Goal: Information Seeking & Learning: Learn about a topic

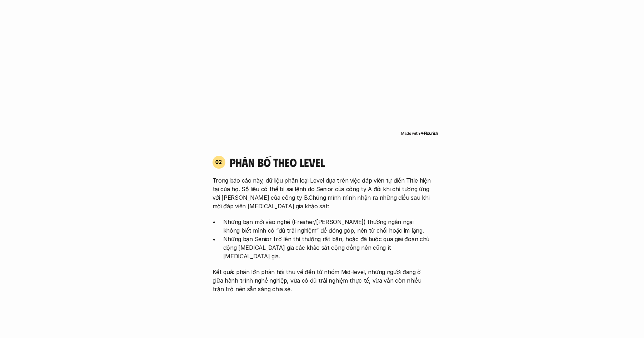
scroll to position [724, 0]
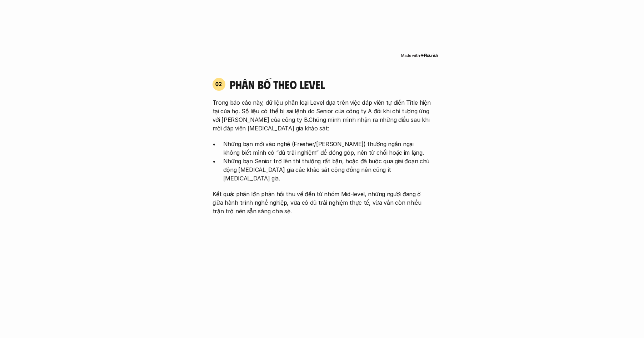
drag, startPoint x: 259, startPoint y: 100, endPoint x: 362, endPoint y: 163, distance: 121.0
click at [362, 163] on div "Trong báo cáo này, dữ liệu phân loại Level dựa trên việc đáp viên tự điền Title…" at bounding box center [322, 156] width 219 height 117
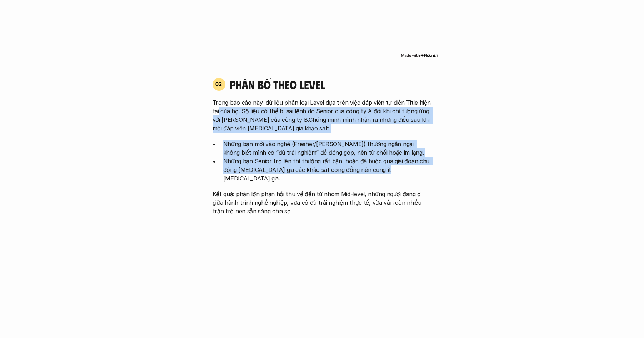
drag, startPoint x: 401, startPoint y: 159, endPoint x: 218, endPoint y: 99, distance: 192.0
click at [218, 99] on div "Trong báo cáo này, dữ liệu phân loại Level dựa trên việc đáp viên tự điền Title…" at bounding box center [322, 156] width 219 height 117
click at [218, 99] on p "Trong báo cáo này, dữ liệu phân loại Level dựa trên việc đáp viên tự điền Title…" at bounding box center [322, 115] width 219 height 34
drag, startPoint x: 283, startPoint y: 114, endPoint x: 378, endPoint y: 169, distance: 110.3
click at [378, 169] on div "Trong báo cáo này, dữ liệu phân loại Level dựa trên việc đáp viên tự điền Title…" at bounding box center [322, 156] width 219 height 117
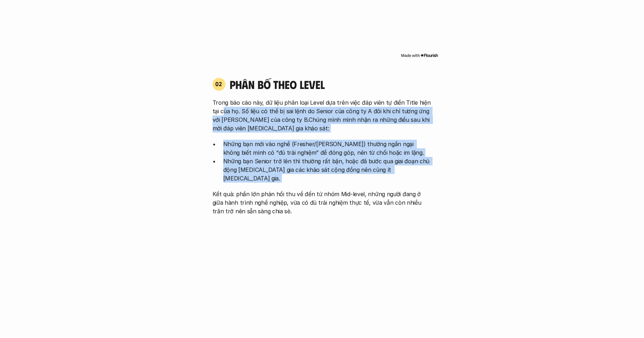
drag, startPoint x: 378, startPoint y: 169, endPoint x: 399, endPoint y: 169, distance: 21.4
click at [378, 169] on div "Trong báo cáo này, dữ liệu phân loại Level dựa trên việc đáp viên tự điền Title…" at bounding box center [322, 156] width 219 height 117
drag, startPoint x: 358, startPoint y: 151, endPoint x: 211, endPoint y: 99, distance: 155.0
click at [211, 99] on div "02 phân bố theo Level Trong báo cáo này, dữ liệu phân loại Level dựa trên việc …" at bounding box center [322, 146] width 232 height 138
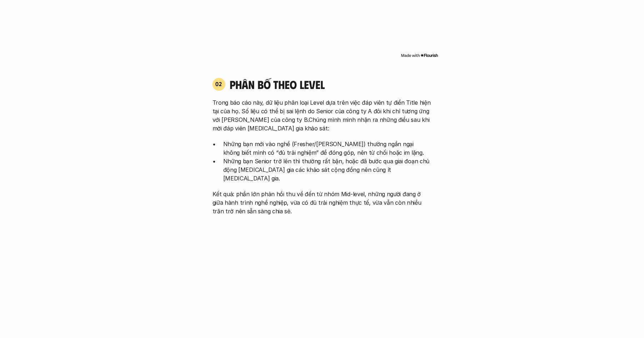
click at [211, 99] on div "02 phân bố theo Level Trong báo cáo này, dữ liệu phân loại Level dựa trên việc …" at bounding box center [322, 146] width 232 height 138
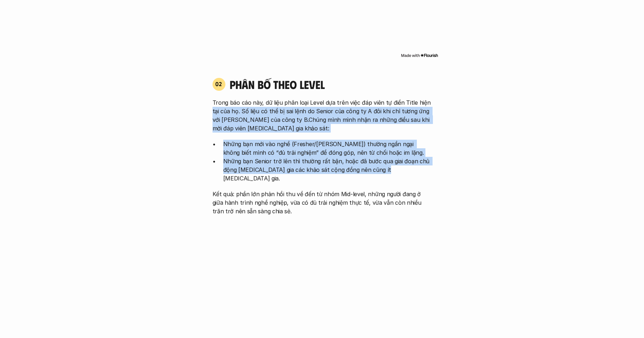
drag, startPoint x: 365, startPoint y: 144, endPoint x: 399, endPoint y: 161, distance: 37.9
click at [399, 161] on div "Trong báo cáo này, dữ liệu phân loại Level dựa trên việc đáp viên tự điền Title…" at bounding box center [322, 156] width 219 height 117
click at [399, 161] on p "Những bạn Senior trở lên thì thường rất bận, hoặc đã bước qua giai đoạn chủ độn…" at bounding box center [327, 170] width 209 height 26
drag, startPoint x: 311, startPoint y: 126, endPoint x: 223, endPoint y: 102, distance: 91.6
click at [223, 102] on div "Trong báo cáo này, dữ liệu phân loại Level dựa trên việc đáp viên tự điền Title…" at bounding box center [322, 156] width 219 height 117
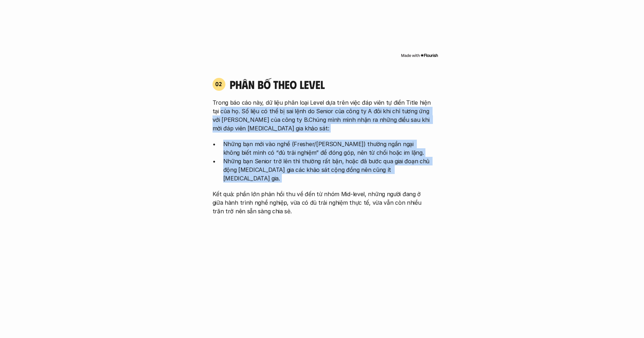
click at [223, 102] on p "Trong báo cáo này, dữ liệu phân loại Level dựa trên việc đáp viên tự điền Title…" at bounding box center [322, 115] width 219 height 34
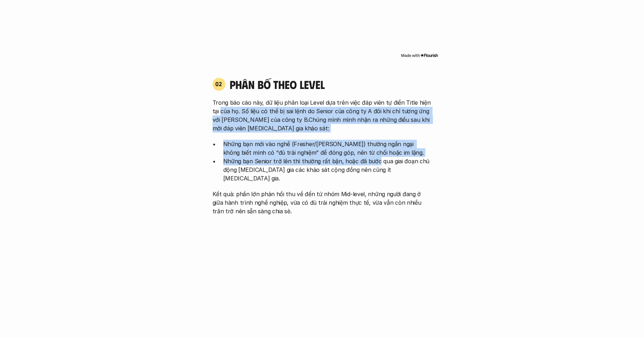
drag, startPoint x: 224, startPoint y: 102, endPoint x: 374, endPoint y: 157, distance: 159.2
click at [371, 156] on div "Trong báo cáo này, dữ liệu phân loại Level dựa trên việc đáp viên tự điền Title…" at bounding box center [322, 156] width 219 height 117
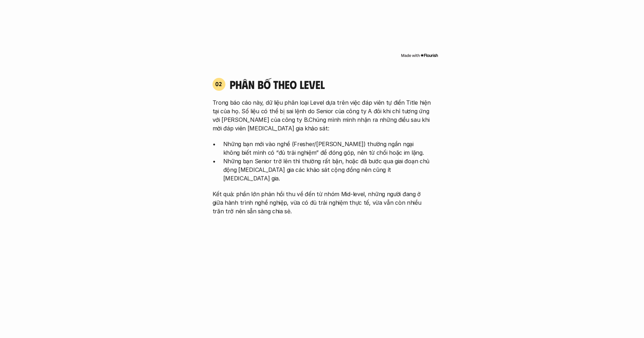
click at [374, 157] on p "Những bạn Senior trở lên thì thường rất bận, hoặc đã bước qua giai đoạn chủ độn…" at bounding box center [327, 170] width 209 height 26
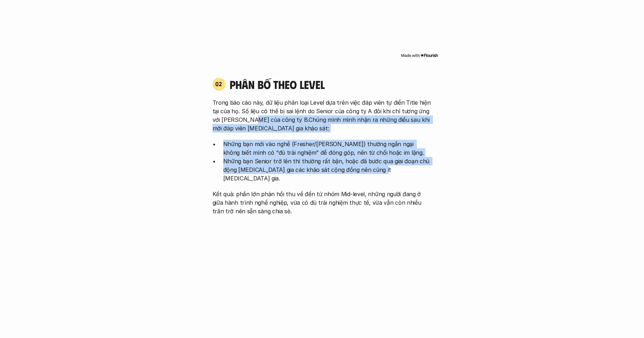
drag, startPoint x: 295, startPoint y: 128, endPoint x: 249, endPoint y: 108, distance: 50.4
click at [249, 108] on div "Trong báo cáo này, dữ liệu phân loại Level dựa trên việc đáp viên tự điền Title…" at bounding box center [322, 156] width 219 height 117
click at [249, 108] on p "Trong báo cáo này, dữ liệu phân loại Level dựa trên việc đáp viên tự điền Title…" at bounding box center [322, 115] width 219 height 34
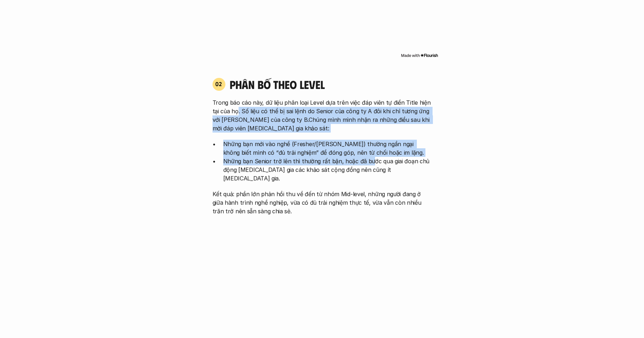
drag, startPoint x: 280, startPoint y: 115, endPoint x: 367, endPoint y: 152, distance: 94.9
click at [367, 152] on div "Trong báo cáo này, dữ liệu phân loại Level dựa trên việc đáp viên tự điền Title…" at bounding box center [322, 156] width 219 height 117
drag, startPoint x: 367, startPoint y: 152, endPoint x: 380, endPoint y: 155, distance: 13.3
click at [367, 157] on p "Những bạn Senior trở lên thì thường rất bận, hoặc đã bước qua giai đoạn chủ độn…" at bounding box center [327, 170] width 209 height 26
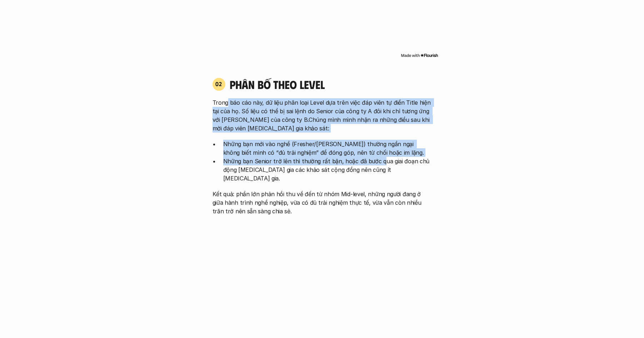
drag, startPoint x: 380, startPoint y: 155, endPoint x: 226, endPoint y: 98, distance: 164.5
click at [226, 98] on div "Trong báo cáo này, dữ liệu phân loại Level dựa trên việc đáp viên tự điền Title…" at bounding box center [322, 156] width 219 height 117
click at [226, 98] on p "Trong báo cáo này, dữ liệu phân loại Level dựa trên việc đáp viên tự điền Title…" at bounding box center [322, 115] width 219 height 34
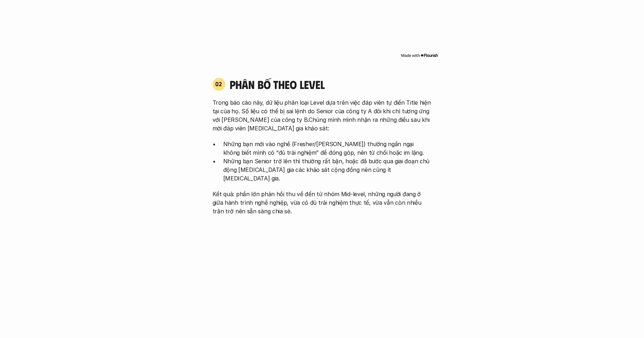
drag, startPoint x: 284, startPoint y: 125, endPoint x: 383, endPoint y: 161, distance: 105.4
click at [381, 161] on div "Trong báo cáo này, dữ liệu phân loại Level dựa trên việc đáp viên tự điền Title…" at bounding box center [322, 156] width 219 height 117
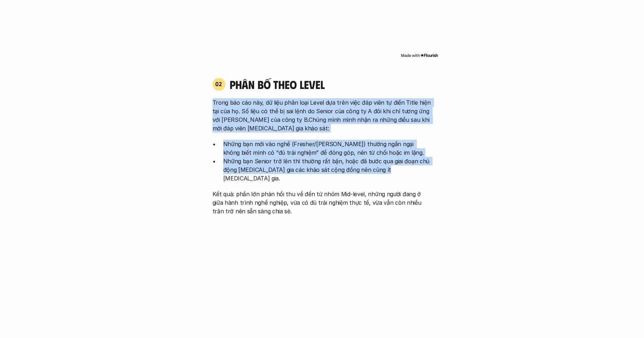
drag, startPoint x: 384, startPoint y: 161, endPoint x: 201, endPoint y: 98, distance: 192.9
drag, startPoint x: 298, startPoint y: 128, endPoint x: 395, endPoint y: 165, distance: 103.4
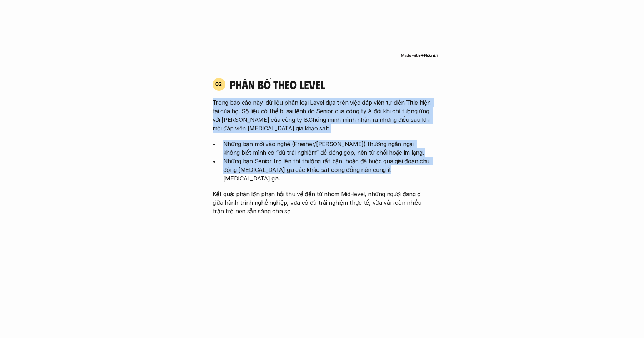
click at [395, 165] on p "Những bạn Senior trở lên thì thường rất bận, hoặc đã bước qua giai đoạn chủ độn…" at bounding box center [327, 170] width 209 height 26
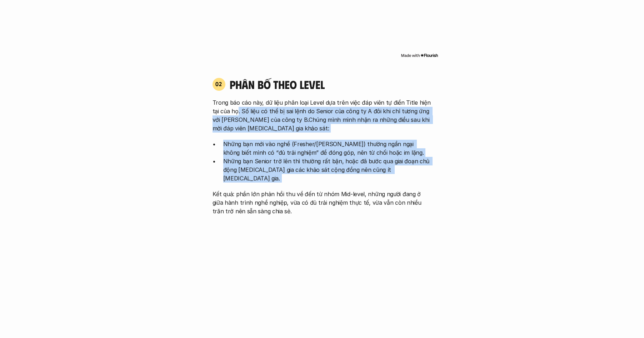
drag, startPoint x: 395, startPoint y: 165, endPoint x: 236, endPoint y: 104, distance: 169.8
click at [236, 104] on div "Trong báo cáo này, dữ liệu phân loại Level dựa trên việc đáp viên tự điền Title…" at bounding box center [322, 156] width 219 height 117
click at [236, 104] on p "Trong báo cáo này, dữ liệu phân loại Level dựa trên việc đáp viên tự điền Title…" at bounding box center [322, 115] width 219 height 34
drag, startPoint x: 235, startPoint y: 103, endPoint x: 386, endPoint y: 163, distance: 162.8
click at [385, 163] on div "Trong báo cáo này, dữ liệu phân loại Level dựa trên việc đáp viên tự điền Title…" at bounding box center [322, 156] width 219 height 117
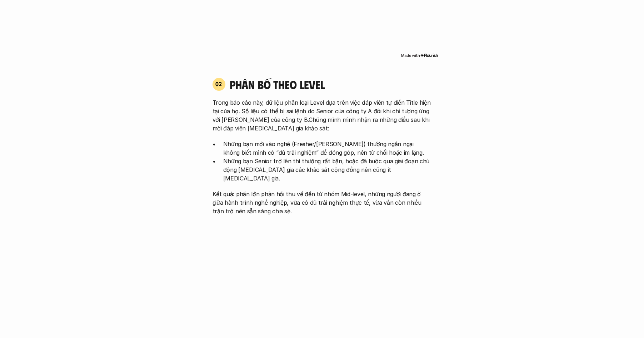
click at [386, 163] on p "Những bạn Senior trở lên thì thường rất bận, hoặc đã bước qua giai đoạn chủ độn…" at bounding box center [327, 170] width 209 height 26
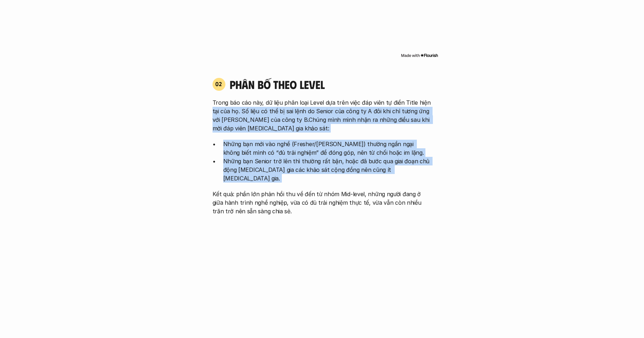
drag, startPoint x: 385, startPoint y: 163, endPoint x: 215, endPoint y: 104, distance: 179.7
click at [215, 104] on div "Trong báo cáo này, dữ liệu phân loại Level dựa trên việc đáp viên tự điền Title…" at bounding box center [322, 156] width 219 height 117
click at [215, 104] on p "Trong báo cáo này, dữ liệu phân loại Level dựa trên việc đáp viên tự điền Title…" at bounding box center [322, 115] width 219 height 34
drag, startPoint x: 286, startPoint y: 122, endPoint x: 382, endPoint y: 165, distance: 105.5
click at [381, 164] on div "Trong báo cáo này, dữ liệu phân loại Level dựa trên việc đáp viên tự điền Title…" at bounding box center [322, 156] width 219 height 117
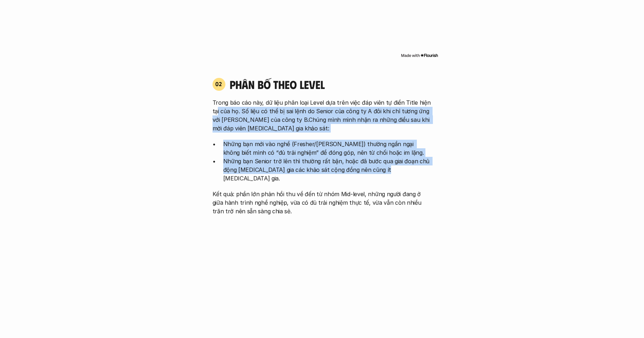
click at [382, 165] on div "Trong báo cáo này, dữ liệu phân loại Level dựa trên việc đáp viên tự điền Title…" at bounding box center [322, 156] width 219 height 117
drag, startPoint x: 379, startPoint y: 164, endPoint x: 234, endPoint y: 106, distance: 155.8
click at [234, 106] on div "Trong báo cáo này, dữ liệu phân loại Level dựa trên việc đáp viên tự điền Title…" at bounding box center [322, 156] width 219 height 117
click at [234, 106] on p "Trong báo cáo này, dữ liệu phân loại Level dựa trên việc đáp viên tự điền Title…" at bounding box center [322, 115] width 219 height 34
drag, startPoint x: 234, startPoint y: 106, endPoint x: 372, endPoint y: 160, distance: 148.5
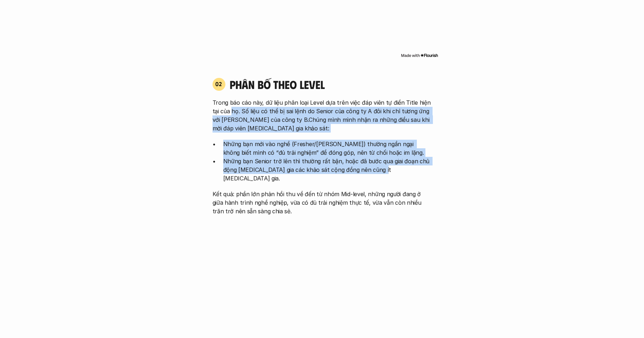
click at [371, 160] on div "Trong báo cáo này, dữ liệu phân loại Level dựa trên việc đáp viên tự điền Title…" at bounding box center [322, 156] width 219 height 117
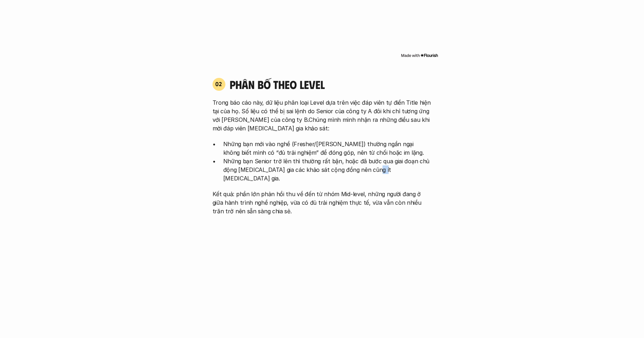
drag, startPoint x: 372, startPoint y: 160, endPoint x: 385, endPoint y: 161, distance: 12.5
click at [372, 160] on p "Những bạn Senior trở lên thì thường rất bận, hoặc đã bước qua giai đoạn chủ độn…" at bounding box center [327, 170] width 209 height 26
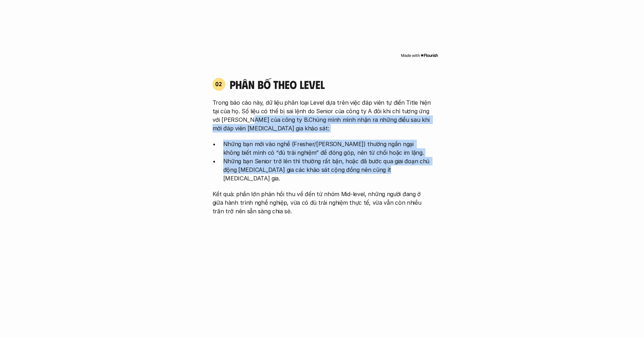
drag, startPoint x: 341, startPoint y: 143, endPoint x: 240, endPoint y: 103, distance: 108.6
click at [244, 108] on div "Trong báo cáo này, dữ liệu phân loại Level dựa trên việc đáp viên tự điền Title…" at bounding box center [322, 156] width 219 height 117
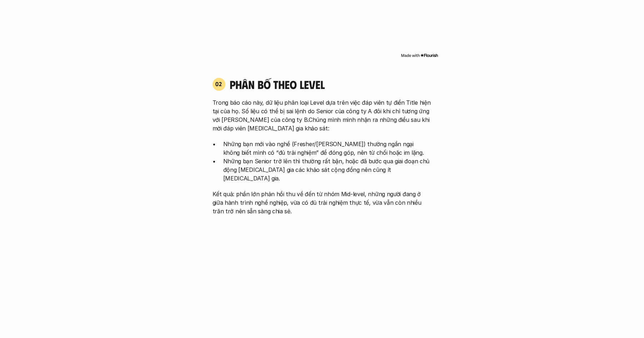
click at [240, 103] on p "Trong báo cáo này, dữ liệu phân loại Level dựa trên việc đáp viên tự điền Title…" at bounding box center [322, 115] width 219 height 34
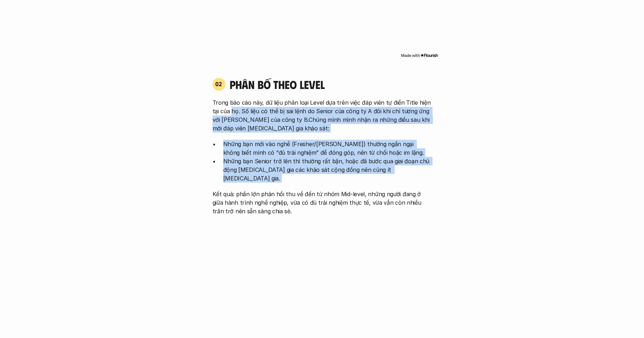
drag, startPoint x: 320, startPoint y: 141, endPoint x: 359, endPoint y: 170, distance: 48.5
click at [359, 170] on div "Trong báo cáo này, dữ liệu phân loại Level dựa trên việc đáp viên tự điền Title…" at bounding box center [322, 156] width 219 height 117
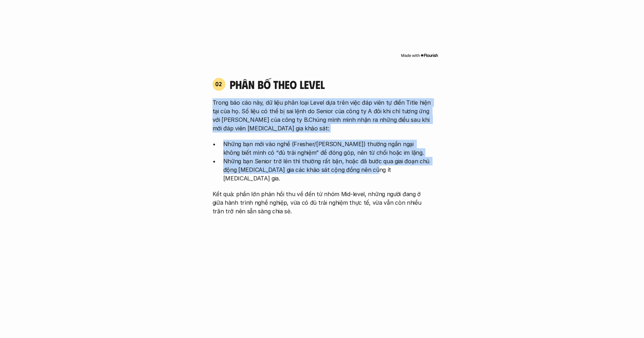
drag, startPoint x: 310, startPoint y: 141, endPoint x: 203, endPoint y: 90, distance: 118.9
drag, startPoint x: 266, startPoint y: 112, endPoint x: 405, endPoint y: 166, distance: 149.1
click at [405, 166] on div "02 phân bố theo Level Trong báo cáo này, dữ liệu phân loại Level dựa trên việc …" at bounding box center [322, 146] width 232 height 138
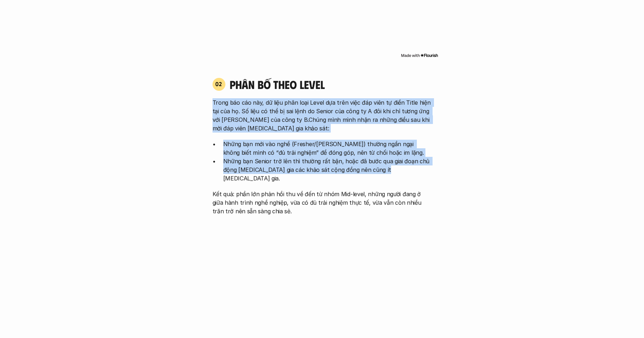
click at [405, 166] on div "Trong báo cáo này, dữ liệu phân loại Level dựa trên việc đáp viên tự điền Title…" at bounding box center [322, 156] width 219 height 117
drag, startPoint x: 331, startPoint y: 134, endPoint x: 216, endPoint y: 99, distance: 120.1
click at [216, 99] on div "Trong báo cáo này, dữ liệu phân loại Level dựa trên việc đáp viên tự điền Title…" at bounding box center [322, 156] width 219 height 117
click at [216, 99] on p "Trong báo cáo này, dữ liệu phân loại Level dựa trên việc đáp viên tự điền Title…" at bounding box center [322, 115] width 219 height 34
drag, startPoint x: 216, startPoint y: 99, endPoint x: 378, endPoint y: 165, distance: 175.3
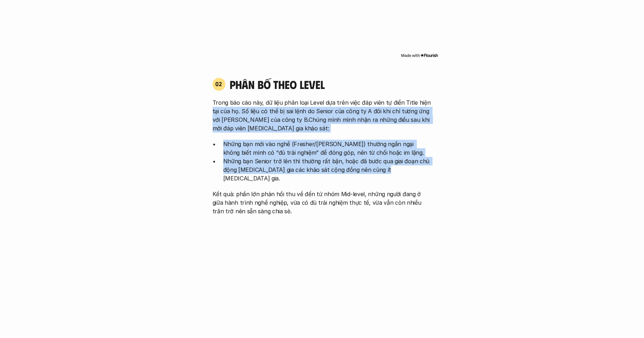
click at [378, 165] on div "Trong báo cáo này, dữ liệu phân loại Level dựa trên việc đáp viên tự điền Title…" at bounding box center [322, 156] width 219 height 117
drag, startPoint x: 378, startPoint y: 165, endPoint x: 386, endPoint y: 168, distance: 7.9
click at [378, 165] on p "Những bạn Senior trở lên thì thường rất bận, hoặc đã bước qua giai đoạn chủ độn…" at bounding box center [327, 170] width 209 height 26
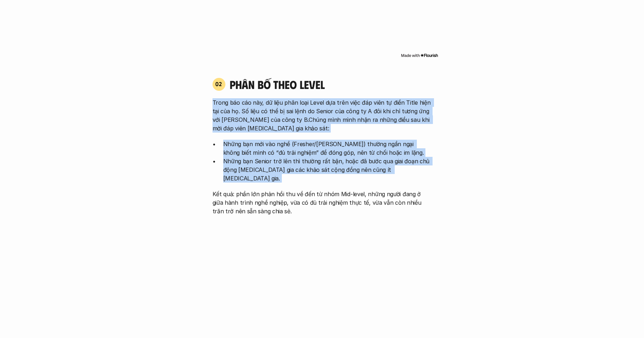
drag, startPoint x: 386, startPoint y: 168, endPoint x: 220, endPoint y: 98, distance: 179.6
click at [220, 98] on div "Trong báo cáo này, dữ liệu phân loại Level dựa trên việc đáp viên tự điền Title…" at bounding box center [322, 156] width 219 height 117
click at [220, 98] on p "Trong báo cáo này, dữ liệu phân loại Level dựa trên việc đáp viên tự điền Title…" at bounding box center [322, 115] width 219 height 34
drag
click at [396, 170] on div "Trong báo cáo này, dữ liệu phân loại Level dựa trên việc đáp viên tự điền Title…" at bounding box center [322, 156] width 219 height 117
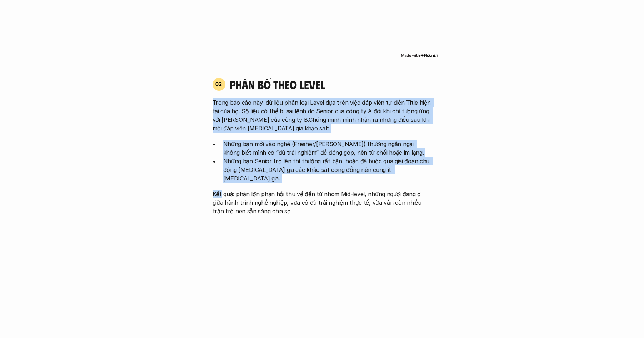
click at [396, 170] on div "Trong báo cáo này, dữ liệu phân loại Level dựa trên việc đáp viên tự điền Title…" at bounding box center [322, 156] width 219 height 117
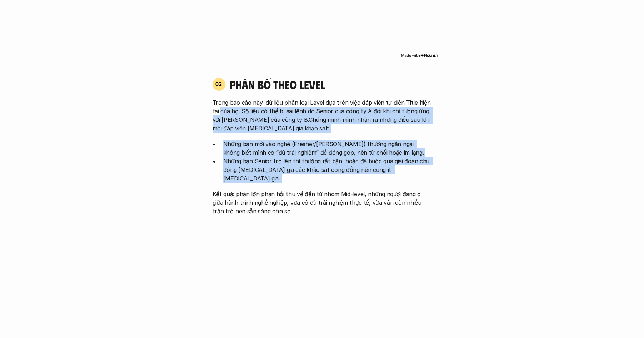
click at [219, 99] on div "Trong báo cáo này, dữ liệu phân loại Level dựa trên việc đáp viên tự điền Title…" at bounding box center [322, 156] width 219 height 117
click at [219, 99] on p "Trong báo cáo này, dữ liệu phân loại Level dựa trên việc đáp viên tự điền Title…" at bounding box center [322, 115] width 219 height 34
click at [389, 165] on div "Trong báo cáo này, dữ liệu phân loại Level dựa trên việc đáp viên tự điền Title…" at bounding box center [322, 156] width 219 height 117
click at [389, 165] on p "Những bạn Senior trở lên thì thường rất bận, hoặc đã bước qua giai đoạn chủ độn…" at bounding box center [327, 170] width 209 height 26
click at [229, 106] on div "Trong báo cáo này, dữ liệu phân loại Level dựa trên việc đáp viên tự điền Title…" at bounding box center [322, 156] width 219 height 117
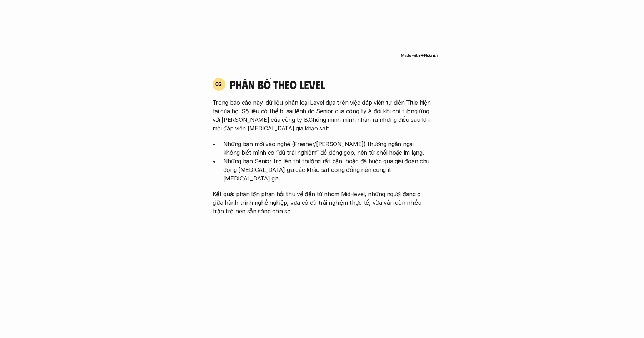
click at [229, 106] on p "Trong báo cáo này, dữ liệu phân loại Level dựa trên việc đáp viên tự điền Title…" at bounding box center [322, 115] width 219 height 34
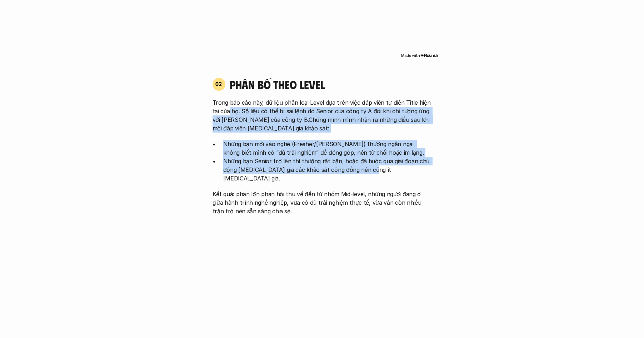
click at [369, 164] on div "Trong báo cáo này, dữ liệu phân loại Level dựa trên việc đáp viên tự điền Title…" at bounding box center [322, 156] width 219 height 117
click at [369, 164] on p "Những bạn Senior trở lên thì thường rất bận, hoặc đã bước qua giai đoạn chủ độn…" at bounding box center [327, 170] width 209 height 26
click at [226, 99] on div "Trong báo cáo này, dữ liệu phân loại Level dựa trên việc đáp viên tự điền Title…" at bounding box center [322, 156] width 219 height 117
click at [226, 99] on p "Trong báo cáo này, dữ liệu phân loại Level dựa trên việc đáp viên tự điền Title…" at bounding box center [322, 115] width 219 height 34
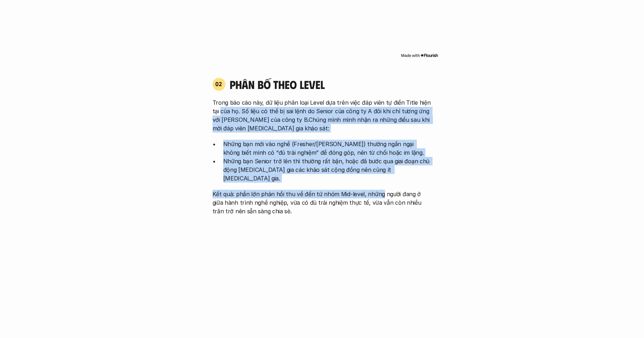
click at [366, 176] on div "Trong báo cáo này, dữ liệu phân loại Level dựa trên việc đáp viên tự điền Title…" at bounding box center [322, 156] width 219 height 117
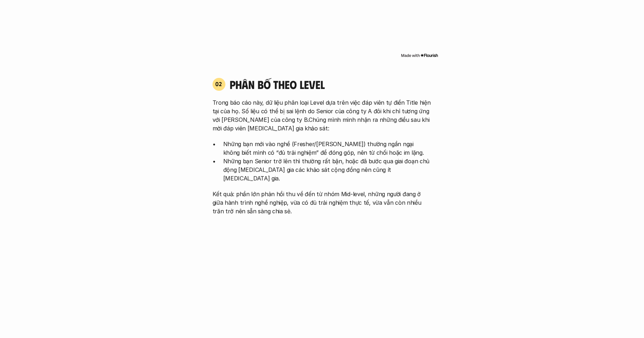
click at [384, 190] on p "Kết quả: phần lớn phản hồi thu về đến từ nhóm Mid-level, những người đang ở giữ…" at bounding box center [322, 203] width 219 height 26
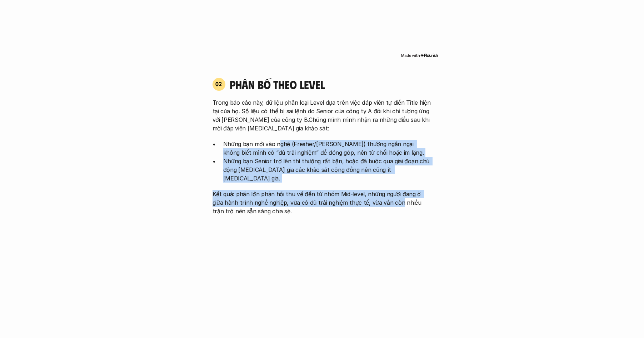
click at [278, 133] on div "Trong báo cáo này, dữ liệu phân loại Level dựa trên việc đáp viên tự điền Title…" at bounding box center [322, 156] width 219 height 117
click at [278, 140] on p "Những bạn mới vào nghề (Fresher/[PERSON_NAME]) thường ngần ngại không biết mình…" at bounding box center [327, 148] width 209 height 17
click at [393, 184] on div "Trong báo cáo này, dữ liệu phân loại Level dựa trên việc đáp viên tự điền Title…" at bounding box center [322, 156] width 219 height 117
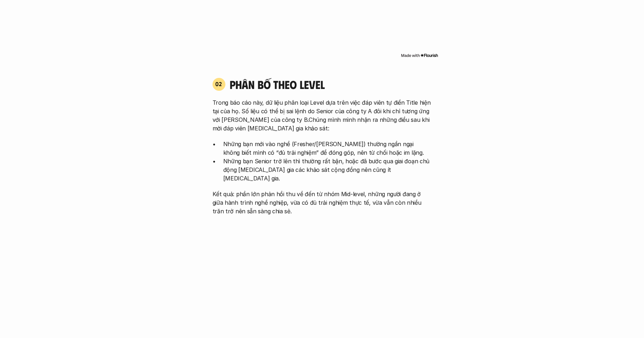
click at [396, 190] on p "Kết quả: phần lớn phản hồi thu về đến từ nhóm Mid-level, những người đang ở giữ…" at bounding box center [322, 203] width 219 height 26
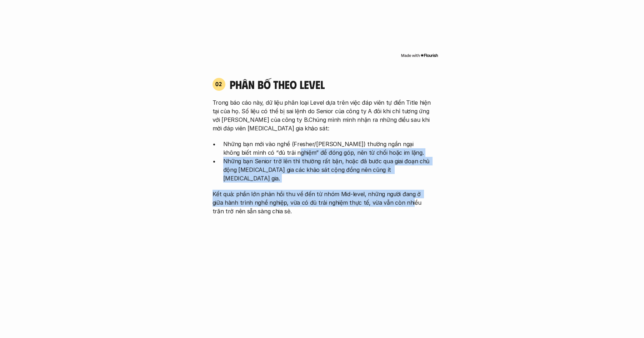
click at [265, 144] on div "Trong báo cáo này, dữ liệu phân loại Level dựa trên việc đáp viên tự điền Title…" at bounding box center [322, 156] width 219 height 117
click at [265, 144] on p "Những bạn mới vào nghề (Fresher/[PERSON_NAME]) thường ngần ngại không biết mình…" at bounding box center [327, 148] width 209 height 17
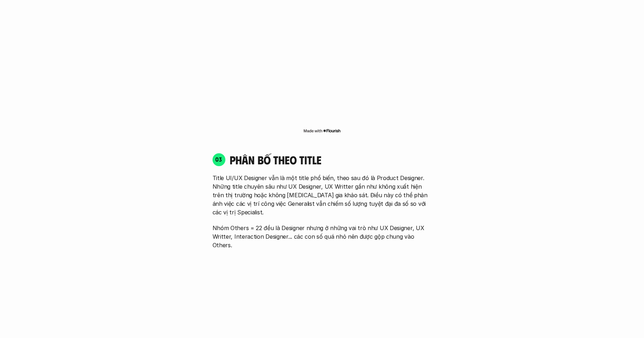
scroll to position [993, 0]
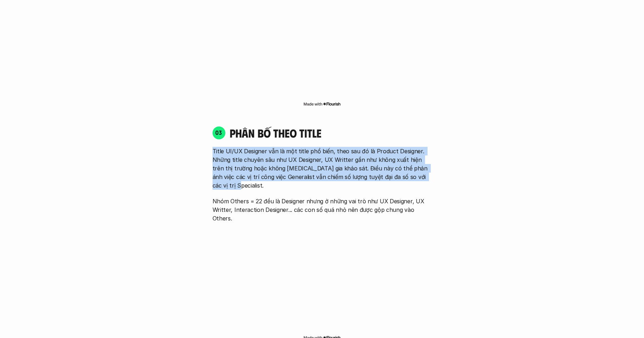
click at [345, 165] on div "Title UI/UX Designer vẫn là một title phổ biến, theo sau đó là Product Designer…" at bounding box center [322, 185] width 219 height 76
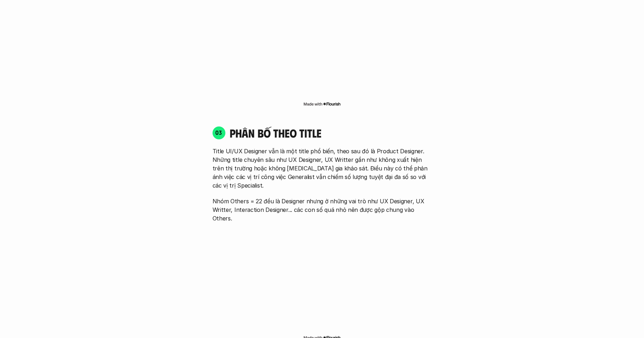
click at [353, 166] on div "Title UI/UX Designer vẫn là một title phổ biến, theo sau đó là Product Designer…" at bounding box center [322, 185] width 219 height 76
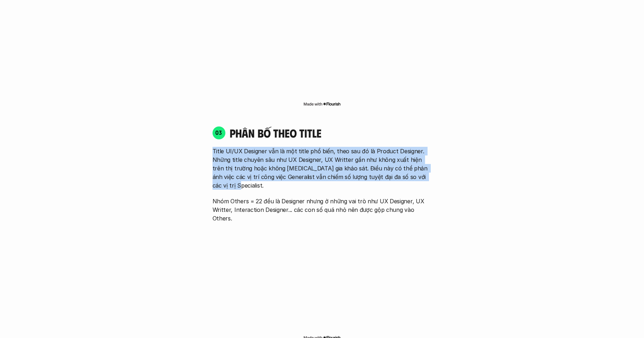
click at [189, 132] on div "01 Phân bố theo background 03 nhóm ngành chính của những người [MEDICAL_DATA] g…" at bounding box center [322, 184] width 457 height 1306
click at [409, 167] on div "01 Phân bố theo background 03 nhóm ngành chính của những người [MEDICAL_DATA] g…" at bounding box center [322, 184] width 457 height 1306
click at [409, 167] on div "Title UI/UX Designer vẫn là một title phổ biến, theo sau đó là Product Designer…" at bounding box center [322, 185] width 219 height 76
click at [191, 134] on div "01 Phân bố theo background 03 nhóm ngành chính của những người [MEDICAL_DATA] g…" at bounding box center [322, 184] width 457 height 1306
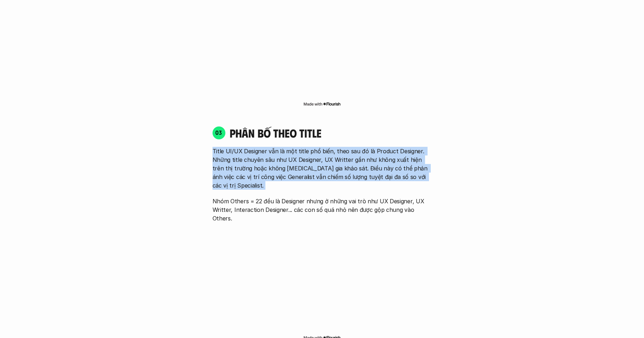
click at [192, 134] on div "01 Phân bố theo background 03 nhóm ngành chính của những người [MEDICAL_DATA] g…" at bounding box center [322, 184] width 457 height 1306
click at [361, 177] on div "01 Phân bố theo background 03 nhóm ngành chính của những người [MEDICAL_DATA] g…" at bounding box center [322, 184] width 457 height 1306
click at [361, 197] on p "Nhóm Others = 22 đều là Designer nhưng ở những vai trò như UX Designer, UX Writ…" at bounding box center [322, 210] width 219 height 26
click at [179, 135] on div "01 Phân bố theo background 03 nhóm ngành chính của những người [MEDICAL_DATA] g…" at bounding box center [322, 184] width 457 height 1306
click at [180, 134] on div "01 Phân bố theo background 03 nhóm ngành chính của những người [MEDICAL_DATA] g…" at bounding box center [322, 184] width 457 height 1306
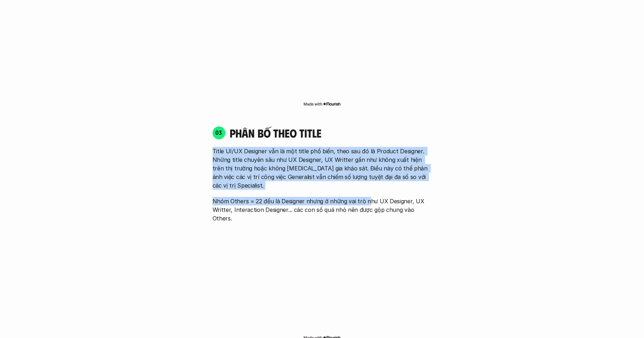
click at [375, 178] on div "01 Phân bố theo background 03 nhóm ngành chính của những người [MEDICAL_DATA] g…" at bounding box center [322, 184] width 457 height 1306
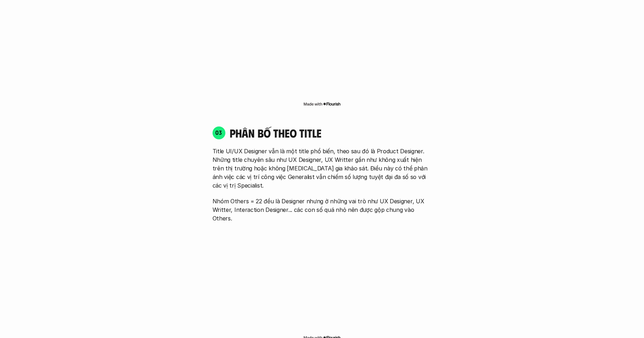
click at [378, 197] on p "Nhóm Others = 22 đều là Designer nhưng ở những vai trò như UX Designer, UX Writ…" at bounding box center [322, 210] width 219 height 26
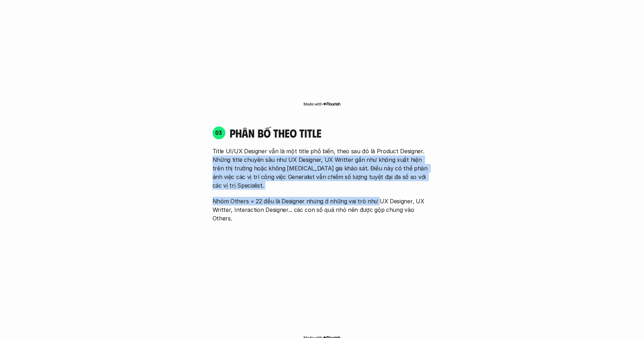
click at [203, 141] on div "01 Phân bố theo background 03 nhóm ngành chính của những người [MEDICAL_DATA] g…" at bounding box center [322, 184] width 457 height 1306
click at [201, 141] on div "01 Phân bố theo background 03 nhóm ngành chính của những người [MEDICAL_DATA] g…" at bounding box center [322, 184] width 457 height 1306
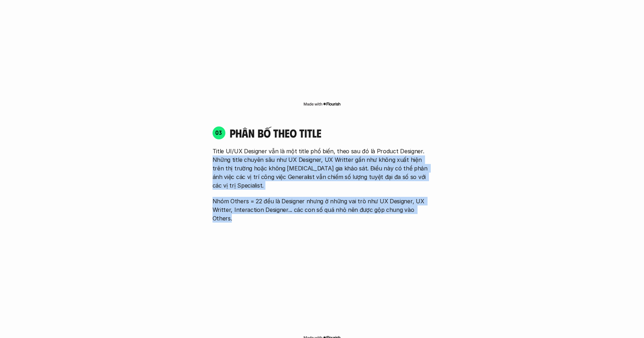
click at [414, 189] on div "01 Phân bố theo background 03 nhóm ngành chính của những người [MEDICAL_DATA] g…" at bounding box center [322, 184] width 457 height 1306
click at [414, 197] on p "Nhóm Others = 22 đều là Designer nhưng ở những vai trò như UX Designer, UX Writ…" at bounding box center [322, 210] width 219 height 26
click at [204, 144] on div "01 Phân bố theo background 03 nhóm ngành chính của những người [MEDICAL_DATA] g…" at bounding box center [322, 184] width 457 height 1306
click at [392, 184] on div "01 Phân bố theo background 03 nhóm ngành chính của những người [MEDICAL_DATA] g…" at bounding box center [322, 184] width 457 height 1306
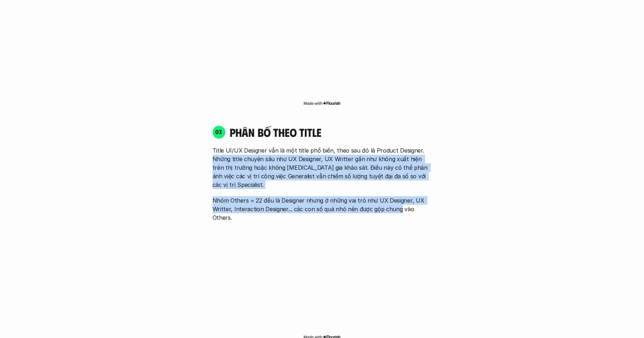
click at [395, 196] on p "Nhóm Others = 22 đều là Designer nhưng ở những vai trò như UX Designer, UX Writ…" at bounding box center [322, 209] width 219 height 26
click at [185, 141] on div "01 Phân bố theo background 03 nhóm ngành chính của những người [MEDICAL_DATA] g…" at bounding box center [322, 183] width 457 height 1306
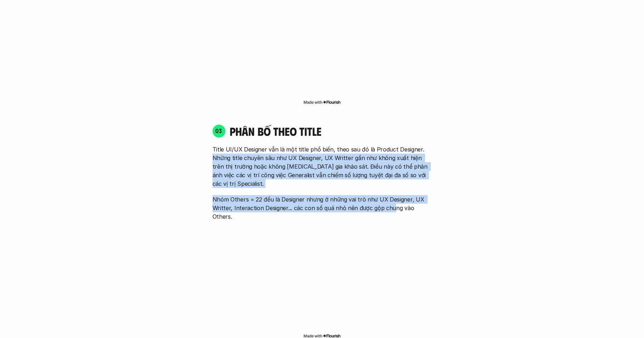
click at [390, 180] on div "01 Phân bố theo background 03 nhóm ngành chính của những người [MEDICAL_DATA] g…" at bounding box center [322, 183] width 457 height 1306
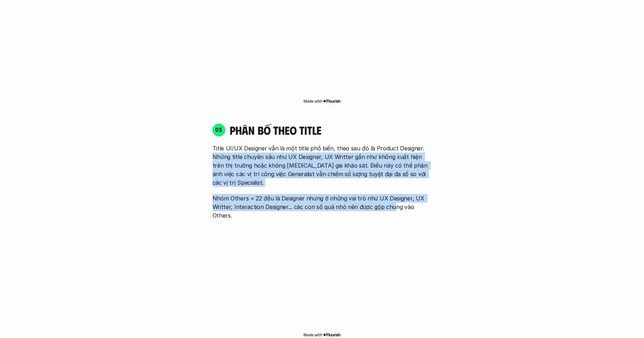
click at [391, 194] on p "Nhóm Others = 22 đều là Designer nhưng ở những vai trò như UX Designer, UX Writ…" at bounding box center [322, 207] width 219 height 26
click at [195, 150] on div "01 Phân bố theo background 03 nhóm ngành chính của những người [MEDICAL_DATA] g…" at bounding box center [322, 181] width 457 height 1306
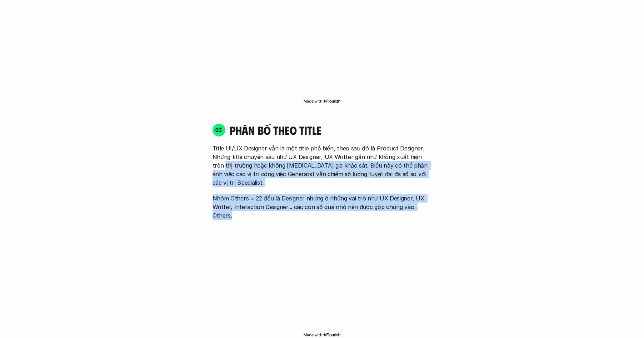
click at [431, 187] on div "01 Phân bố theo background 03 nhóm ngành chính của những người [MEDICAL_DATA] g…" at bounding box center [322, 181] width 457 height 1306
click at [432, 187] on div "03 phân bố theo title Title UI/UX Designer vẫn là một title phổ biến, theo sau …" at bounding box center [322, 231] width 232 height 230
click at [185, 150] on div "01 Phân bố theo background 03 nhóm ngành chính của những người [MEDICAL_DATA] g…" at bounding box center [322, 181] width 457 height 1306
click at [371, 186] on div "01 Phân bố theo background 03 nhóm ngành chính của những người [MEDICAL_DATA] g…" at bounding box center [322, 181] width 457 height 1306
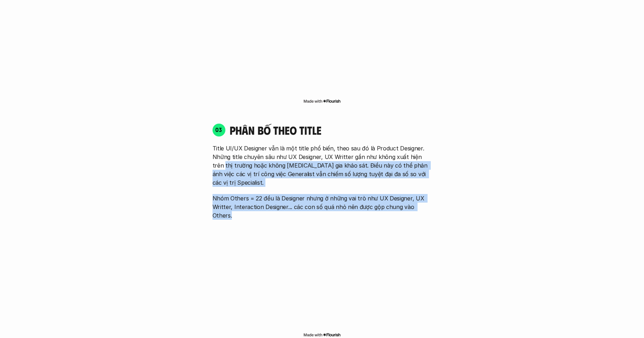
click at [378, 187] on div "03 phân bố theo title Title UI/UX Designer vẫn là một title phổ biến, theo sau …" at bounding box center [322, 231] width 232 height 230
click at [183, 147] on div "01 Phân bố theo background 03 nhóm ngành chính của những người [MEDICAL_DATA] g…" at bounding box center [322, 181] width 457 height 1306
click at [183, 146] on div "01 Phân bố theo background 03 nhóm ngành chính của những người [MEDICAL_DATA] g…" at bounding box center [322, 182] width 457 height 1306
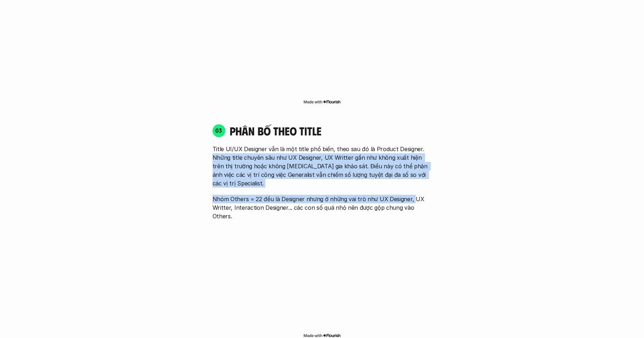
click at [410, 176] on div "01 Phân bố theo background 03 nhóm ngành chính của những người [MEDICAL_DATA] g…" at bounding box center [322, 182] width 457 height 1306
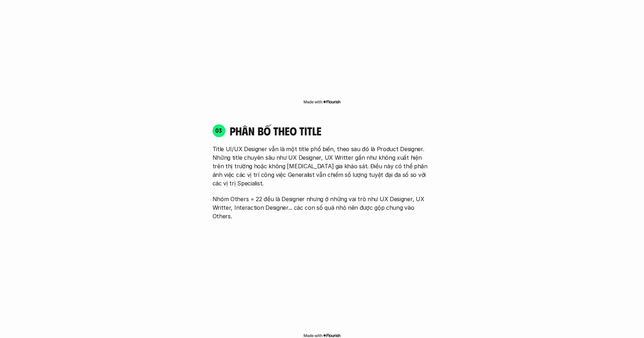
click at [408, 195] on p "Nhóm Others = 22 đều là Designer nhưng ở những vai trò như UX Designer, UX Writ…" at bounding box center [322, 208] width 219 height 26
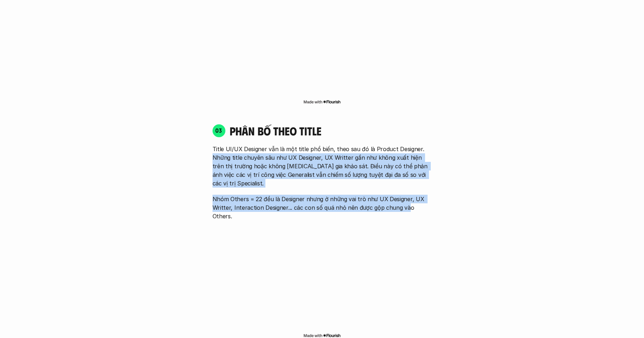
click at [181, 144] on div "01 Phân bố theo background 03 nhóm ngành chính của những người [MEDICAL_DATA] g…" at bounding box center [322, 182] width 457 height 1306
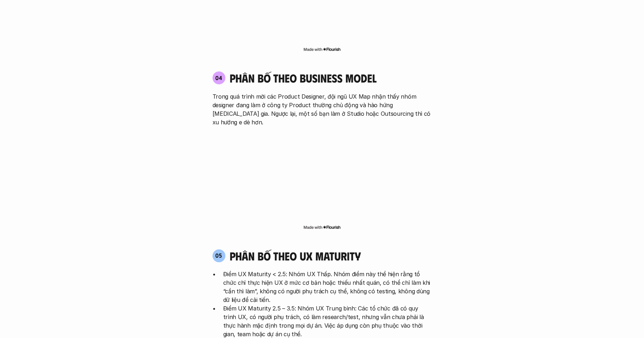
scroll to position [1258, 0]
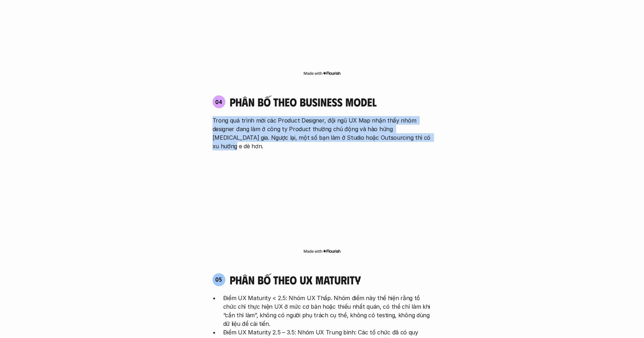
click at [417, 116] on p "Trong quá trình mời các Product Designer, đội ngũ UX Map nhận thấy nhóm designe…" at bounding box center [322, 133] width 219 height 34
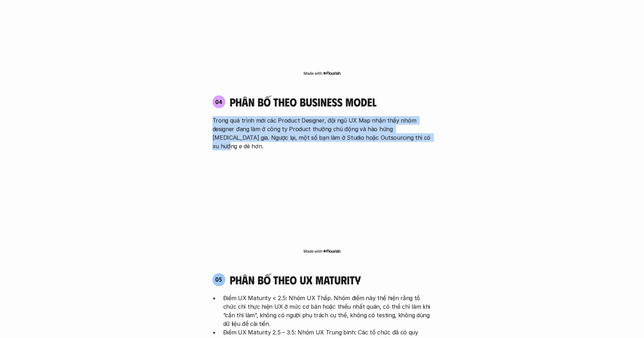
click at [412, 116] on p "Trong quá trình mời các Product Designer, đội ngũ UX Map nhận thấy nhóm designe…" at bounding box center [322, 133] width 219 height 34
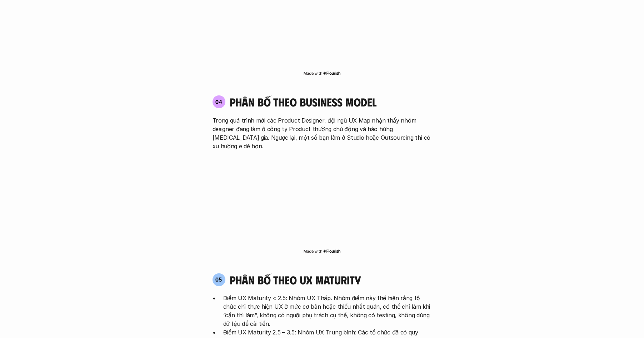
click at [207, 95] on div "04 phân bố theo business model Trong quá trình mời các Product Designer, đội ng…" at bounding box center [322, 122] width 232 height 55
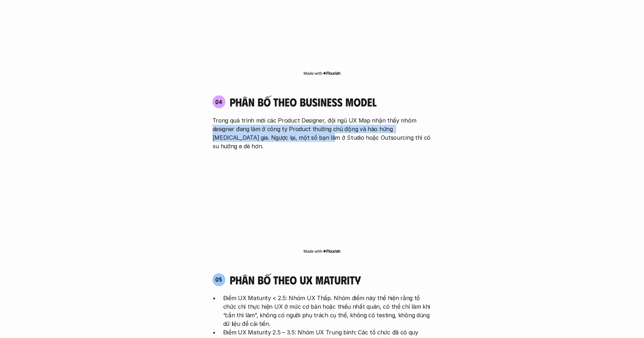
click at [302, 99] on div "04 phân bố theo business model Trong quá trình mời các Product Designer, đội ng…" at bounding box center [322, 122] width 232 height 55
click at [305, 116] on p "Trong quá trình mời các Product Designer, đội ngũ UX Map nhận thấy nhóm designe…" at bounding box center [322, 133] width 219 height 34
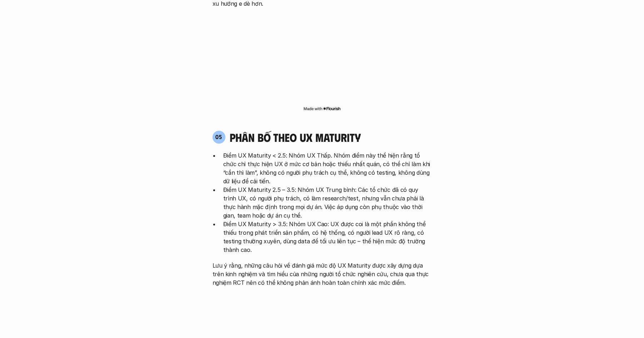
scroll to position [1427, 0]
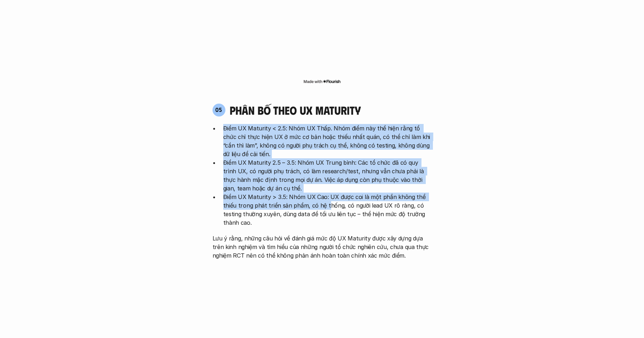
click at [326, 163] on ul "Điểm UX Maturity < 2.5: Nhóm UX Thấp. Nhóm điểm này thể hiện rằng tổ chức chỉ t…" at bounding box center [322, 175] width 219 height 103
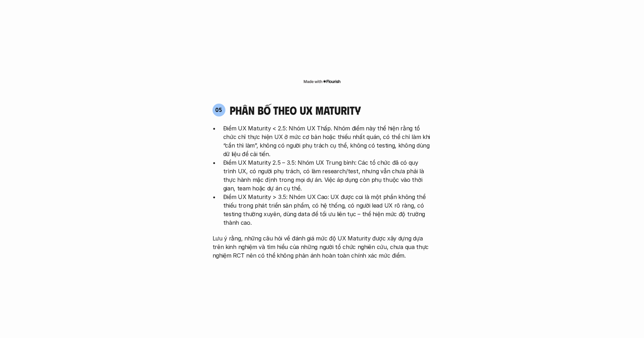
click at [355, 193] on p "Điểm UX Maturity > 3.5: Nhóm UX Cao: UX được coi là một phần không thể thiếu tr…" at bounding box center [327, 210] width 209 height 34
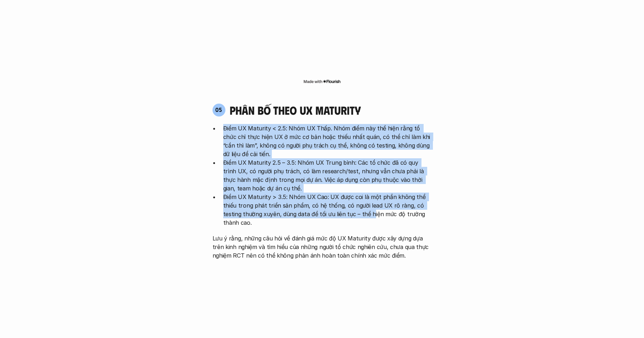
click at [208, 103] on div "05 phân bố theo ux maturity Điểm UX Maturity < 2.5: Nhóm UX Thấp. Nhóm điểm này…" at bounding box center [322, 181] width 232 height 156
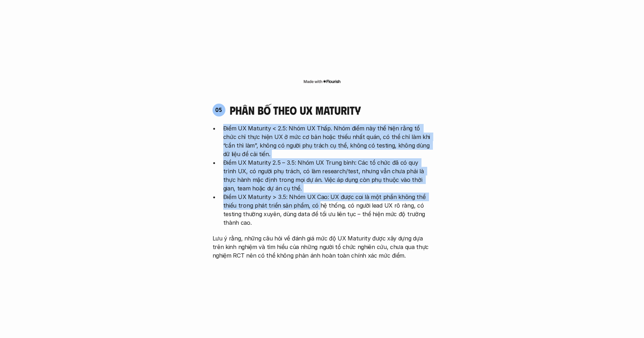
click at [316, 163] on ul "Điểm UX Maturity < 2.5: Nhóm UX Thấp. Nhóm điểm này thể hiện rằng tổ chức chỉ t…" at bounding box center [322, 175] width 219 height 103
click at [316, 193] on p "Điểm UX Maturity > 3.5: Nhóm UX Cao: UX được coi là một phần không thể thiếu tr…" at bounding box center [327, 210] width 209 height 34
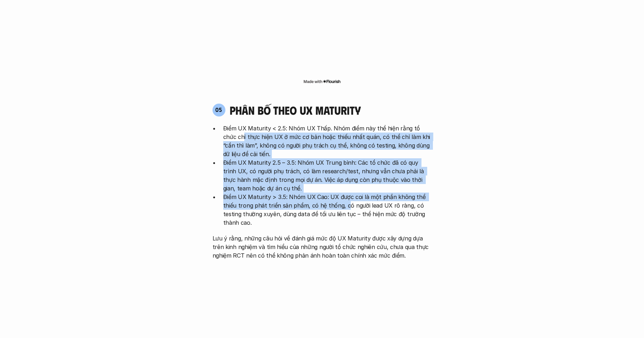
click at [242, 124] on ul "Điểm UX Maturity < 2.5: Nhóm UX Thấp. Nhóm điểm này thể hiện rằng tổ chức chỉ t…" at bounding box center [322, 175] width 219 height 103
click at [276, 124] on p "Điểm UX Maturity < 2.5: Nhóm UX Thấp. Nhóm điểm này thể hiện rằng tổ chức chỉ t…" at bounding box center [327, 141] width 209 height 34
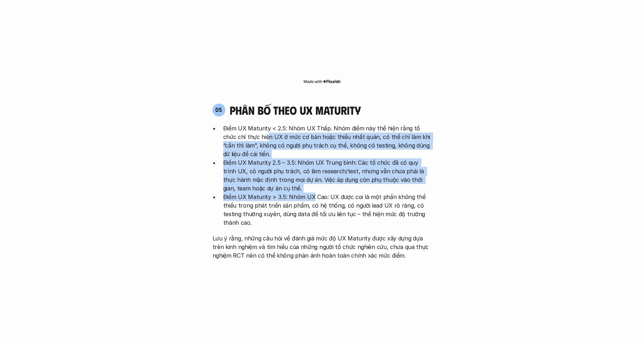
click at [310, 157] on ul "Điểm UX Maturity < 2.5: Nhóm UX Thấp. Nhóm điểm này thể hiện rằng tổ chức chỉ t…" at bounding box center [322, 175] width 219 height 103
click at [310, 193] on p "Điểm UX Maturity > 3.5: Nhóm UX Cao: UX được coi là một phần không thể thiếu tr…" at bounding box center [327, 210] width 209 height 34
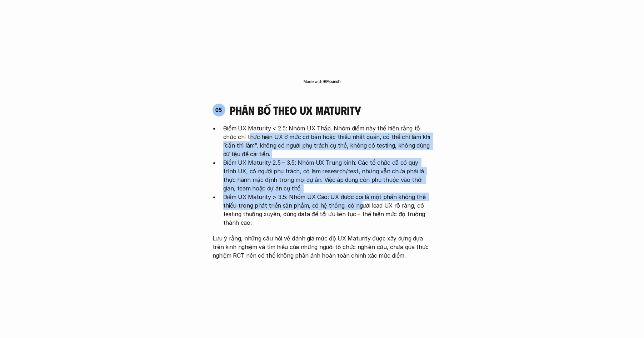
click at [235, 124] on ul "Điểm UX Maturity < 2.5: Nhóm UX Thấp. Nhóm điểm này thể hiện rằng tổ chức chỉ t…" at bounding box center [322, 175] width 219 height 103
click at [235, 124] on p "Điểm UX Maturity < 2.5: Nhóm UX Thấp. Nhóm điểm này thể hiện rằng tổ chức chỉ t…" at bounding box center [327, 141] width 209 height 34
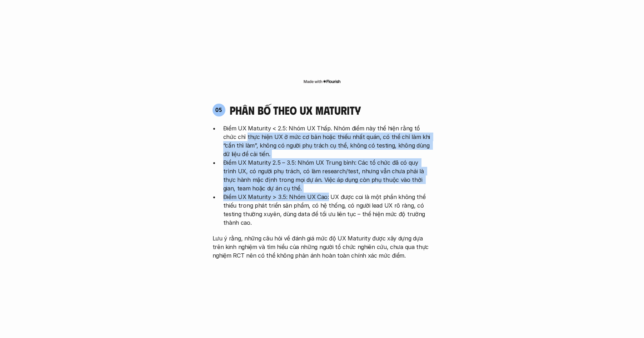
click at [324, 158] on ul "Điểm UX Maturity < 2.5: Nhóm UX Thấp. Nhóm điểm này thể hiện rằng tổ chức chỉ t…" at bounding box center [322, 175] width 219 height 103
click at [324, 193] on p "Điểm UX Maturity > 3.5: Nhóm UX Cao: UX được coi là một phần không thể thiếu tr…" at bounding box center [327, 210] width 209 height 34
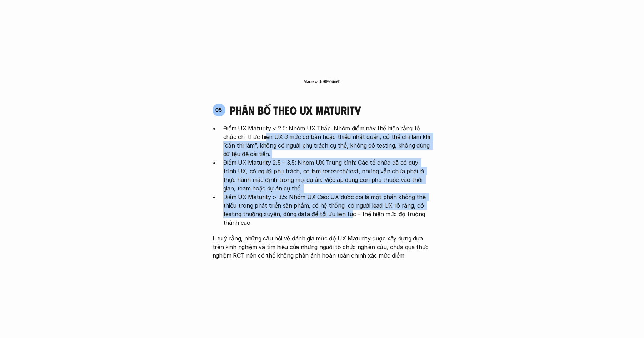
click at [250, 124] on ul "Điểm UX Maturity < 2.5: Nhóm UX Thấp. Nhóm điểm này thể hiện rằng tổ chức chỉ t…" at bounding box center [322, 175] width 219 height 103
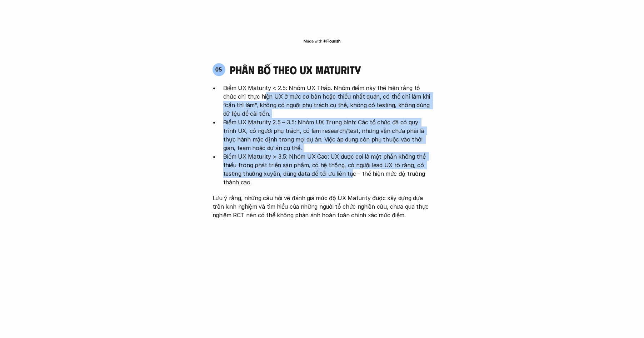
scroll to position [1469, 0]
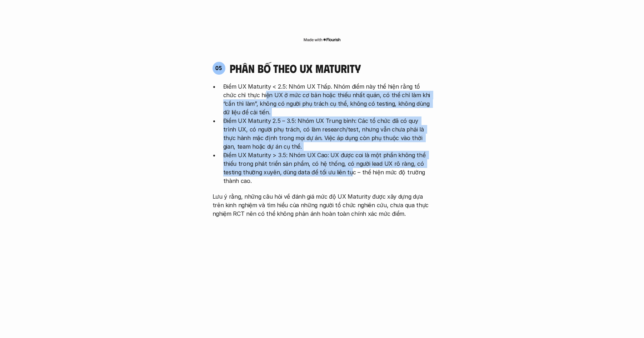
click at [250, 116] on p "Điểm UX Maturity 2.5 – 3.5: Nhóm UX Trung bình: Các tổ chức đã có quy trình UX,…" at bounding box center [327, 133] width 209 height 34
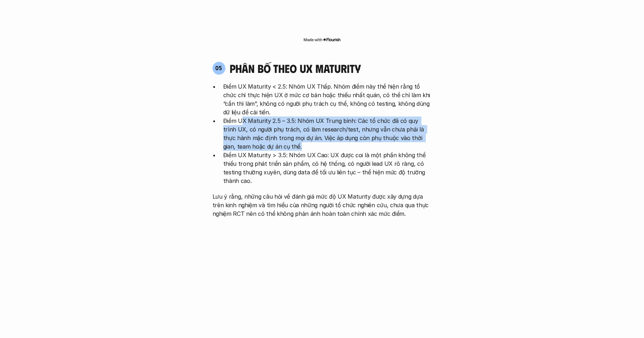
click at [391, 116] on p "Điểm UX Maturity 2.5 – 3.5: Nhóm UX Trung bình: Các tổ chức đã có quy trình UX,…" at bounding box center [327, 133] width 209 height 34
click at [234, 116] on p "Điểm UX Maturity 2.5 – 3.5: Nhóm UX Trung bình: Các tổ chức đã có quy trình UX,…" at bounding box center [327, 133] width 209 height 34
click at [310, 116] on p "Điểm UX Maturity 2.5 – 3.5: Nhóm UX Trung bình: Các tổ chức đã có quy trình UX,…" at bounding box center [327, 133] width 209 height 34
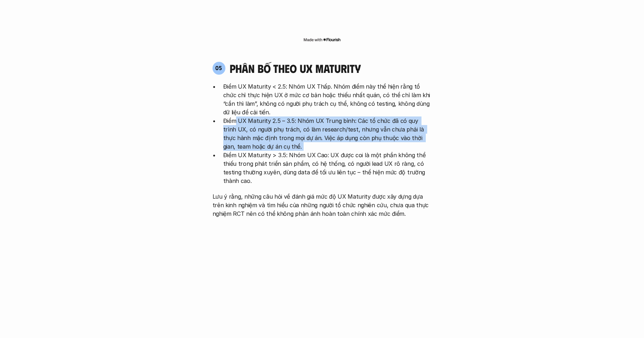
click at [310, 116] on p "Điểm UX Maturity 2.5 – 3.5: Nhóm UX Trung bình: Các tổ chức đã có quy trình UX,…" at bounding box center [327, 133] width 209 height 34
click at [242, 116] on p "Điểm UX Maturity 2.5 – 3.5: Nhóm UX Trung bình: Các tổ chức đã có quy trình UX,…" at bounding box center [327, 133] width 209 height 34
click at [346, 109] on ul "Điểm UX Maturity < 2.5: Nhóm UX Thấp. Nhóm điểm này thể hiện rằng tổ chức chỉ t…" at bounding box center [322, 133] width 219 height 103
click at [355, 116] on p "Điểm UX Maturity 2.5 – 3.5: Nhóm UX Trung bình: Các tổ chức đã có quy trình UX,…" at bounding box center [327, 133] width 209 height 34
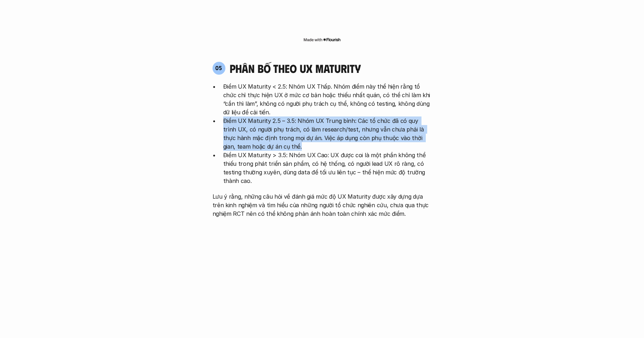
click at [223, 116] on li "Điểm UX Maturity 2.5 – 3.5: Nhóm UX Trung bình: Các tổ chức đã có quy trình UX,…" at bounding box center [327, 133] width 209 height 34
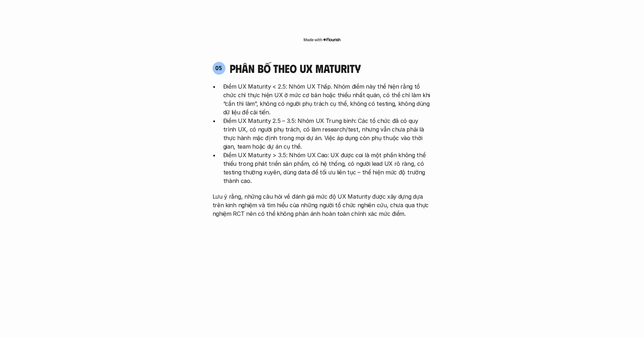
click at [223, 116] on li "Điểm UX Maturity 2.5 – 3.5: Nhóm UX Trung bình: Các tổ chức đã có quy trình UX,…" at bounding box center [327, 133] width 209 height 34
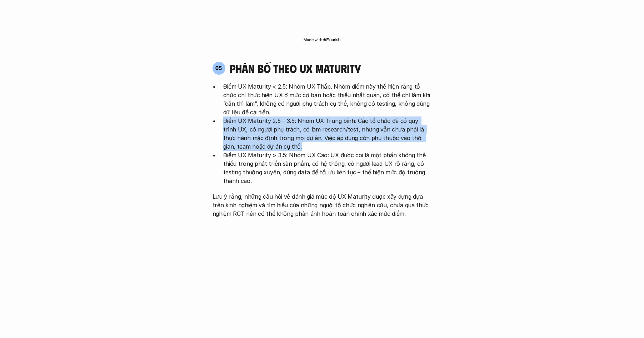
click at [309, 104] on ul "Điểm UX Maturity < 2.5: Nhóm UX Thấp. Nhóm điểm này thể hiện rằng tổ chức chỉ t…" at bounding box center [322, 133] width 219 height 103
click at [309, 116] on p "Điểm UX Maturity 2.5 – 3.5: Nhóm UX Trung bình: Các tổ chức đã có quy trình UX,…" at bounding box center [327, 133] width 209 height 34
click at [228, 116] on p "Điểm UX Maturity 2.5 – 3.5: Nhóm UX Trung bình: Các tổ chức đã có quy trình UX,…" at bounding box center [327, 133] width 209 height 34
click at [349, 116] on p "Điểm UX Maturity 2.5 – 3.5: Nhóm UX Trung bình: Các tổ chức đã có quy trình UX,…" at bounding box center [327, 133] width 209 height 34
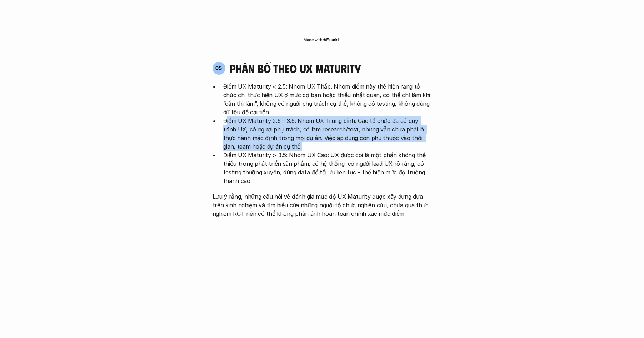
click at [349, 116] on p "Điểm UX Maturity 2.5 – 3.5: Nhóm UX Trung bình: Các tổ chức đã có quy trình UX,…" at bounding box center [327, 133] width 209 height 34
click at [210, 76] on div "05 phân bố theo ux maturity Điểm UX Maturity < 2.5: Nhóm UX Thấp. Nhóm điểm này…" at bounding box center [322, 139] width 232 height 156
click at [323, 104] on ul "Điểm UX Maturity < 2.5: Nhóm UX Thấp. Nhóm điểm này thể hiện rằng tổ chức chỉ t…" at bounding box center [322, 133] width 219 height 103
click at [323, 116] on p "Điểm UX Maturity 2.5 – 3.5: Nhóm UX Trung bình: Các tổ chức đã có quy trình UX,…" at bounding box center [327, 133] width 209 height 34
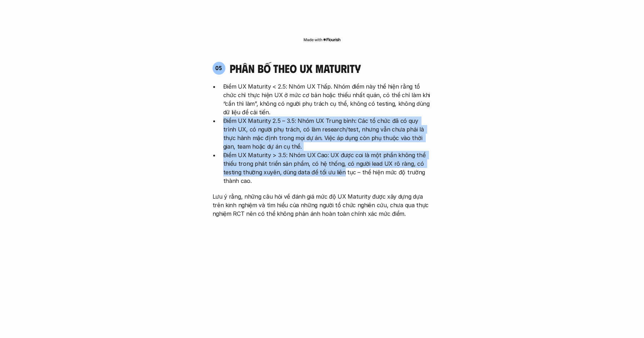
click at [342, 151] on p "Điểm UX Maturity > 3.5: Nhóm UX Cao: UX được coi là một phần không thể thiếu tr…" at bounding box center [327, 168] width 209 height 34
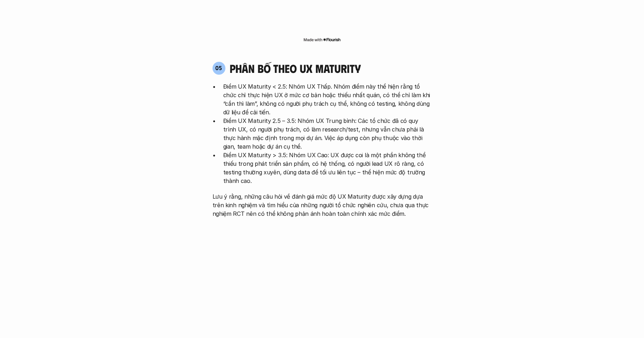
click at [381, 144] on div "Điểm UX Maturity < 2.5: Nhóm UX Thấp. Nhóm điểm này thể hiện rằng tổ chức chỉ t…" at bounding box center [322, 150] width 219 height 136
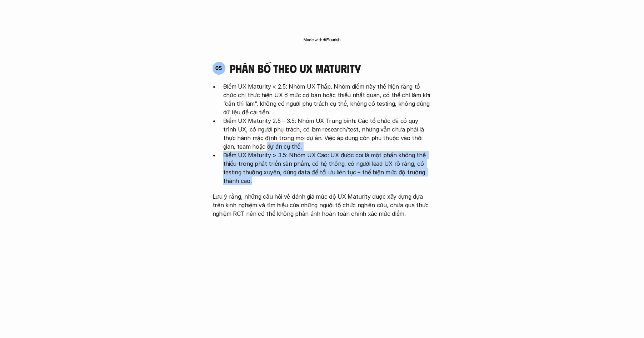
click at [366, 138] on ul "Điểm UX Maturity < 2.5: Nhóm UX Thấp. Nhóm điểm này thể hiện rằng tổ chức chỉ t…" at bounding box center [322, 133] width 219 height 103
click at [366, 151] on p "Điểm UX Maturity > 3.5: Nhóm UX Cao: UX được coi là một phần không thể thiếu tr…" at bounding box center [327, 168] width 209 height 34
click at [220, 110] on ul "Điểm UX Maturity < 2.5: Nhóm UX Thấp. Nhóm điểm này thể hiện rằng tổ chức chỉ t…" at bounding box center [322, 133] width 219 height 103
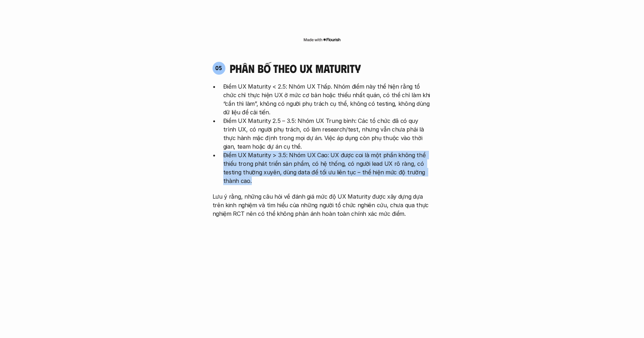
click at [220, 110] on ul "Điểm UX Maturity < 2.5: Nhóm UX Thấp. Nhóm điểm này thể hiện rằng tổ chức chỉ t…" at bounding box center [322, 133] width 219 height 103
click at [320, 151] on p "Điểm UX Maturity > 3.5: Nhóm UX Cao: UX được coi là một phần không thể thiếu tr…" at bounding box center [327, 168] width 209 height 34
click at [321, 151] on p "Điểm UX Maturity > 3.5: Nhóm UX Cao: UX được coi là một phần không thể thiếu tr…" at bounding box center [327, 168] width 209 height 34
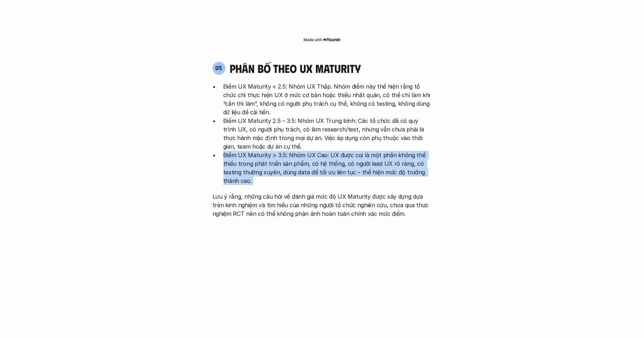
click at [305, 151] on p "Điểm UX Maturity > 3.5: Nhóm UX Cao: UX được coi là một phần không thể thiếu tr…" at bounding box center [327, 168] width 209 height 34
click at [233, 151] on p "Điểm UX Maturity > 3.5: Nhóm UX Cao: UX được coi là một phần không thể thiếu tr…" at bounding box center [327, 168] width 209 height 34
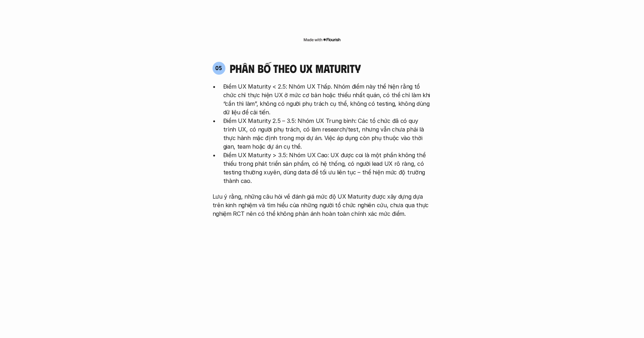
click at [232, 151] on p "Điểm UX Maturity > 3.5: Nhóm UX Cao: UX được coi là một phần không thể thiếu tr…" at bounding box center [327, 168] width 209 height 34
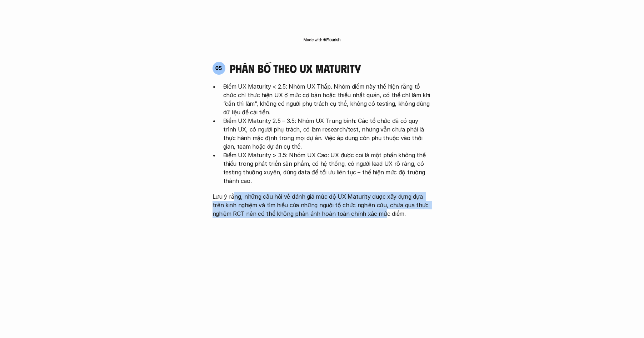
click at [381, 192] on p "Lưu ý rằng, những câu hỏi về đánh giá mức độ UX Maturity được xây dựng dựa trên…" at bounding box center [322, 205] width 219 height 26
click at [232, 192] on p "Lưu ý rằng, những câu hỏi về đánh giá mức độ UX Maturity được xây dựng dựa trên…" at bounding box center [322, 205] width 219 height 26
click at [375, 192] on p "Lưu ý rằng, những câu hỏi về đánh giá mức độ UX Maturity được xây dựng dựa trên…" at bounding box center [322, 205] width 219 height 26
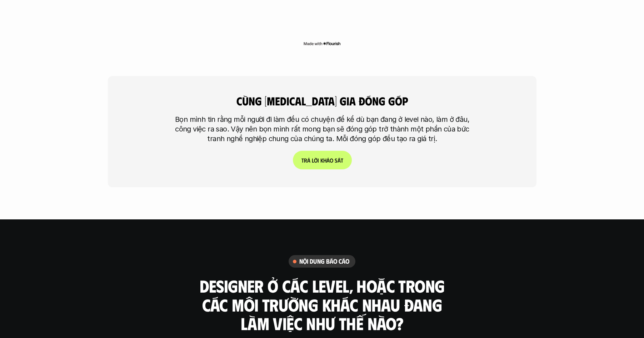
scroll to position [1767, 0]
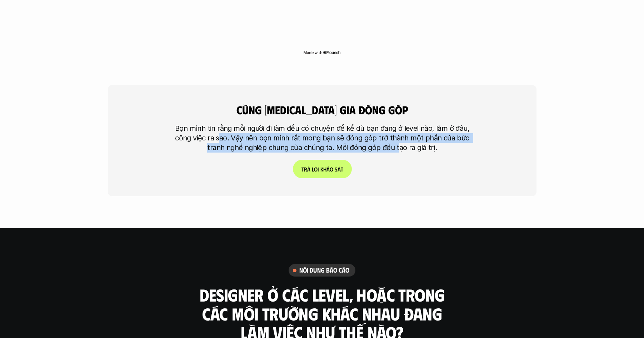
click at [397, 124] on p "Bọn mình tin rằng mỗi người đi làm đều có chuyện để kể dù bạn đang ở level nào,…" at bounding box center [322, 138] width 304 height 29
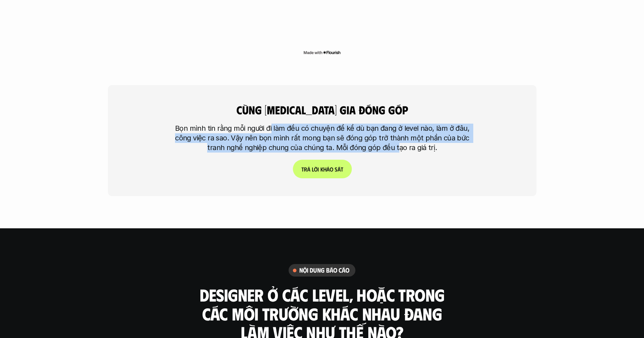
click at [272, 124] on p "Bọn mình tin rằng mỗi người đi làm đều có chuyện để kể dù bạn đang ở level nào,…" at bounding box center [322, 138] width 304 height 29
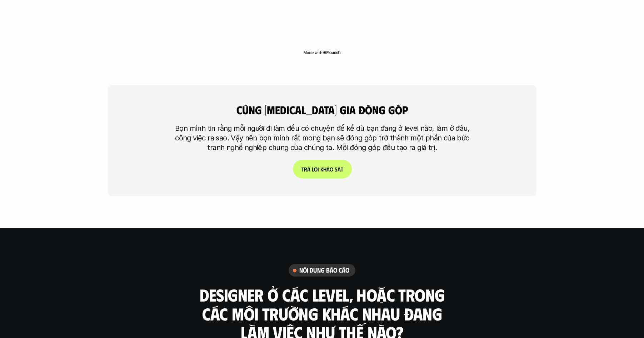
click at [429, 124] on p "Bọn mình tin rằng mỗi người đi làm đều có chuyện để kể dù bạn đang ở level nào,…" at bounding box center [322, 138] width 304 height 29
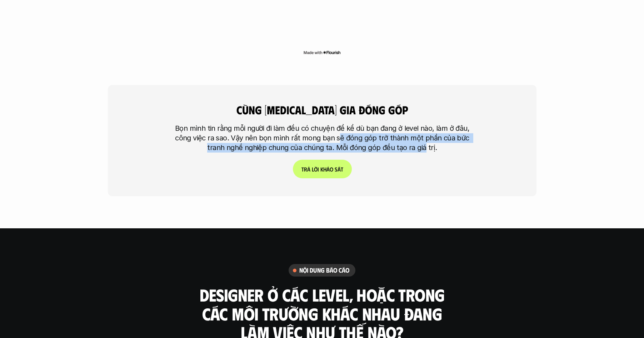
click at [338, 124] on p "Bọn mình tin rằng mỗi người đi làm đều có chuyện để kể dù bạn đang ở level nào,…" at bounding box center [322, 138] width 304 height 29
click at [337, 124] on p "Bọn mình tin rằng mỗi người đi làm đều có chuyện để kể dù bạn đang ở level nào,…" at bounding box center [322, 138] width 304 height 29
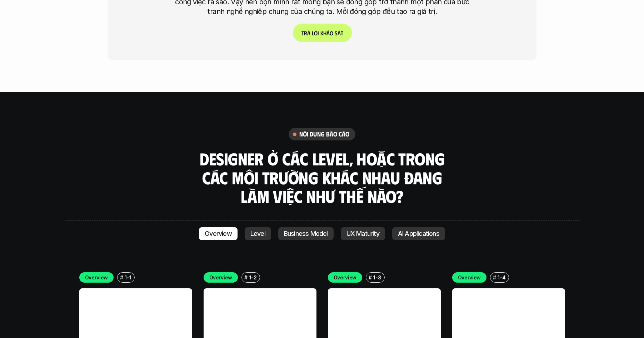
scroll to position [2032, 0]
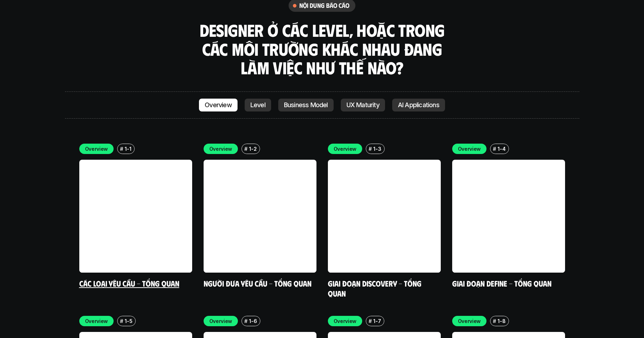
click at [128, 180] on link at bounding box center [135, 216] width 113 height 113
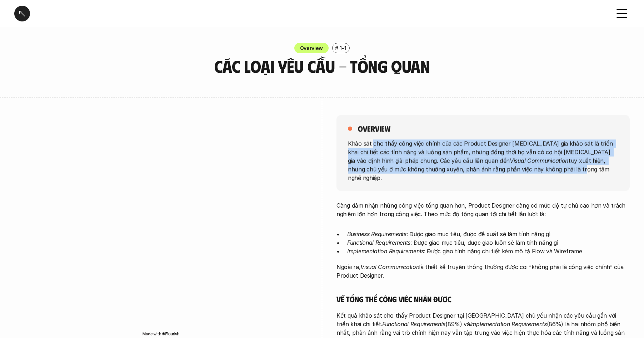
drag, startPoint x: 373, startPoint y: 143, endPoint x: 490, endPoint y: 172, distance: 120.9
click at [484, 169] on p "Khảo sát cho thấy công việc chính của các Product Designer [MEDICAL_DATA] gia k…" at bounding box center [483, 160] width 270 height 43
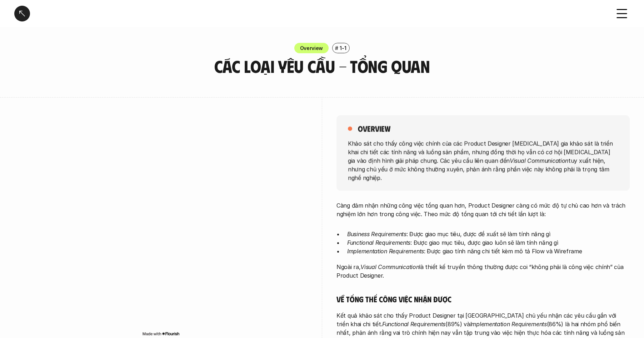
click at [490, 173] on p "Khảo sát cho thấy công việc chính của các Product Designer [MEDICAL_DATA] gia k…" at bounding box center [483, 160] width 270 height 43
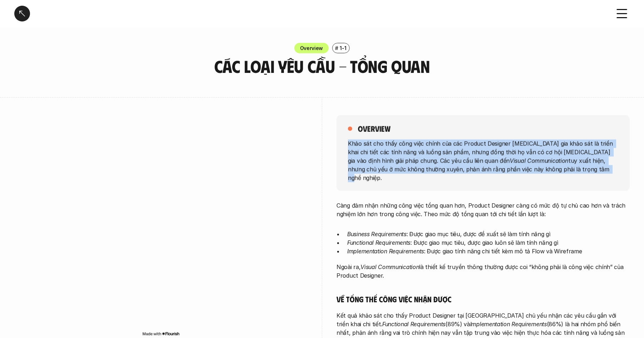
click at [365, 136] on div "overview Khảo sát cho thấy công việc chính của các Product Designer [MEDICAL_DA…" at bounding box center [482, 153] width 293 height 76
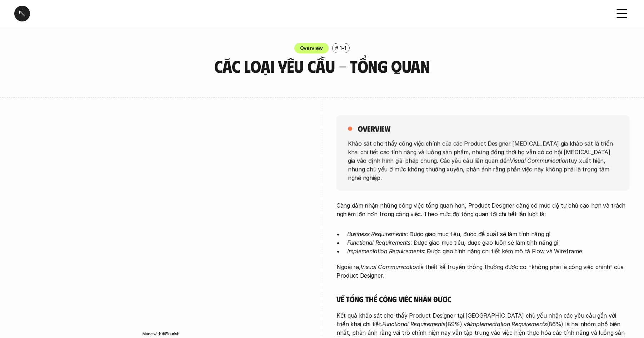
click at [407, 208] on p "Càng đảm nhận những công việc tổng quan hơn, Product Designer càng có mức độ tự…" at bounding box center [482, 209] width 293 height 17
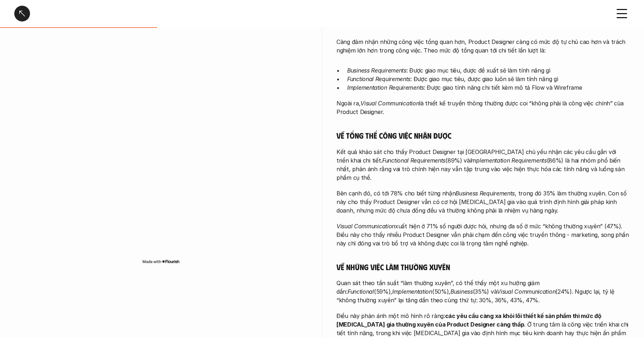
scroll to position [187, 0]
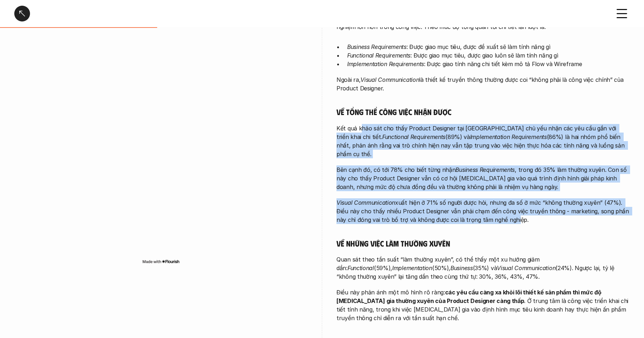
drag, startPoint x: 376, startPoint y: 124, endPoint x: 511, endPoint y: 204, distance: 157.0
click at [511, 204] on div "Càng đảm nhận những công việc tổng quan hơn, Product Designer càng có mức độ tự…" at bounding box center [482, 168] width 293 height 308
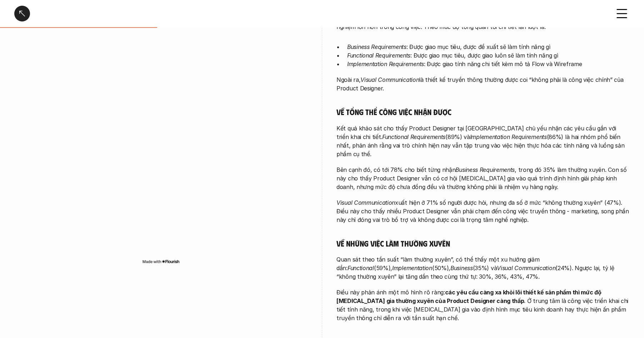
drag, startPoint x: 511, startPoint y: 204, endPoint x: 516, endPoint y: 204, distance: 5.1
click at [511, 204] on p "Visual Communication xuất hiện ở 71% số người được hỏi, nhưng đa số ở mức “khôn…" at bounding box center [482, 211] width 293 height 26
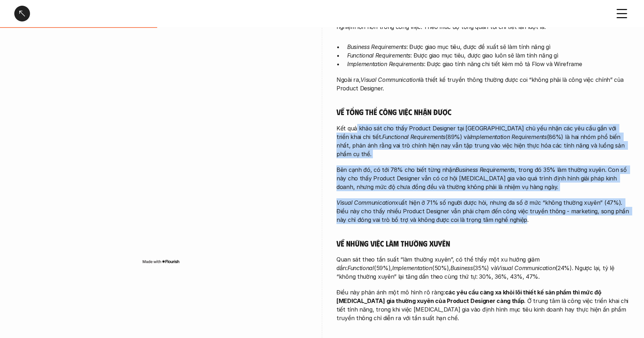
drag, startPoint x: 481, startPoint y: 185, endPoint x: 356, endPoint y: 122, distance: 139.6
click at [356, 122] on div "Càng đảm nhận những công việc tổng quan hơn, Product Designer càng có mức độ tự…" at bounding box center [482, 168] width 293 height 308
click at [356, 124] on p "Kết quả khảo sát cho thấy Product Designer tại [GEOGRAPHIC_DATA] chủ yếu nhận c…" at bounding box center [482, 141] width 293 height 34
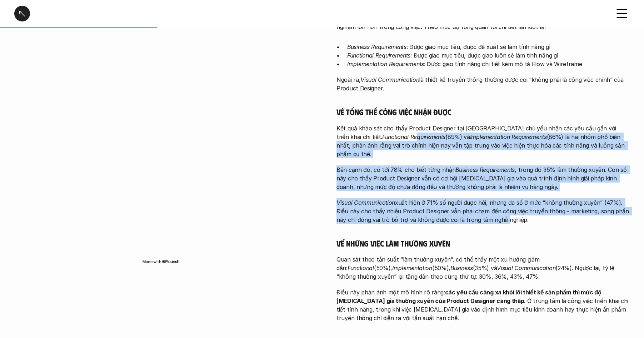
drag, startPoint x: 456, startPoint y: 163, endPoint x: 499, endPoint y: 202, distance: 58.4
click at [499, 202] on div "Càng đảm nhận những công việc tổng quan hơn, Product Designer càng có mức độ tự…" at bounding box center [482, 168] width 293 height 308
click at [499, 202] on p "Visual Communication xuất hiện ở 71% số người được hỏi, nhưng đa số ở mức “khôn…" at bounding box center [482, 211] width 293 height 26
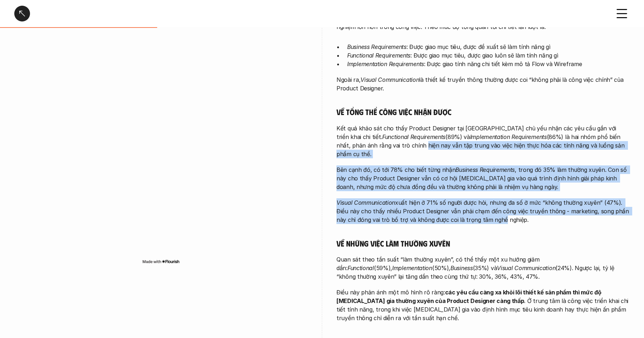
drag, startPoint x: 386, startPoint y: 139, endPoint x: 383, endPoint y: 132, distance: 8.3
click at [382, 133] on div "Càng đảm nhận những công việc tổng quan hơn, Product Designer càng có mức độ tự…" at bounding box center [482, 168] width 293 height 308
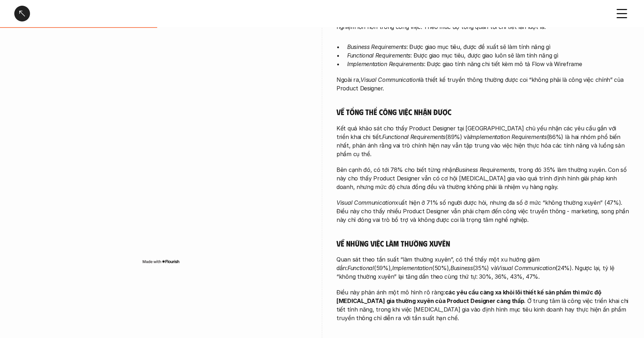
click at [383, 131] on p "Kết quả khảo sát cho thấy Product Designer tại [GEOGRAPHIC_DATA] chủ yếu nhận c…" at bounding box center [482, 141] width 293 height 34
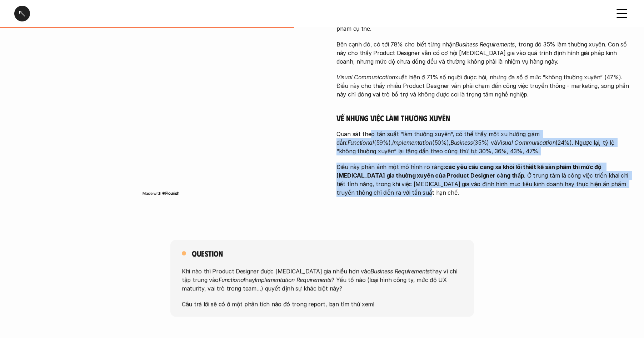
drag, startPoint x: 411, startPoint y: 138, endPoint x: 471, endPoint y: 178, distance: 72.3
click at [471, 178] on div "Càng đảm nhận những công việc tổng quan hơn, Product Designer càng có mức độ tự…" at bounding box center [482, 43] width 293 height 308
click at [471, 178] on p "Điều này phản ánh một mô hình rõ ràng: các yêu cầu càng xa khỏi lõi thiết kế sả…" at bounding box center [482, 180] width 293 height 34
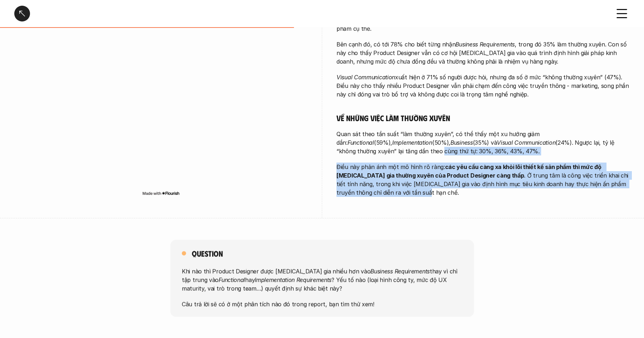
drag, startPoint x: 400, startPoint y: 148, endPoint x: 380, endPoint y: 133, distance: 25.4
click at [380, 133] on div "Càng đảm nhận những công việc tổng quan hơn, Product Designer càng có mức độ tự…" at bounding box center [482, 43] width 293 height 308
drag, startPoint x: 380, startPoint y: 133, endPoint x: 365, endPoint y: 122, distance: 18.6
click at [379, 133] on p "Quan sát theo tần suất “làm thường xuyên”, có thể thấy một xu hướng giảm dần: F…" at bounding box center [482, 143] width 293 height 26
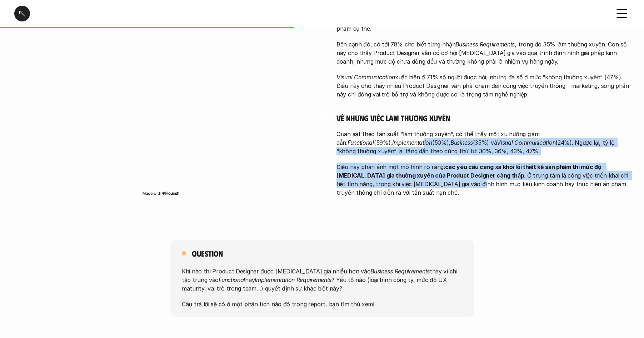
drag, startPoint x: 369, startPoint y: 123, endPoint x: 418, endPoint y: 174, distance: 71.2
click at [418, 174] on div "Càng đảm nhận những công việc tổng quan hơn, Product Designer càng có mức độ tự…" at bounding box center [482, 43] width 293 height 308
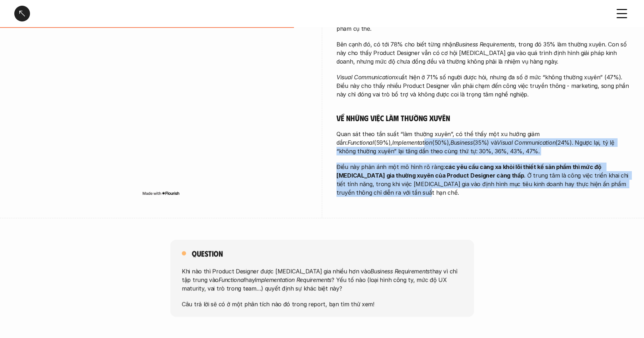
click at [418, 174] on p "Điều này phản ánh một mô hình rõ ràng: các yêu cầu càng xa khỏi lõi thiết kế sả…" at bounding box center [482, 180] width 293 height 34
drag, startPoint x: 422, startPoint y: 176, endPoint x: 387, endPoint y: 129, distance: 57.9
click at [387, 129] on div "Càng đảm nhận những công việc tổng quan hơn, Product Designer càng có mức độ tự…" at bounding box center [482, 43] width 293 height 308
drag, startPoint x: 387, startPoint y: 129, endPoint x: 380, endPoint y: 128, distance: 7.3
click at [386, 130] on p "Quan sát theo tần suất “làm thường xuyên”, có thể thấy một xu hướng giảm dần: F…" at bounding box center [482, 143] width 293 height 26
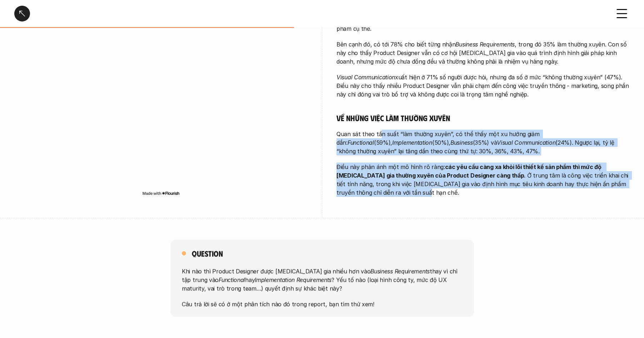
drag, startPoint x: 403, startPoint y: 158, endPoint x: 405, endPoint y: 172, distance: 14.4
click at [405, 172] on div "Càng đảm nhận những công việc tổng quan hơn, Product Designer càng có mức độ tự…" at bounding box center [482, 43] width 293 height 308
click at [405, 172] on p "Điều này phản ánh một mô hình rõ ràng: các yêu cầu càng xa khỏi lõi thiết kế sả…" at bounding box center [482, 180] width 293 height 34
click at [360, 120] on div "Càng đảm nhận những công việc tổng quan hơn, Product Designer càng có mức độ tự…" at bounding box center [482, 43] width 293 height 308
click at [360, 130] on p "Quan sát theo tần suất “làm thường xuyên”, có thể thấy một xu hướng giảm dần: F…" at bounding box center [482, 143] width 293 height 26
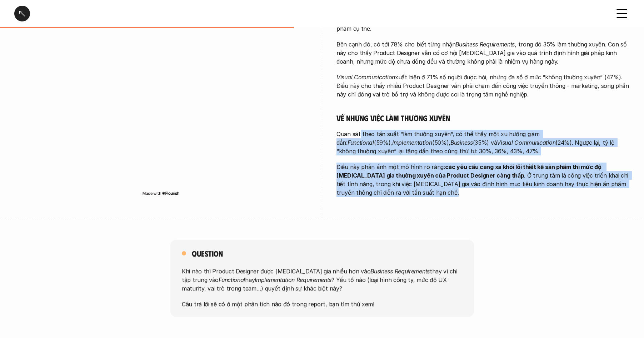
click at [401, 172] on div "Càng đảm nhận những công việc tổng quan hơn, Product Designer càng có mức độ tự…" at bounding box center [482, 43] width 293 height 308
click at [401, 172] on p "Điều này phản ánh một mô hình rõ ràng: các yêu cầu càng xa khỏi lõi thiết kế sả…" at bounding box center [482, 180] width 293 height 34
drag, startPoint x: 401, startPoint y: 172, endPoint x: 358, endPoint y: 112, distance: 74.2
click at [358, 112] on div "Càng đảm nhận những công việc tổng quan hơn, Product Designer càng có mức độ tự…" at bounding box center [482, 43] width 293 height 308
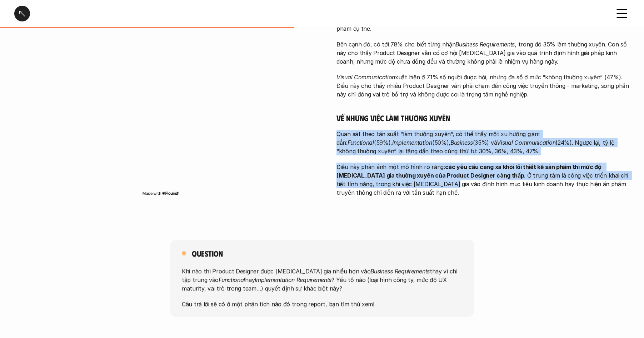
click at [388, 164] on div "Càng đảm nhận những công việc tổng quan hơn, Product Designer càng có mức độ tự…" at bounding box center [482, 43] width 293 height 308
click at [388, 164] on p "Điều này phản ánh một mô hình rõ ràng: các yêu cầu càng xa khỏi lõi thiết kế sả…" at bounding box center [482, 180] width 293 height 34
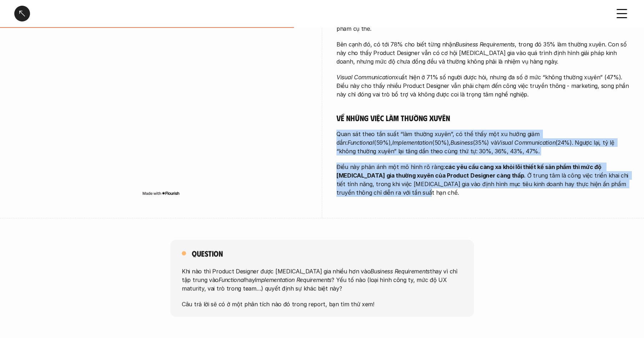
click at [352, 111] on div "Càng đảm nhận những công việc tổng quan hơn, Product Designer càng có mức độ tự…" at bounding box center [482, 43] width 293 height 308
click at [386, 179] on div "Càng đảm nhận những công việc tổng quan hơn, Product Designer càng có mức độ tự…" at bounding box center [482, 43] width 293 height 308
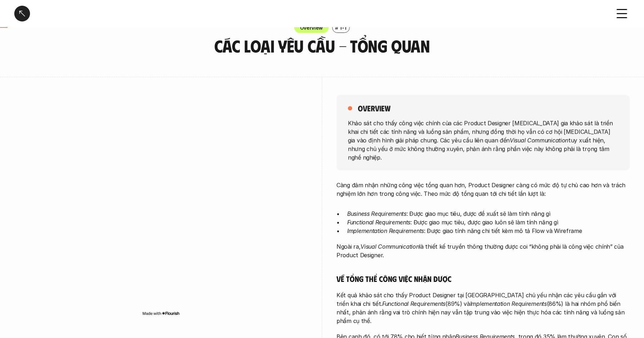
scroll to position [58, 0]
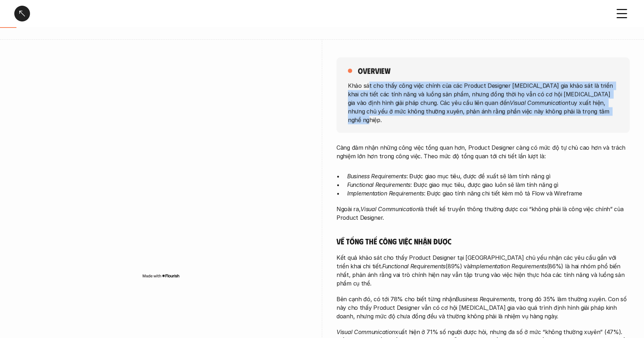
drag, startPoint x: 369, startPoint y: 88, endPoint x: 529, endPoint y: 110, distance: 161.2
click at [525, 110] on p "Khảo sát cho thấy công việc chính của các Product Designer [MEDICAL_DATA] gia k…" at bounding box center [483, 102] width 270 height 43
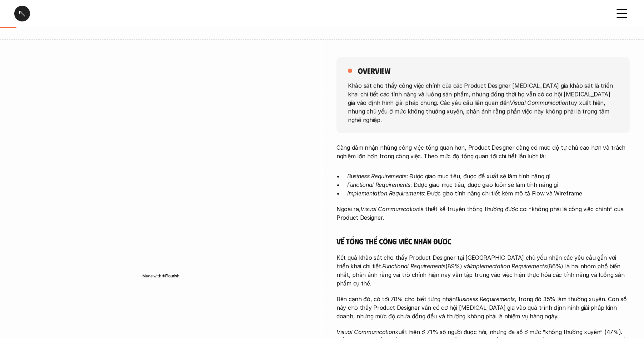
click at [529, 110] on p "Khảo sát cho thấy công việc chính của các Product Designer [MEDICAL_DATA] gia k…" at bounding box center [483, 102] width 270 height 43
drag, startPoint x: 380, startPoint y: 90, endPoint x: 352, endPoint y: 86, distance: 28.1
click at [352, 86] on p "Khảo sát cho thấy công việc chính của các Product Designer [MEDICAL_DATA] gia k…" at bounding box center [483, 102] width 270 height 43
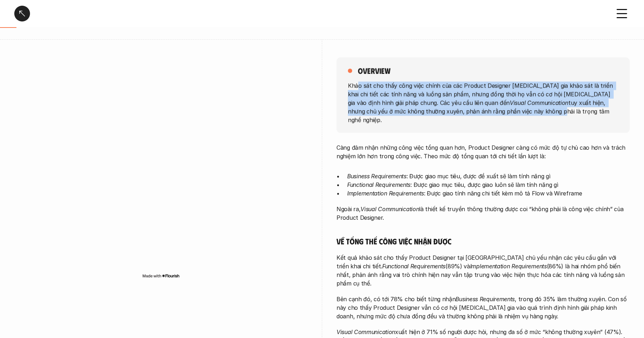
drag, startPoint x: 425, startPoint y: 100, endPoint x: 461, endPoint y: 115, distance: 38.7
click at [461, 114] on p "Khảo sát cho thấy công việc chính của các Product Designer [MEDICAL_DATA] gia k…" at bounding box center [483, 102] width 270 height 43
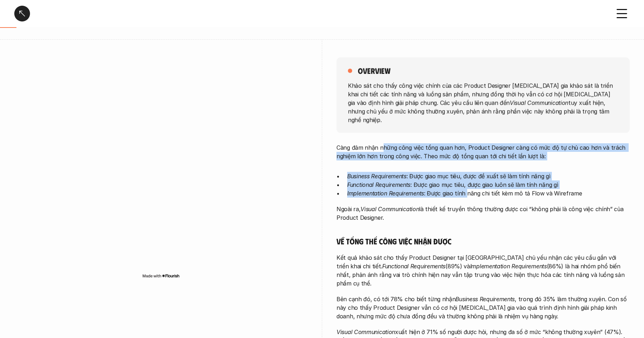
click at [383, 143] on div "Càng đảm nhận những công việc tổng quan hơn, Product Designer càng có mức độ tự…" at bounding box center [482, 297] width 293 height 308
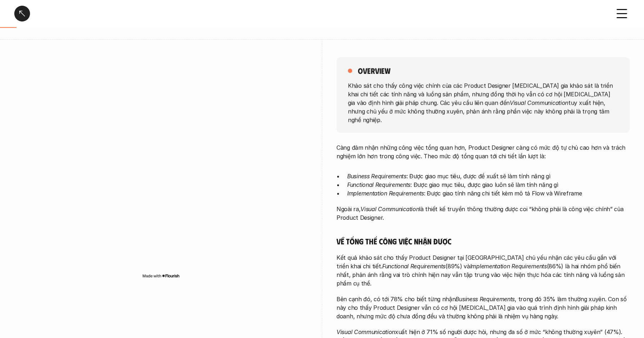
click at [383, 143] on p "Càng đảm nhận những công việc tổng quan hơn, Product Designer càng có mức độ tự…" at bounding box center [482, 151] width 293 height 17
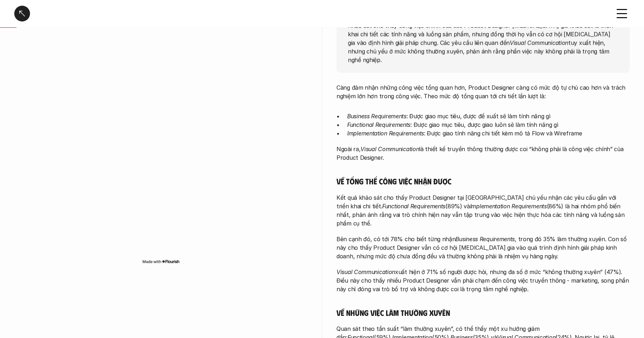
scroll to position [164, 0]
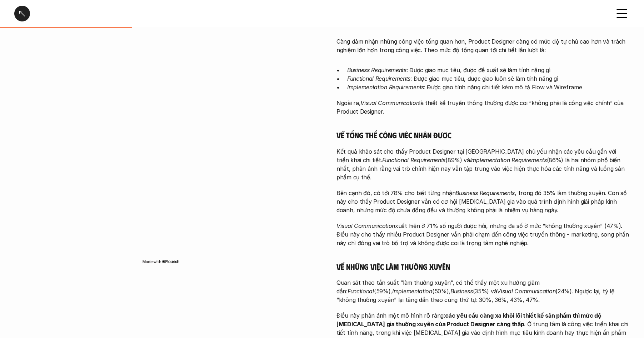
drag, startPoint x: 431, startPoint y: 180, endPoint x: 439, endPoint y: 227, distance: 47.5
click at [439, 227] on div "Càng đảm nhận những công việc tổng quan hơn, Product Designer càng có mức độ tự…" at bounding box center [482, 191] width 293 height 308
click at [439, 227] on p "Visual Communication xuất hiện ở 71% số người được hỏi, nhưng đa số ở mức “khôn…" at bounding box center [482, 234] width 293 height 26
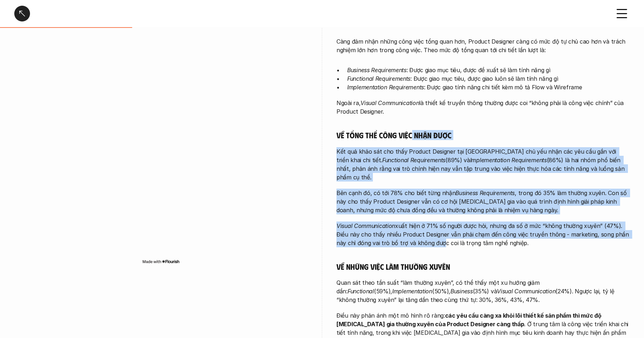
click at [412, 125] on div "Càng đảm nhận những công việc tổng quan hơn, Product Designer càng có mức độ tự…" at bounding box center [482, 191] width 293 height 308
click at [412, 130] on h5 "Về tổng thể công việc nhận được" at bounding box center [482, 135] width 293 height 10
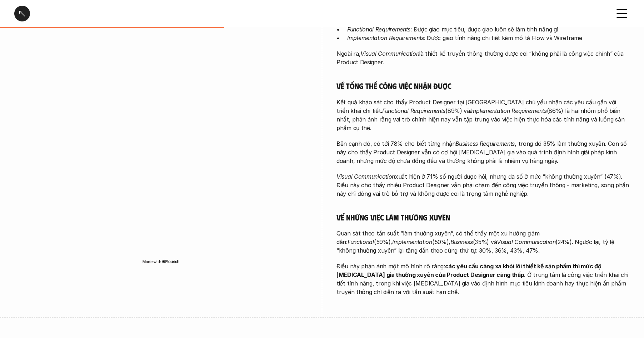
scroll to position [257, 0]
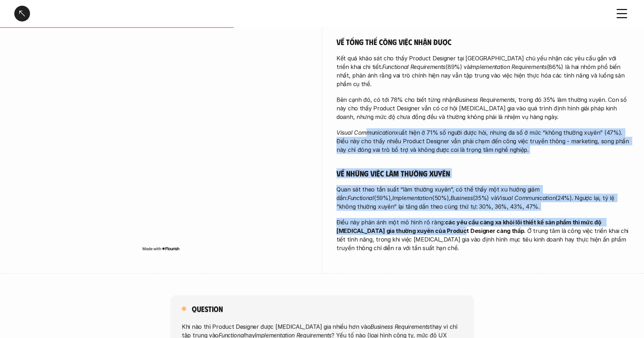
click at [432, 216] on div "Càng đảm nhận những công việc tổng quan hơn, Product Designer càng có mức độ tự…" at bounding box center [482, 98] width 293 height 308
click at [432, 219] on strong "các yêu cầu càng xa khỏi lõi thiết kế sản phẩm thì mức độ [MEDICAL_DATA] gia th…" at bounding box center [469, 227] width 266 height 16
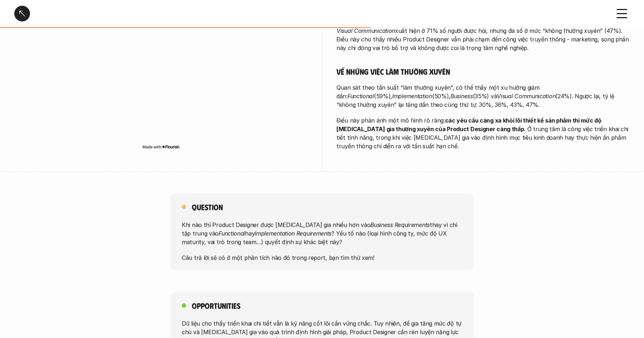
scroll to position [293, 0]
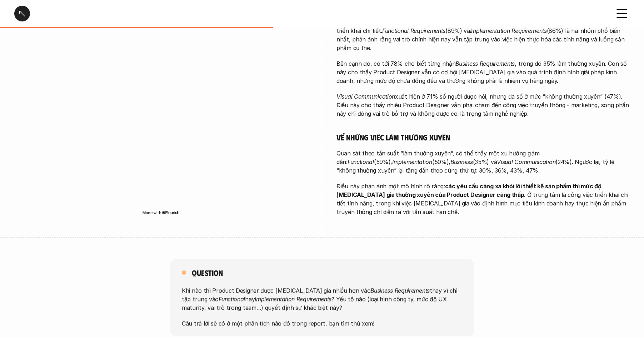
click at [19, 20] on div at bounding box center [22, 14] width 16 height 16
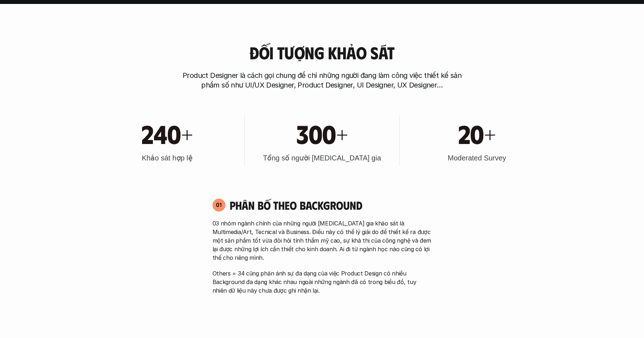
scroll to position [333, 0]
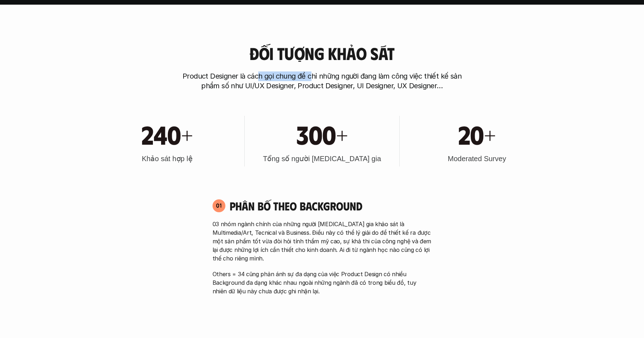
click at [311, 79] on p "Product Designer là cách gọi chung để chỉ những người đang làm công việc thiết …" at bounding box center [322, 80] width 286 height 19
click at [391, 84] on p "Product Designer là cách gọi chung để chỉ những người đang làm công việc thiết …" at bounding box center [322, 80] width 286 height 19
drag, startPoint x: 285, startPoint y: 51, endPoint x: 361, endPoint y: 66, distance: 77.8
click at [391, 60] on div "Đối tượng khảo sát Product Designer là cách gọi chung để chỉ những người đang l…" at bounding box center [322, 67] width 457 height 47
click at [243, 73] on p "Product Designer là cách gọi chung để chỉ những người đang làm công việc thiết …" at bounding box center [322, 80] width 286 height 19
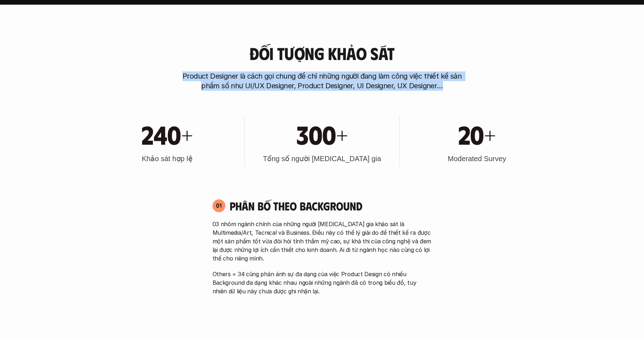
drag, startPoint x: 170, startPoint y: 75, endPoint x: 474, endPoint y: 88, distance: 305.0
click at [474, 88] on div "Đối tượng khảo sát Product Designer là cách gọi chung để chỉ những người đang l…" at bounding box center [322, 67] width 457 height 47
copy p "Product Designer là cách gọi chung để chỉ những người đang làm công việc thiết …"
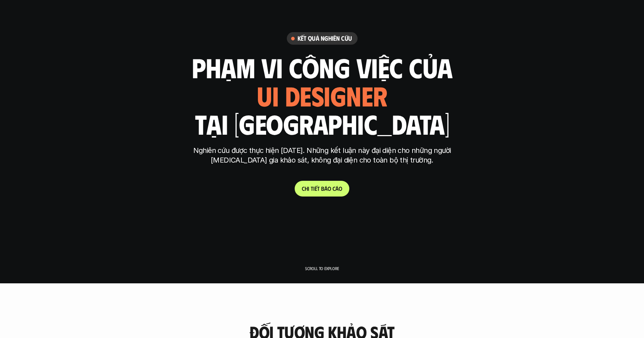
scroll to position [43, 0]
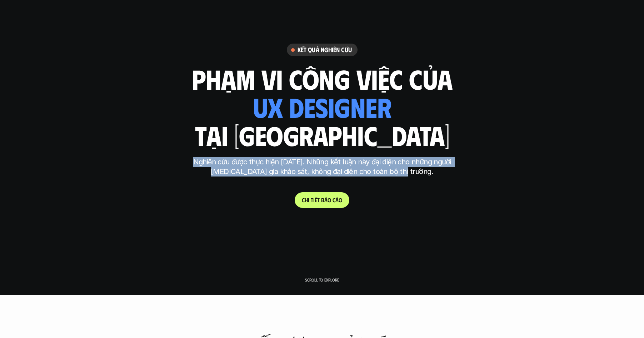
click at [191, 160] on p "Nghiên cứu được thực hiện [DATE]. Những kết luận này đại diện cho những người […" at bounding box center [322, 166] width 268 height 19
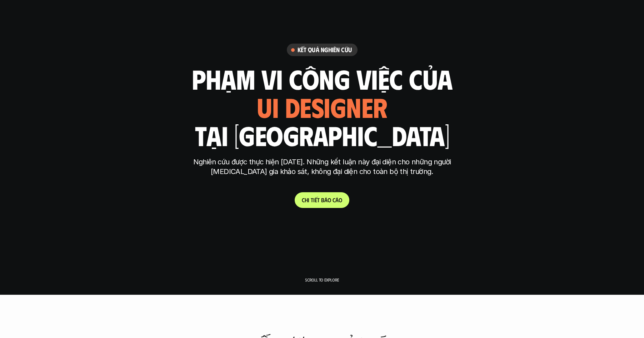
click at [194, 162] on p "Nghiên cứu được thực hiện [DATE]. Những kết luận này đại diện cho những người […" at bounding box center [322, 166] width 268 height 19
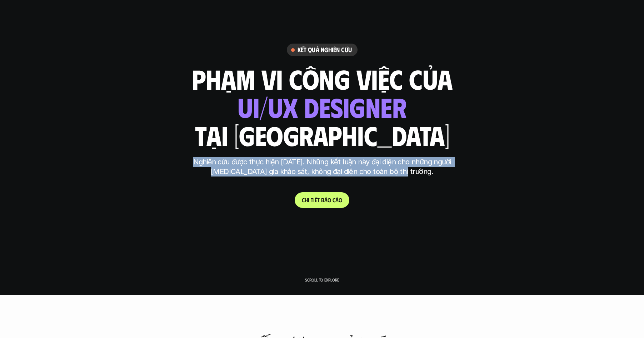
click at [413, 174] on p "Nghiên cứu được thực hiện [DATE]. Những kết luận này đại diện cho những người […" at bounding box center [322, 166] width 268 height 19
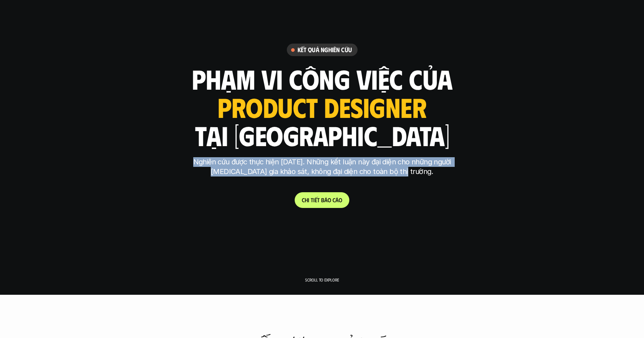
copy p "Nghiên cứu được thực hiện [DATE]. Những kết luận này đại diện cho những người […"
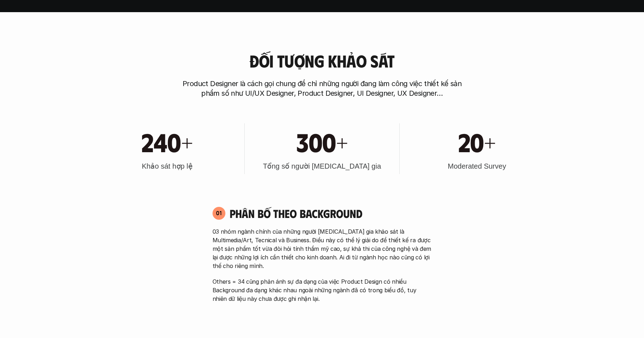
scroll to position [351, 0]
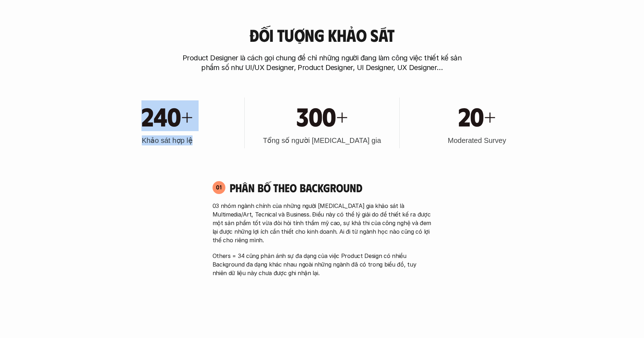
drag, startPoint x: 145, startPoint y: 115, endPoint x: 199, endPoint y: 144, distance: 61.4
click at [199, 144] on div "240+ Khảo sát hợp lệ" at bounding box center [168, 123] width 148 height 51
click at [253, 117] on div "300+" at bounding box center [322, 115] width 148 height 31
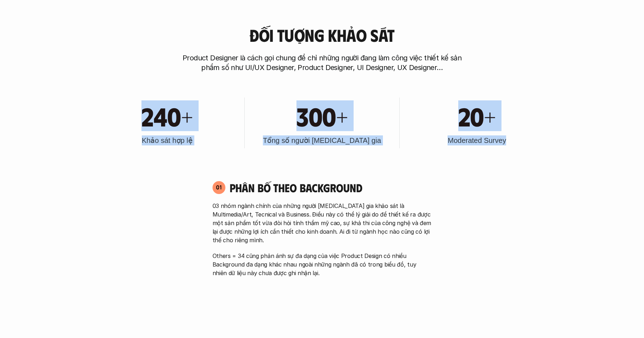
drag, startPoint x: 212, startPoint y: 126, endPoint x: 510, endPoint y: 141, distance: 298.3
click at [510, 141] on div "240+ Khảo sát hợp lệ 300+ Tổng số người [MEDICAL_DATA] gia 20+ Moderated Survey" at bounding box center [322, 123] width 457 height 72
copy div "240+ Khảo sát hợp lệ 300+ Tổng số người [MEDICAL_DATA] gia 20+ Moderated Survey"
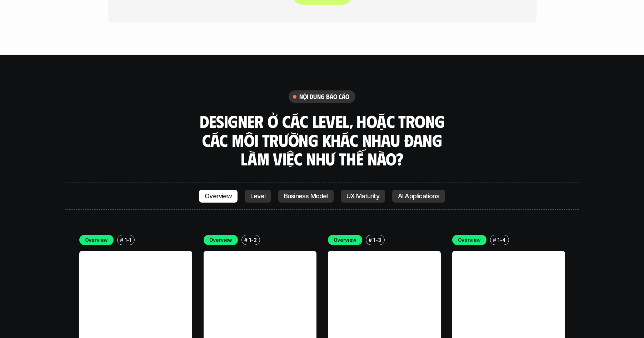
scroll to position [2061, 0]
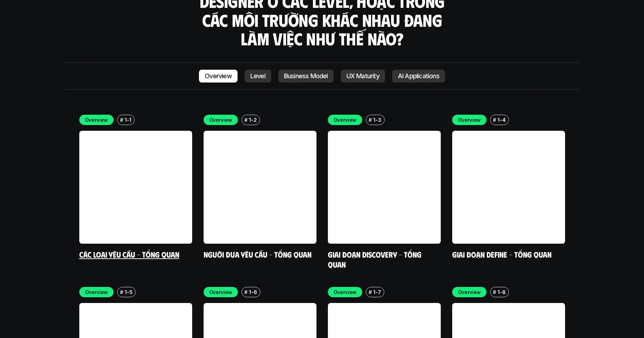
click at [125, 159] on link at bounding box center [135, 187] width 113 height 113
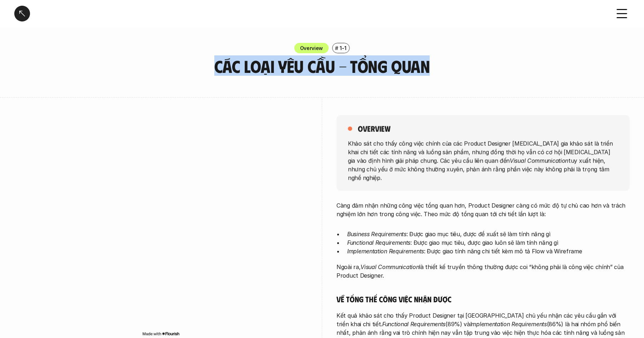
drag, startPoint x: 204, startPoint y: 66, endPoint x: 472, endPoint y: 76, distance: 267.7
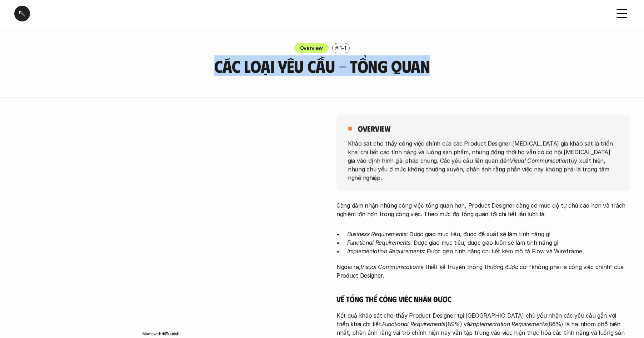
drag, startPoint x: 258, startPoint y: 73, endPoint x: 194, endPoint y: 66, distance: 64.3
copy h3 "Các loại yêu cầu - Tổng quan"
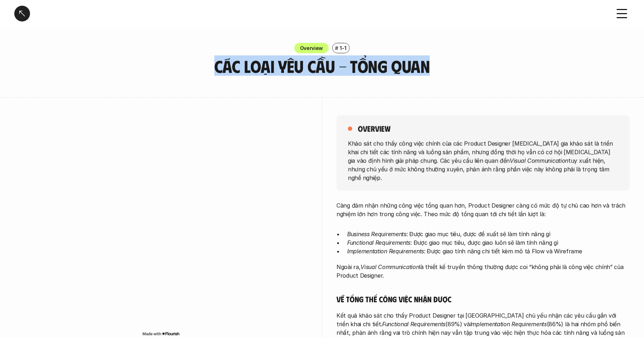
drag, startPoint x: 401, startPoint y: 79, endPoint x: 463, endPoint y: 83, distance: 61.2
drag, startPoint x: 463, startPoint y: 83, endPoint x: 349, endPoint y: 110, distance: 117.4
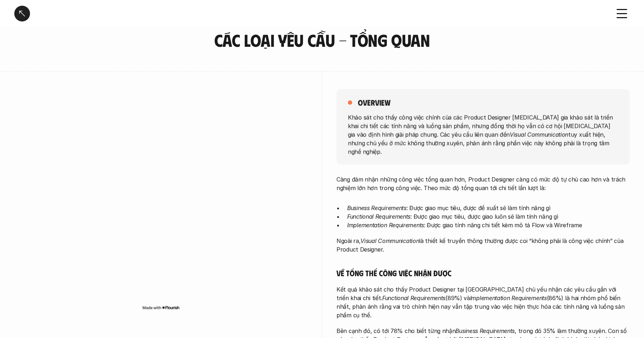
scroll to position [31, 0]
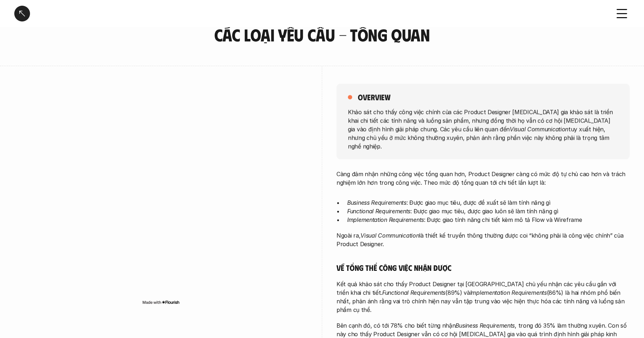
drag, startPoint x: 457, startPoint y: 126, endPoint x: 550, endPoint y: 145, distance: 94.8
click at [550, 145] on div "overview Khảo sát cho thấy công việc chính của các Product Designer [MEDICAL_DA…" at bounding box center [482, 122] width 293 height 76
click at [558, 145] on div "overview Khảo sát cho thấy công việc chính của các Product Designer [MEDICAL_DA…" at bounding box center [482, 122] width 293 height 76
drag, startPoint x: 556, startPoint y: 144, endPoint x: 347, endPoint y: 88, distance: 216.4
click at [346, 89] on div "overview Khảo sát cho thấy công việc chính của các Product Designer [MEDICAL_DA…" at bounding box center [482, 122] width 293 height 76
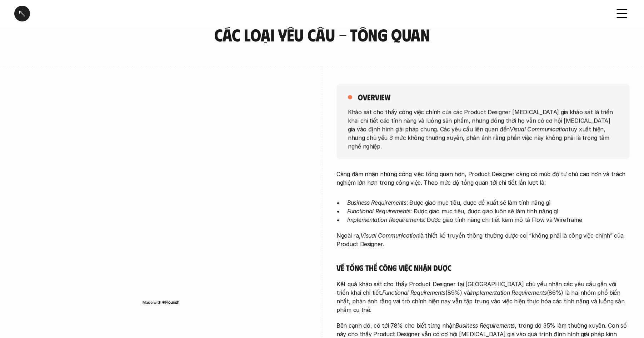
copy div "overview Khảo sát cho thấy công việc chính của các Product Designer [MEDICAL_DA…"
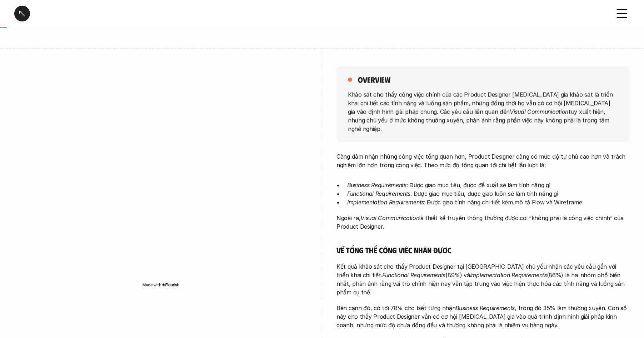
drag, startPoint x: 337, startPoint y: 148, endPoint x: 414, endPoint y: 152, distance: 77.6
click at [336, 152] on p "Càng đảm nhận những công việc tổng quan hơn, Product Designer càng có mức độ tự…" at bounding box center [482, 160] width 293 height 17
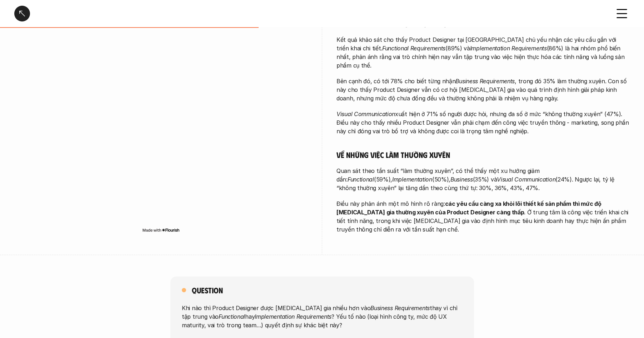
scroll to position [280, 0]
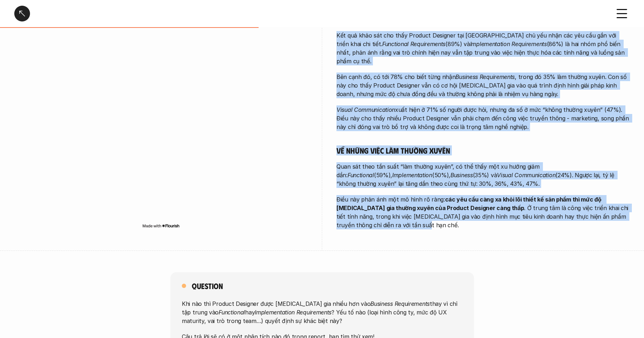
click at [367, 208] on p "Điều này phản ánh một mô hình rõ ràng: các yêu cầu càng xa khỏi lõi thiết kế sả…" at bounding box center [482, 212] width 293 height 34
copy div "Lore ips dolo sitam cons adip elit sedd eiu, Tempori Utlabore etdo ma ali en ad…"
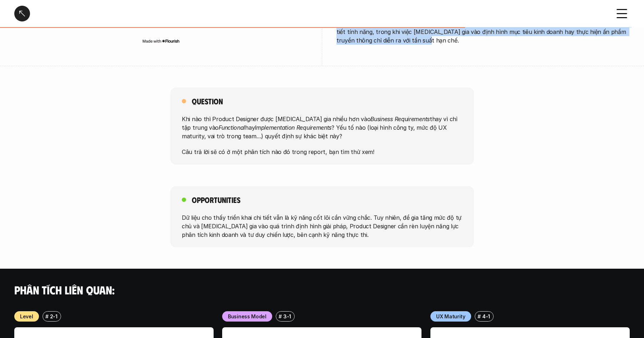
scroll to position [479, 0]
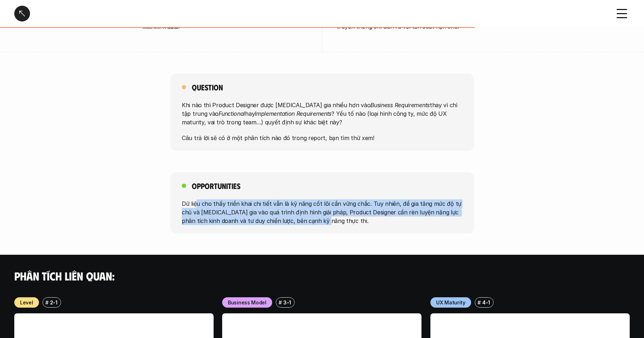
drag, startPoint x: 201, startPoint y: 183, endPoint x: 326, endPoint y: 203, distance: 127.3
click at [319, 201] on p "Dữ liệu cho thấy triển khai chi tiết vẫn là kỹ năng cốt lõi cần vững chắc. Tuy …" at bounding box center [322, 212] width 281 height 26
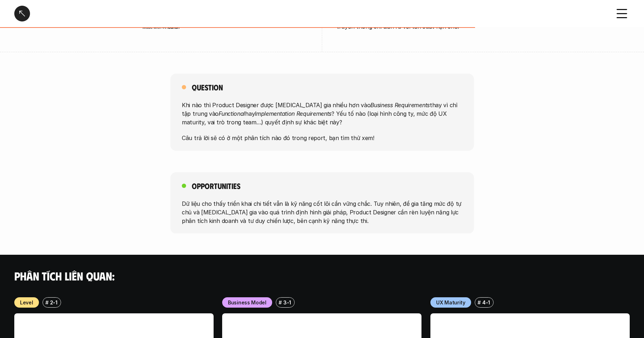
drag, startPoint x: 326, startPoint y: 203, endPoint x: 342, endPoint y: 205, distance: 15.4
click at [326, 203] on p "Dữ liệu cho thấy triển khai chi tiết vẫn là kỹ năng cốt lõi cần vững chắc. Tuy …" at bounding box center [322, 212] width 281 height 26
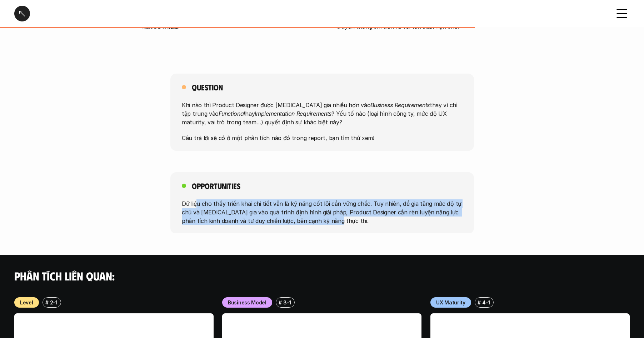
drag, startPoint x: 297, startPoint y: 199, endPoint x: 195, endPoint y: 185, distance: 102.8
click at [195, 199] on p "Dữ liệu cho thấy triển khai chi tiết vẫn là kỹ năng cốt lõi cần vững chắc. Tuy …" at bounding box center [322, 212] width 281 height 26
drag, startPoint x: 183, startPoint y: 166, endPoint x: 339, endPoint y: 212, distance: 162.7
click at [335, 212] on div "Opportunities Dữ liệu cho thấy triển khai chi tiết vẫn là kỹ năng cốt lõi cần v…" at bounding box center [322, 202] width 304 height 61
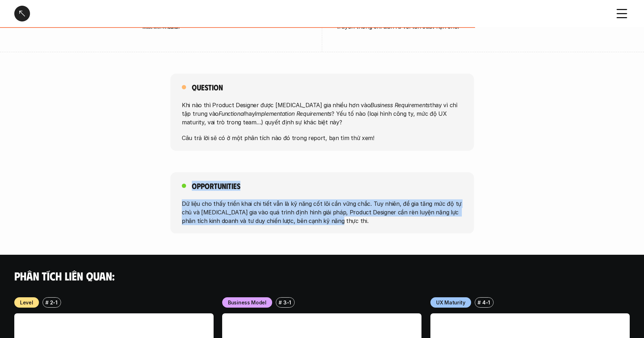
drag, startPoint x: 340, startPoint y: 210, endPoint x: 345, endPoint y: 210, distance: 5.0
click at [340, 210] on div "Opportunities Dữ liệu cho thấy triển khai chi tiết vẫn là kỹ năng cốt lõi cần v…" at bounding box center [322, 202] width 304 height 61
drag, startPoint x: 345, startPoint y: 210, endPoint x: 235, endPoint y: 182, distance: 113.7
click at [235, 182] on div "Opportunities Dữ liệu cho thấy triển khai chi tiết vẫn là kỹ năng cốt lõi cần v…" at bounding box center [322, 202] width 304 height 61
click at [253, 199] on p "Dữ liệu cho thấy triển khai chi tiết vẫn là kỹ năng cốt lõi cần vững chắc. Tuy …" at bounding box center [322, 212] width 281 height 26
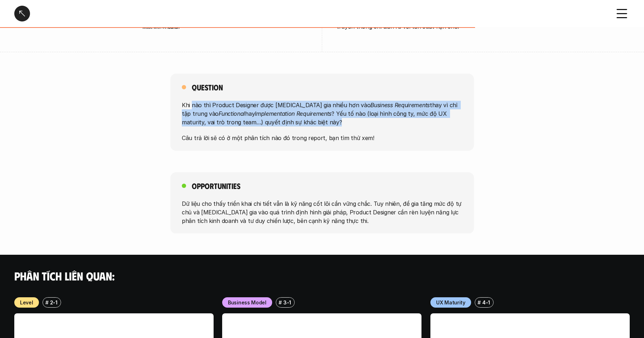
drag, startPoint x: 196, startPoint y: 85, endPoint x: 343, endPoint y: 114, distance: 149.3
click at [331, 110] on div "Khi nào thì Product Designer được [MEDICAL_DATA] gia nhiều hơn vào Business Req…" at bounding box center [322, 121] width 281 height 41
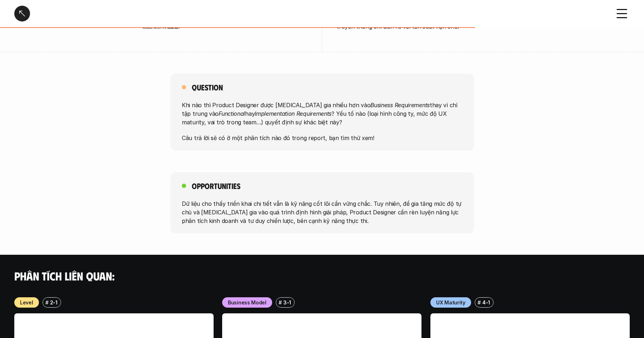
click at [343, 114] on div "Khi nào thì Product Designer được [MEDICAL_DATA] gia nhiều hơn vào Business Req…" at bounding box center [322, 121] width 281 height 41
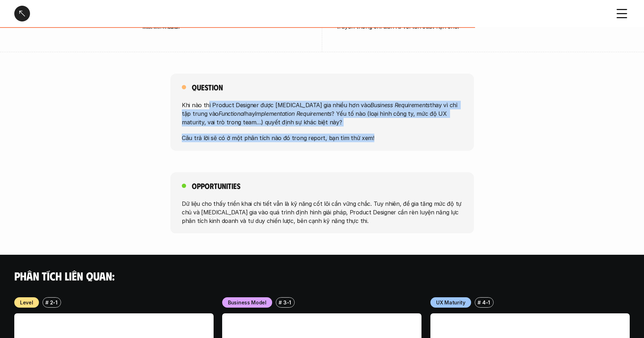
drag, startPoint x: 345, startPoint y: 111, endPoint x: 206, endPoint y: 85, distance: 141.6
click at [206, 101] on div "Khi nào thì Product Designer được [MEDICAL_DATA] gia nhiều hơn vào Business Req…" at bounding box center [322, 121] width 281 height 41
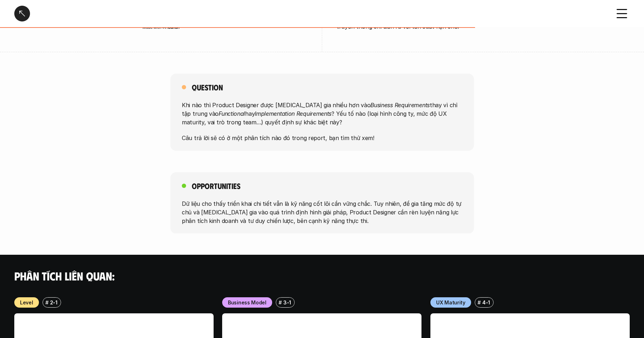
drag, startPoint x: 351, startPoint y: 119, endPoint x: 294, endPoint y: 132, distance: 58.7
click at [351, 134] on p "Câu trả lời sẽ có ở một phân tích nào đó trong report, bạn tìm thử xem!" at bounding box center [322, 138] width 281 height 9
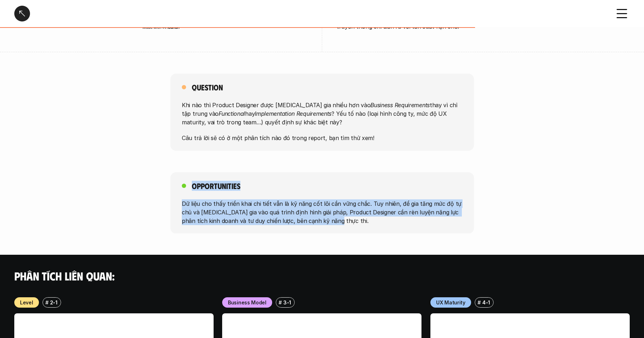
drag, startPoint x: 175, startPoint y: 160, endPoint x: 336, endPoint y: 208, distance: 167.8
click at [335, 208] on div "Opportunities Dữ liệu cho thấy triển khai chi tiết vẫn là kỹ năng cốt lõi cần v…" at bounding box center [322, 202] width 304 height 61
click at [336, 208] on div "Opportunities Dữ liệu cho thấy triển khai chi tiết vẫn là kỹ năng cốt lõi cần v…" at bounding box center [322, 202] width 304 height 61
drag, startPoint x: 343, startPoint y: 206, endPoint x: 193, endPoint y: 163, distance: 155.4
click at [176, 172] on div "Opportunities Dữ liệu cho thấy triển khai chi tiết vẫn là kỹ năng cốt lõi cần v…" at bounding box center [322, 202] width 304 height 61
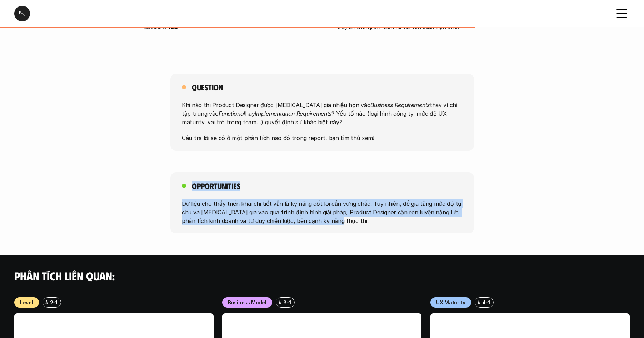
copy div "Opportunities Dữ liệu cho thấy triển khai chi tiết vẫn là kỹ năng cốt lõi cần v…"
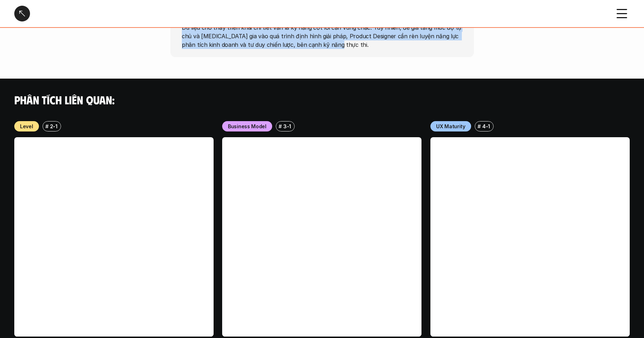
scroll to position [662, 0]
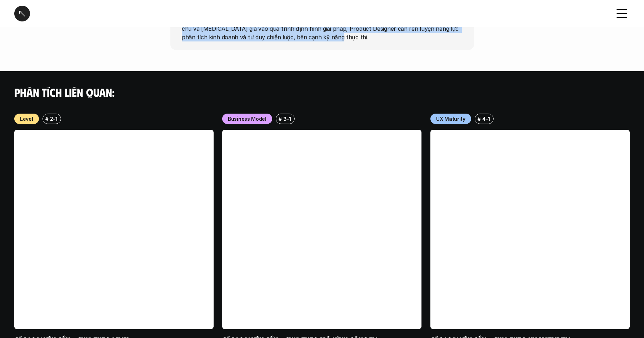
click at [23, 13] on div at bounding box center [22, 14] width 16 height 16
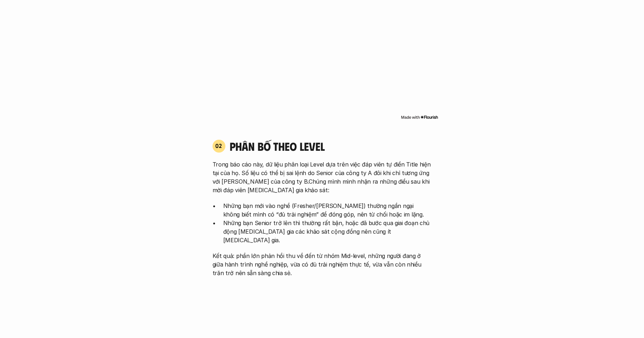
scroll to position [2094, 0]
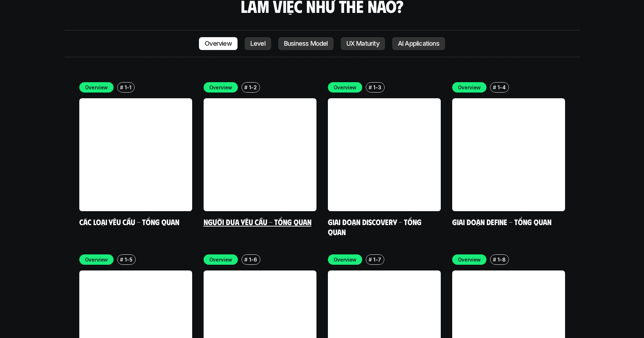
click at [268, 99] on link at bounding box center [260, 154] width 113 height 113
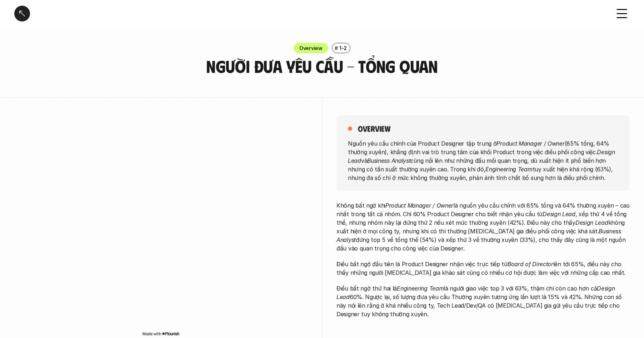
drag, startPoint x: 270, startPoint y: 65, endPoint x: 496, endPoint y: 71, distance: 226.2
click at [496, 70] on div "Overview # 1-2 Người đưa yêu cầu - Tổng quan" at bounding box center [322, 59] width 644 height 33
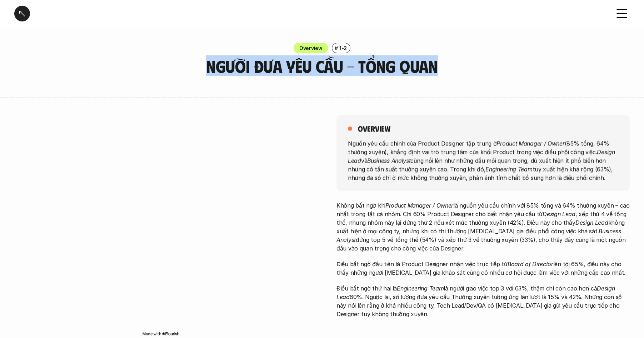
drag, startPoint x: 466, startPoint y: 70, endPoint x: 212, endPoint y: 65, distance: 253.7
click at [206, 64] on div "Overview # 1-2 Người đưa yêu cầu - Tổng quan" at bounding box center [322, 59] width 644 height 33
copy h3 "Người đưa yêu cầu - Tổng quan"
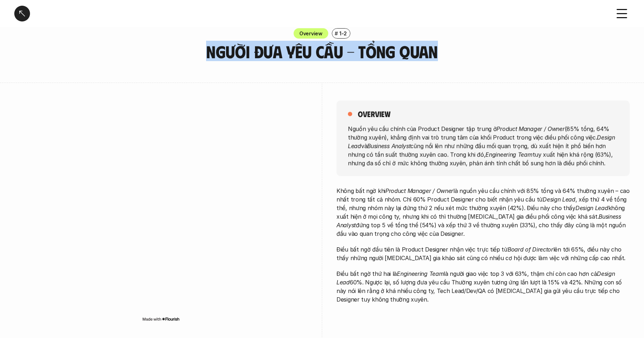
scroll to position [28, 0]
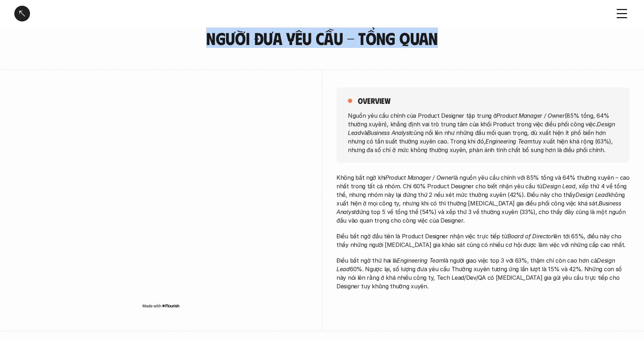
drag, startPoint x: 399, startPoint y: 120, endPoint x: 607, endPoint y: 157, distance: 211.5
click at [607, 157] on div "overview Nguồn yêu cầu chính của Product Designer tập trung ở Product Manager /…" at bounding box center [482, 125] width 293 height 76
copy div "overview Nguồn yêu cầu chính của Product Designer tập trung ở Product Manager /…"
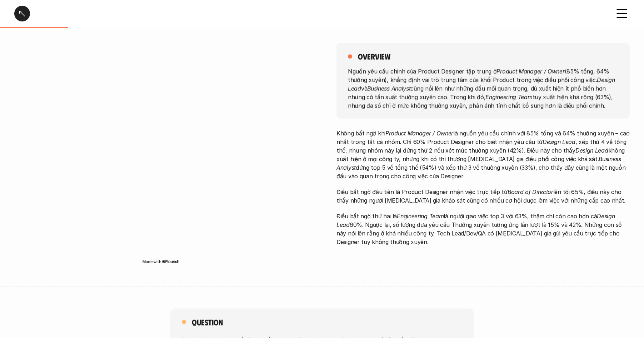
scroll to position [85, 0]
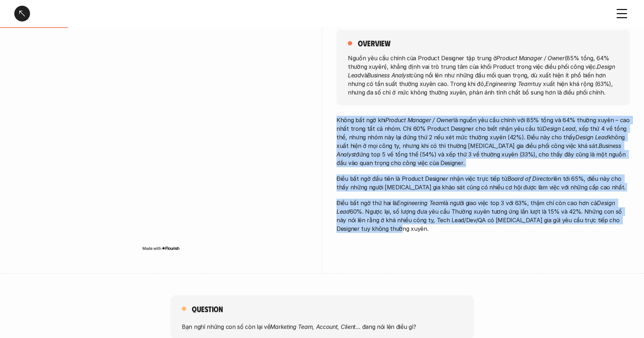
drag, startPoint x: 334, startPoint y: 119, endPoint x: 408, endPoint y: 185, distance: 99.0
click at [419, 244] on div "overview Nguồn yêu cầu chính của Product Designer tập trung ở Product Manager /…" at bounding box center [321, 143] width 615 height 262
copy div "Lorem ips dol sit Ametcon Adipisc / Elits do eiusm tem inc utlab etd 03% magn a…"
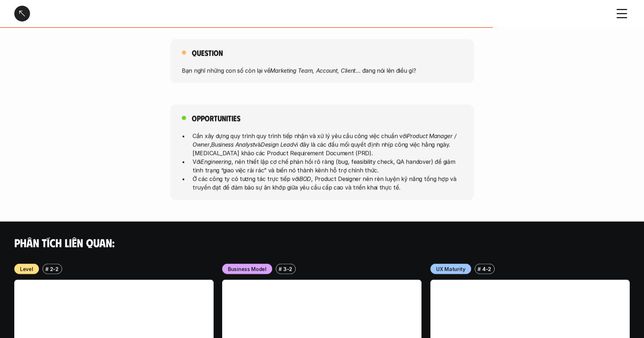
scroll to position [351, 0]
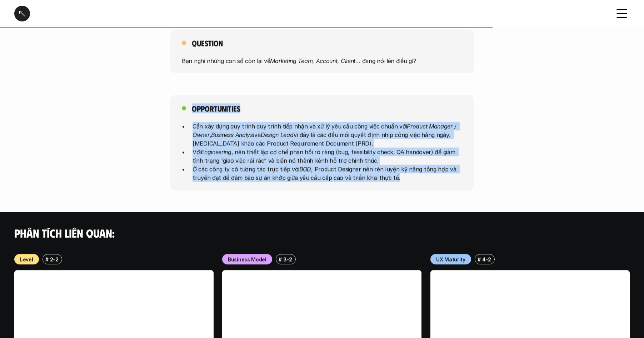
drag, startPoint x: 182, startPoint y: 109, endPoint x: 422, endPoint y: 177, distance: 249.6
click at [422, 177] on div "Opportunities Cần xây dựng quy trình quy trình tiếp nhận và xử lý yêu cầu công …" at bounding box center [322, 143] width 644 height 96
click at [487, 178] on div "Opportunities Cần xây dựng quy trình quy trình tiếp nhận và xử lý yêu cầu công …" at bounding box center [322, 143] width 644 height 96
drag, startPoint x: 346, startPoint y: 173, endPoint x: 157, endPoint y: 117, distance: 197.7
click at [157, 117] on div "Opportunities Cần xây dựng quy trình quy trình tiếp nhận và xử lý yêu cầu công …" at bounding box center [322, 143] width 644 height 96
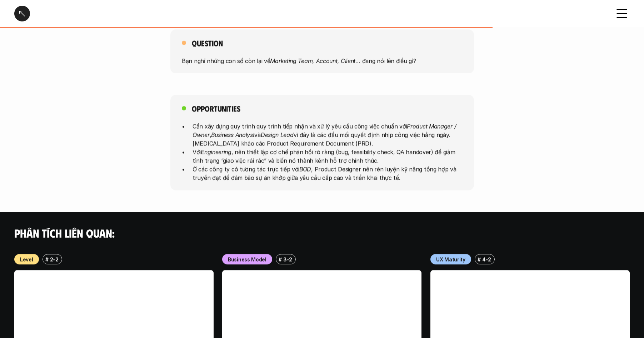
click at [491, 100] on div "Opportunities Cần xây dựng quy trình quy trình tiếp nhận và xử lý yêu cầu công …" at bounding box center [322, 143] width 644 height 96
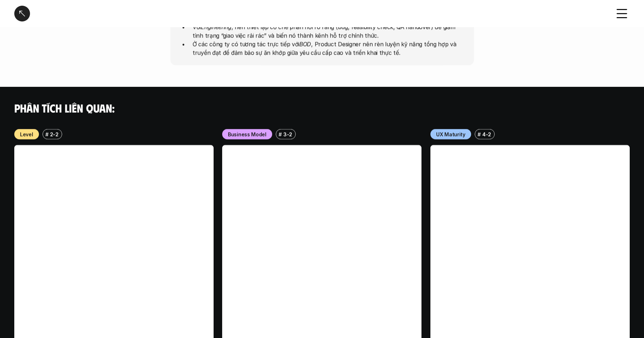
scroll to position [494, 0]
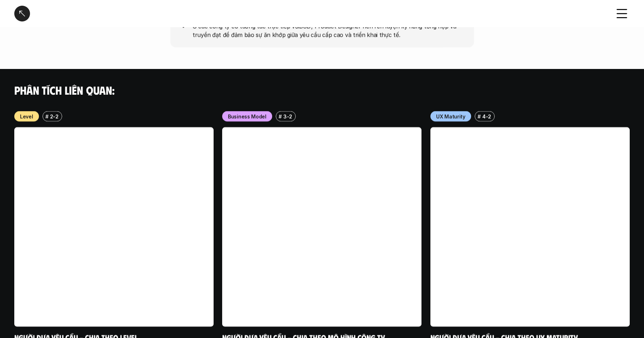
drag, startPoint x: 23, startPoint y: 13, endPoint x: 26, endPoint y: 13, distance: 3.6
click at [23, 13] on div at bounding box center [22, 14] width 16 height 16
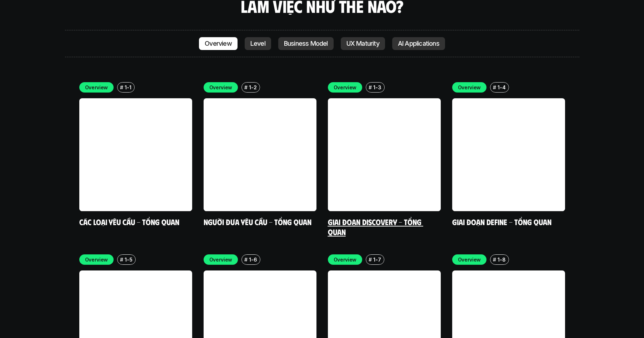
scroll to position [2071, 0]
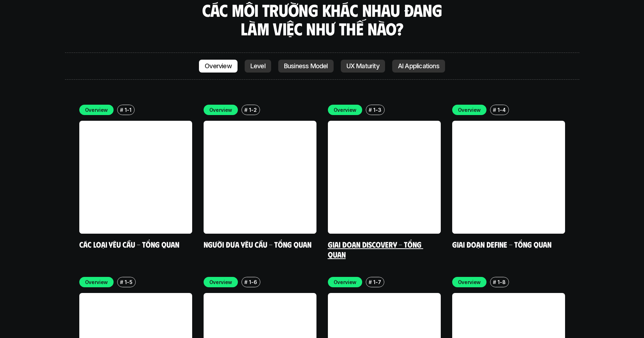
click at [378, 121] on link at bounding box center [384, 177] width 113 height 113
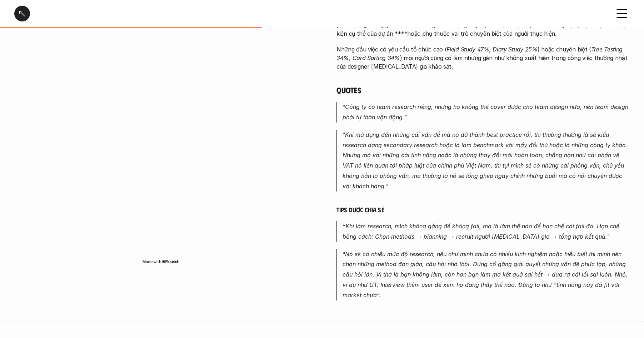
scroll to position [349, 0]
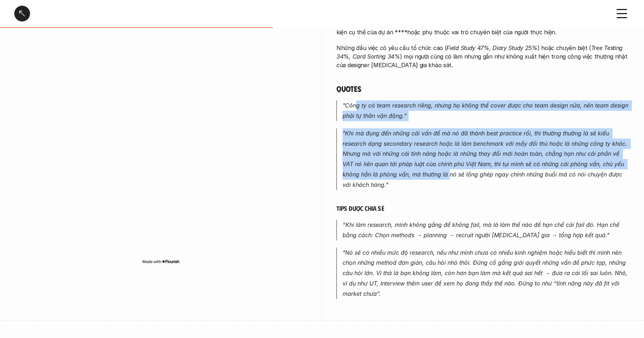
drag, startPoint x: 438, startPoint y: 159, endPoint x: 449, endPoint y: 176, distance: 20.1
click at [449, 176] on div "Các đầu việc phổ biến nhất trong giai đoạn Discovery đều thuộc nhóm nghiên cứu …" at bounding box center [482, 66] width 293 height 463
click at [449, 176] on em ""Khi mà đụng đến những cái vấn đề mà nó đã thành best practice rồi, thì thường …" at bounding box center [486, 159] width 286 height 59
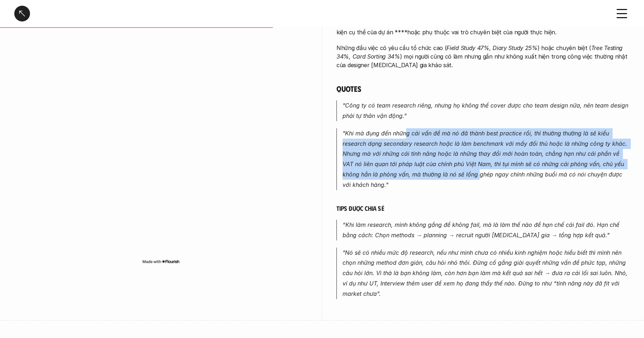
drag, startPoint x: 477, startPoint y: 177, endPoint x: 400, endPoint y: 124, distance: 93.4
click at [402, 126] on div "Các đầu việc phổ biến nhất trong giai đoạn Discovery đều thuộc nhóm nghiên cứu …" at bounding box center [482, 66] width 293 height 463
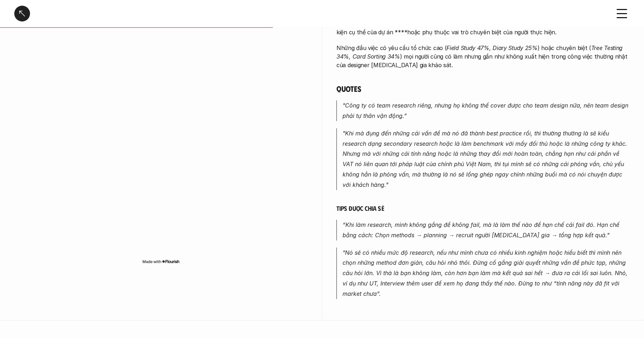
click at [393, 119] on em ""Công ty có team research riêng, nhưng họ không thể cover được cho team design …" at bounding box center [487, 111] width 288 height 18
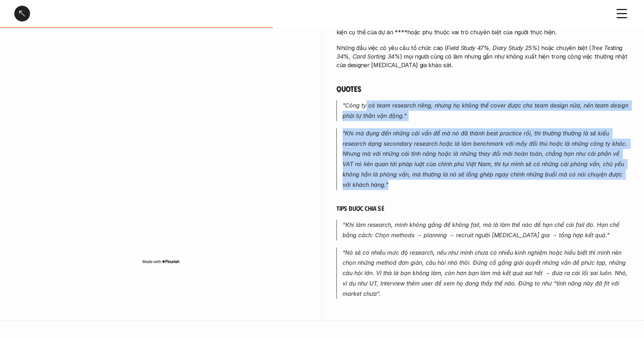
drag, startPoint x: 407, startPoint y: 143, endPoint x: 437, endPoint y: 183, distance: 49.7
click at [437, 183] on div "Các đầu việc phổ biến nhất trong giai đoạn Discovery đều thuộc nhóm nghiên cứu …" at bounding box center [482, 66] width 293 height 463
click at [437, 183] on p ""Khi mà đụng đến những cái vấn đề mà nó đã thành best practice rồi, thì thường …" at bounding box center [486, 159] width 287 height 62
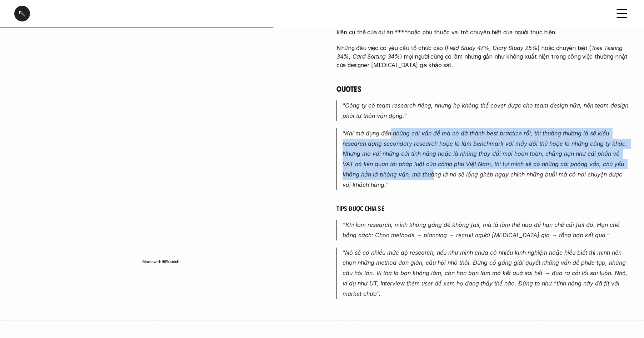
drag, startPoint x: 424, startPoint y: 166, endPoint x: 386, endPoint y: 119, distance: 60.6
click at [386, 120] on div "Các đầu việc phổ biến nhất trong giai đoạn Discovery đều thuộc nhóm nghiên cứu …" at bounding box center [482, 66] width 293 height 463
drag, startPoint x: 386, startPoint y: 119, endPoint x: 381, endPoint y: 110, distance: 10.2
click at [386, 119] on em ""Công ty có team research riêng, nhưng họ không thể cover được cho team design …" at bounding box center [487, 111] width 288 height 18
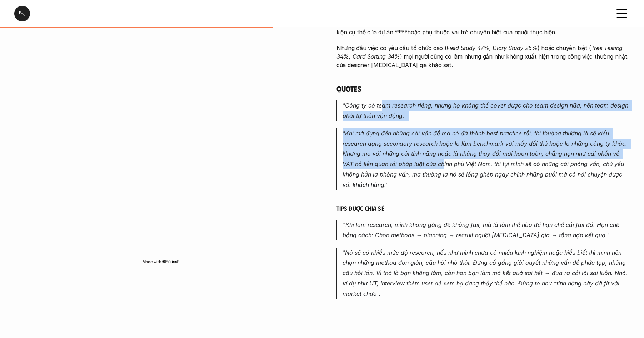
drag, startPoint x: 438, startPoint y: 160, endPoint x: 442, endPoint y: 174, distance: 13.9
click at [442, 173] on div "Các đầu việc phổ biến nhất trong giai đoạn Discovery đều thuộc nhóm nghiên cứu …" at bounding box center [482, 66] width 293 height 463
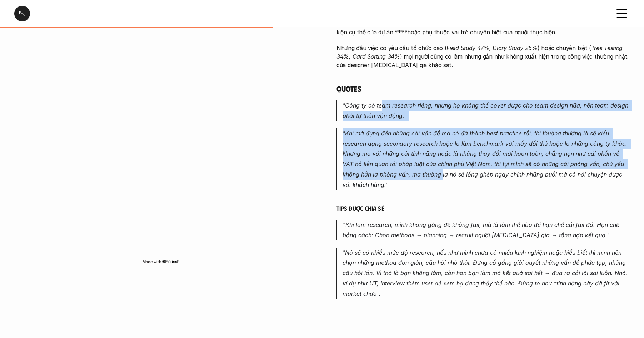
click at [442, 174] on em ""Khi mà đụng đến những cái vấn đề mà nó đã thành best practice rồi, thì thường …" at bounding box center [486, 159] width 286 height 59
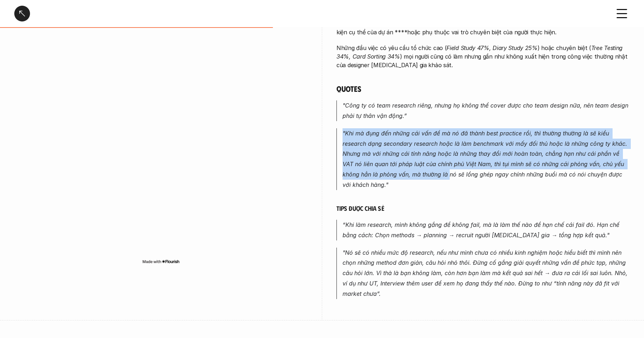
drag, startPoint x: 441, startPoint y: 170, endPoint x: 379, endPoint y: 124, distance: 77.2
click at [379, 124] on div "Các đầu việc phổ biến nhất trong giai đoạn Discovery đều thuộc nhóm nghiên cứu …" at bounding box center [482, 66] width 293 height 463
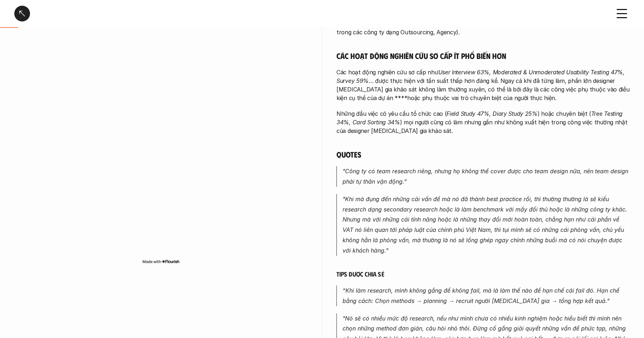
scroll to position [0, 0]
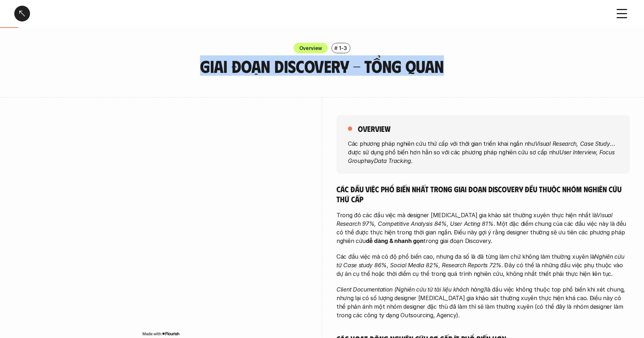
drag, startPoint x: 273, startPoint y: 70, endPoint x: 453, endPoint y: 74, distance: 179.4
click at [453, 74] on h3 "Giai đoạn Discovery - Tổng quan" at bounding box center [322, 66] width 304 height 19
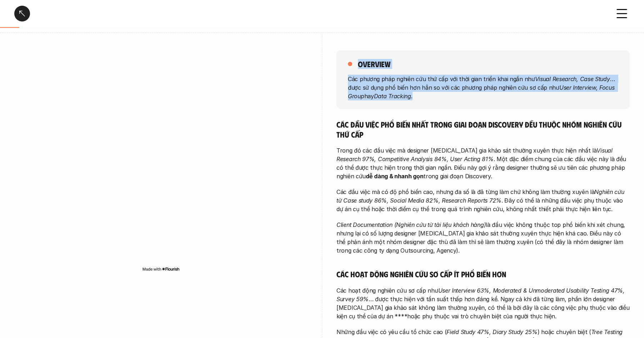
drag, startPoint x: 344, startPoint y: 56, endPoint x: 443, endPoint y: 99, distance: 107.3
click at [442, 99] on div "overview Các phương pháp nghiên cứu thứ cấp với thời gian triển khai ngắn như V…" at bounding box center [482, 79] width 293 height 59
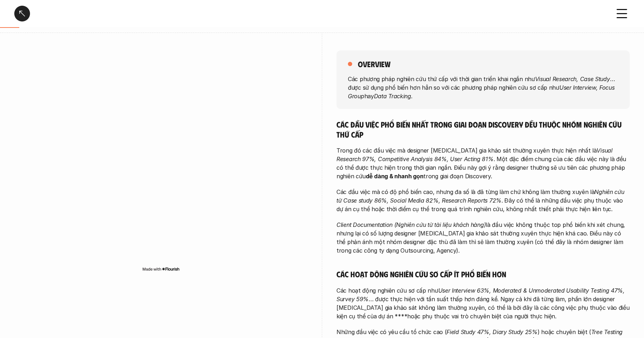
click at [338, 125] on h5 "Các đầu việc phổ biến nhất trong giai đoạn Discovery đều thuộc nhóm nghiên cứu …" at bounding box center [482, 129] width 293 height 20
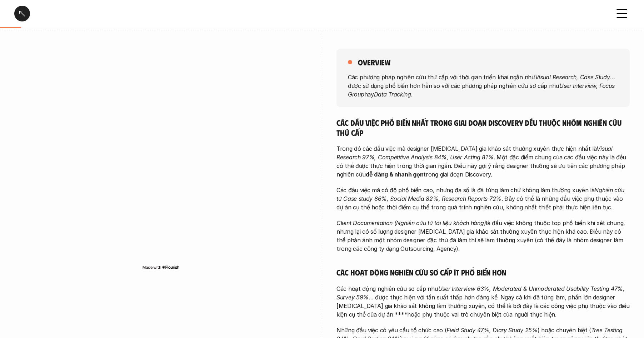
click at [336, 122] on h5 "Các đầu việc phổ biến nhất trong giai đoạn Discovery đều thuộc nhóm nghiên cứu …" at bounding box center [482, 128] width 293 height 20
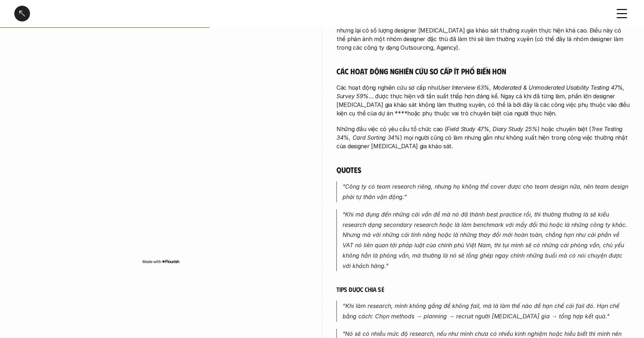
scroll to position [283, 0]
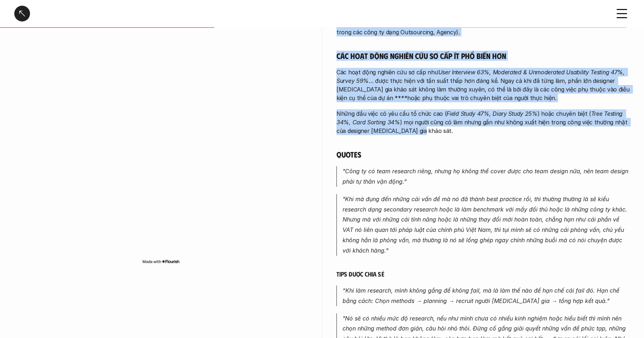
click at [437, 130] on p "Những đầu việc có yêu cầu tổ chức cao ( Field Study 47%, Diary Study 25% ) hoặc…" at bounding box center [482, 122] width 293 height 26
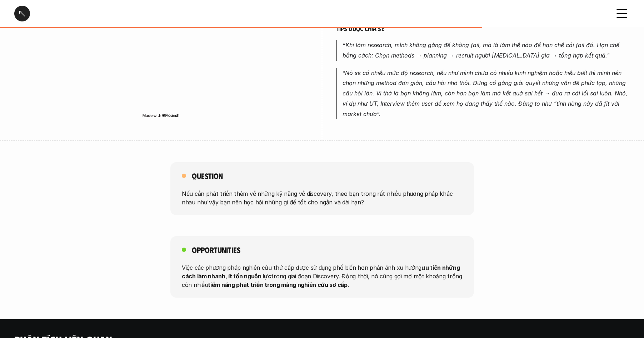
scroll to position [583, 0]
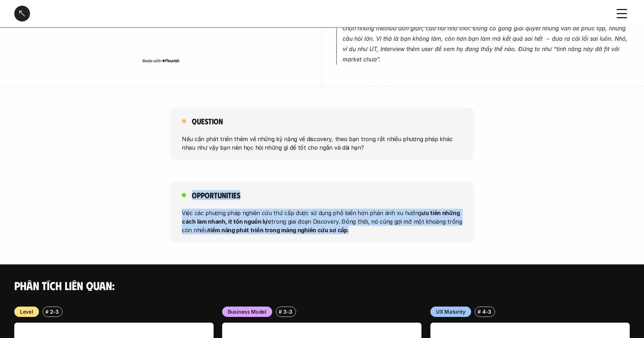
drag, startPoint x: 370, startPoint y: 233, endPoint x: 405, endPoint y: 239, distance: 35.9
click at [407, 239] on div "Opportunities Việc các phương pháp nghiên cứu thứ cấp được sử dụng phổ biến hơn…" at bounding box center [322, 211] width 644 height 61
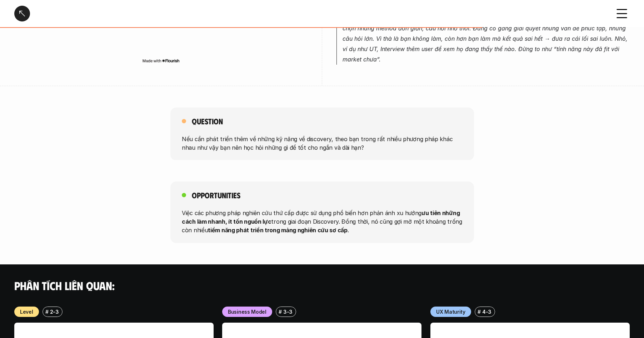
drag, startPoint x: 366, startPoint y: 230, endPoint x: 377, endPoint y: 233, distance: 11.6
click at [367, 230] on p "Việc các phương pháp nghiên cứu thứ cấp được sử dụng phổ biến hơn phản ánh xu h…" at bounding box center [322, 222] width 281 height 26
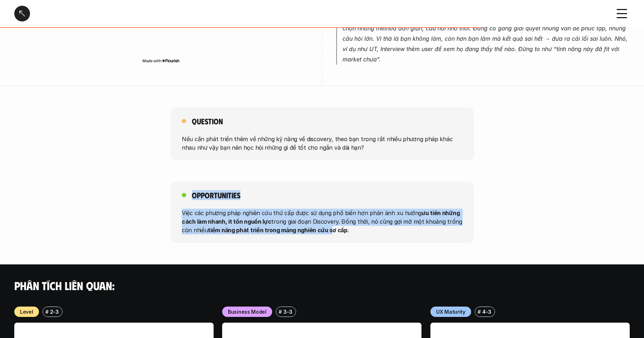
drag, startPoint x: 221, startPoint y: 218, endPoint x: 189, endPoint y: 195, distance: 39.7
click at [189, 195] on div "Opportunities Việc các phương pháp nghiên cứu thứ cấp được sử dụng phổ biến hơn…" at bounding box center [322, 211] width 304 height 61
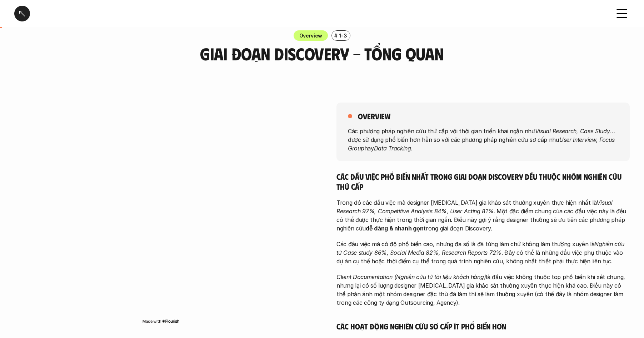
scroll to position [0, 0]
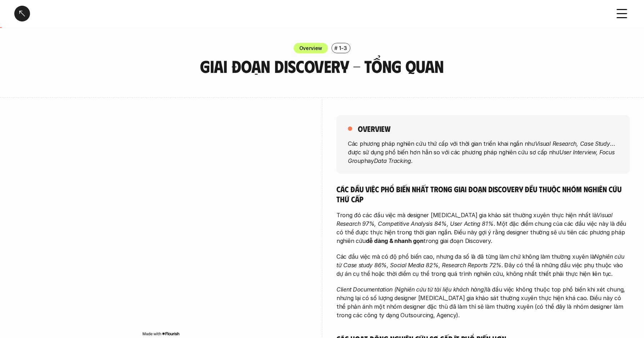
click at [24, 13] on div at bounding box center [22, 14] width 16 height 16
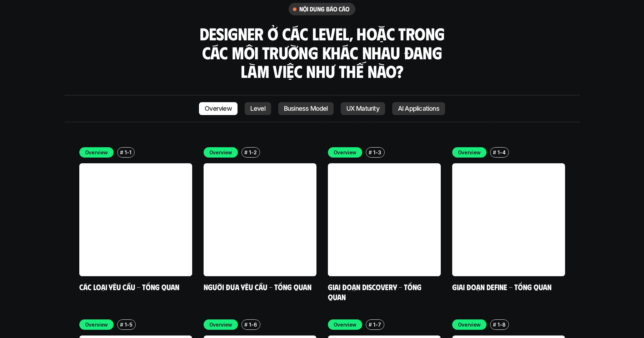
scroll to position [2075, 0]
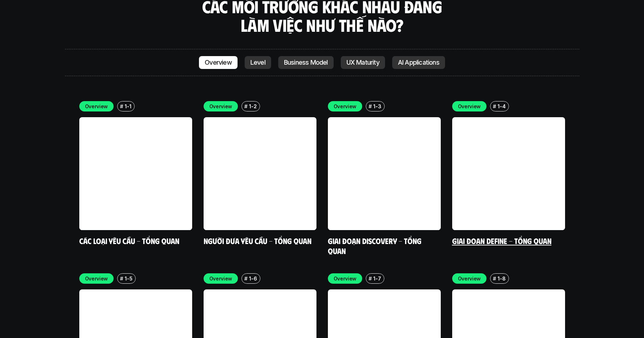
click at [513, 129] on link at bounding box center [508, 173] width 113 height 113
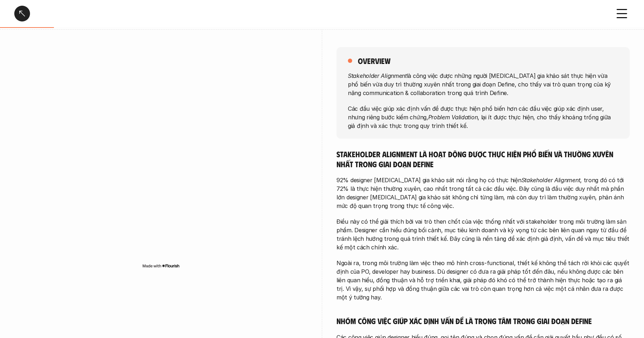
scroll to position [148, 0]
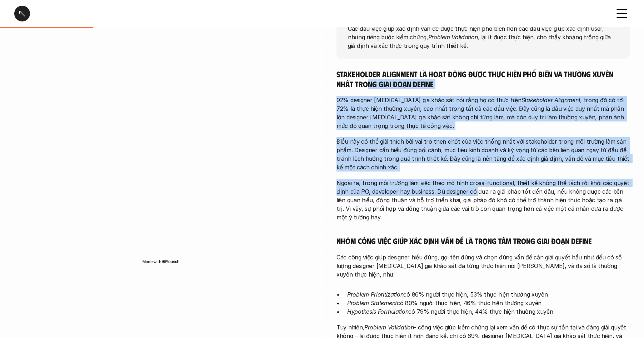
drag, startPoint x: 368, startPoint y: 79, endPoint x: 478, endPoint y: 195, distance: 160.2
click at [478, 195] on div "Stakeholder Alignment là hoạt động được thực hiện phổ biến và thường xuyên nhất…" at bounding box center [482, 292] width 293 height 447
click at [478, 195] on p "Ngoài ra, trong môi trường làm việc theo mô hình cross-functional, thiết kế khô…" at bounding box center [482, 200] width 293 height 43
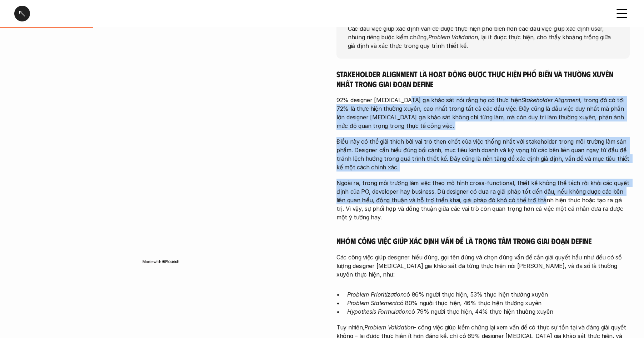
drag, startPoint x: 528, startPoint y: 200, endPoint x: 400, endPoint y: 100, distance: 162.8
click at [402, 101] on div "Stakeholder Alignment là hoạt động được thực hiện phổ biến và thường xuyên nhất…" at bounding box center [482, 292] width 293 height 447
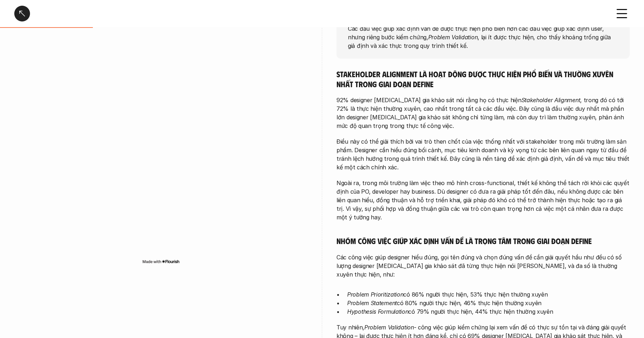
click at [395, 98] on p "92% designer [MEDICAL_DATA] gia khảo sát nói rằng họ có thực hiện Stakeholder A…" at bounding box center [482, 113] width 293 height 34
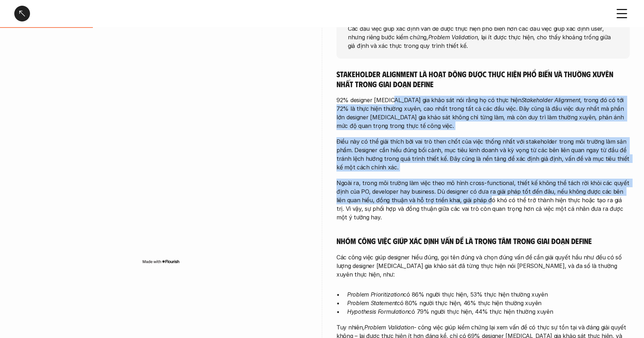
drag, startPoint x: 417, startPoint y: 132, endPoint x: 478, endPoint y: 199, distance: 90.5
click at [477, 198] on div "Stakeholder Alignment là hoạt động được thực hiện phổ biến và thường xuyên nhất…" at bounding box center [482, 292] width 293 height 447
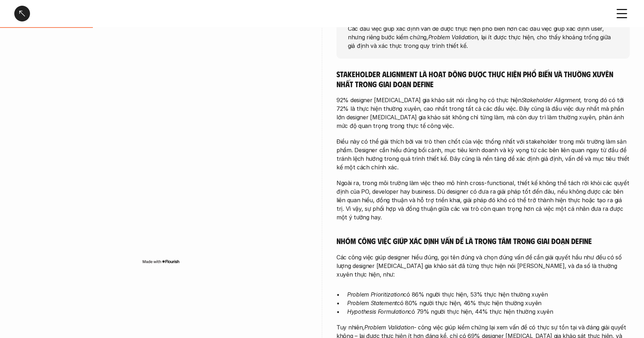
click at [478, 199] on p "Ngoài ra, trong môi trường làm việc theo mô hình cross-functional, thiết kế khô…" at bounding box center [482, 200] width 293 height 43
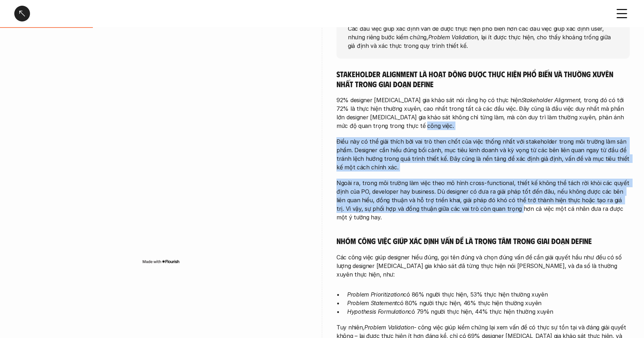
drag, startPoint x: 489, startPoint y: 208, endPoint x: 411, endPoint y: 114, distance: 121.7
click at [412, 116] on div "Stakeholder Alignment là hoạt động được thực hiện phổ biến và thường xuyên nhất…" at bounding box center [482, 292] width 293 height 447
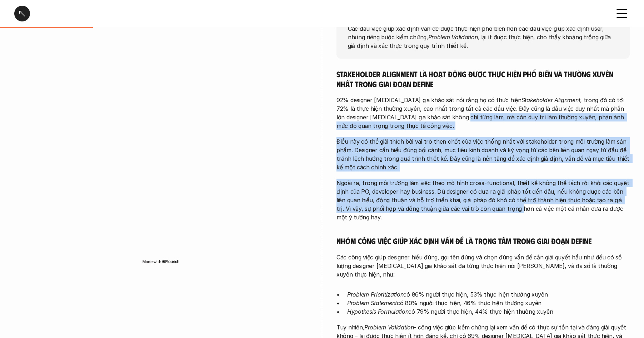
drag, startPoint x: 411, startPoint y: 114, endPoint x: 407, endPoint y: 109, distance: 7.1
click at [411, 114] on p "92% designer [MEDICAL_DATA] gia khảo sát nói rằng họ có thực hiện Stakeholder A…" at bounding box center [482, 113] width 293 height 34
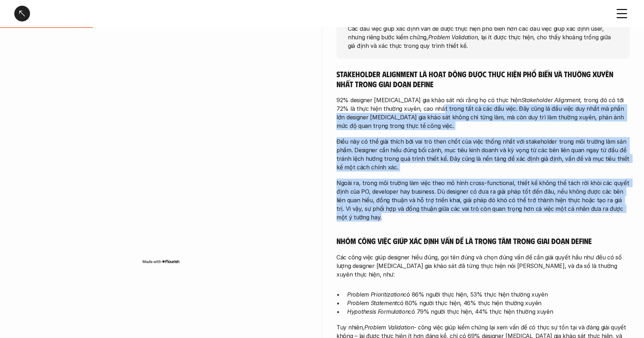
drag, startPoint x: 434, startPoint y: 137, endPoint x: 486, endPoint y: 215, distance: 94.0
click at [486, 215] on div "Stakeholder Alignment là hoạt động được thực hiện phổ biến và thường xuyên nhất…" at bounding box center [482, 292] width 293 height 447
click at [486, 215] on p "Ngoài ra, trong môi trường làm việc theo mô hình cross-functional, thiết kế khô…" at bounding box center [482, 200] width 293 height 43
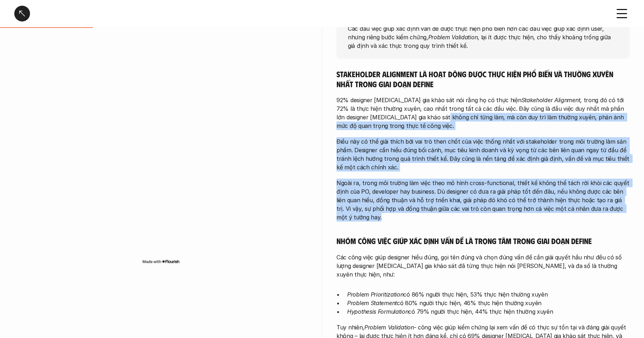
drag, startPoint x: 481, startPoint y: 212, endPoint x: 395, endPoint y: 118, distance: 127.4
click at [395, 119] on div "Stakeholder Alignment là hoạt động được thực hiện phổ biến và thường xuyên nhất…" at bounding box center [482, 292] width 293 height 447
click at [395, 118] on p "92% designer [MEDICAL_DATA] gia khảo sát nói rằng họ có thực hiện Stakeholder A…" at bounding box center [482, 113] width 293 height 34
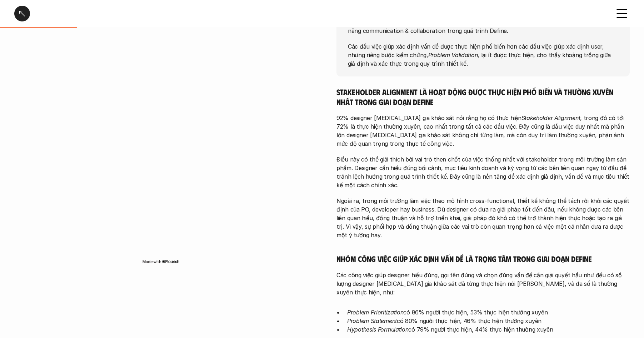
scroll to position [0, 0]
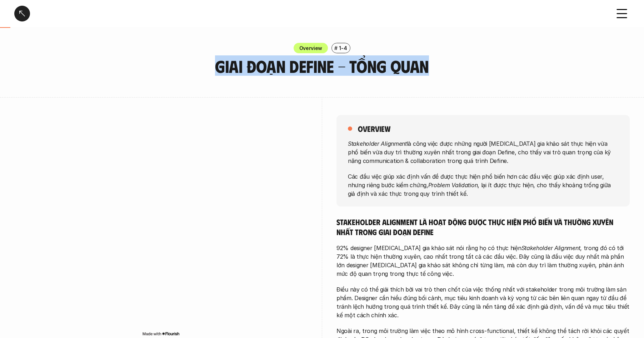
drag, startPoint x: 336, startPoint y: 63, endPoint x: 445, endPoint y: 60, distance: 109.0
click at [445, 60] on div "Overview # 1-4 Giai đoạn Define - Tổng quan" at bounding box center [322, 59] width 644 height 33
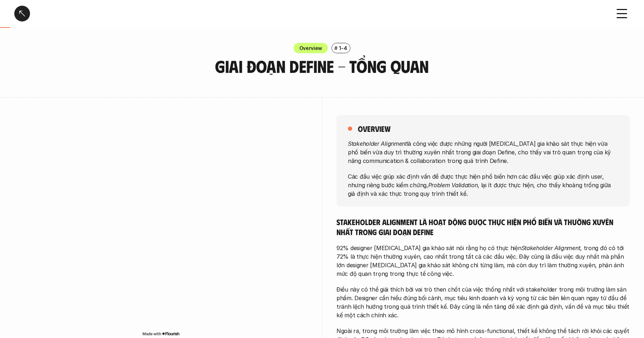
drag, startPoint x: 360, startPoint y: 128, endPoint x: 410, endPoint y: 136, distance: 51.1
click at [360, 128] on h5 "overview" at bounding box center [374, 129] width 33 height 10
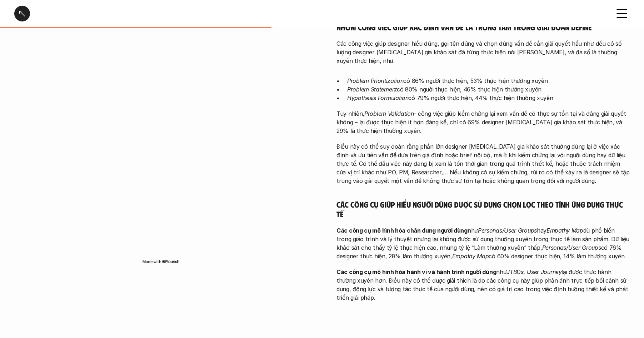
scroll to position [464, 0]
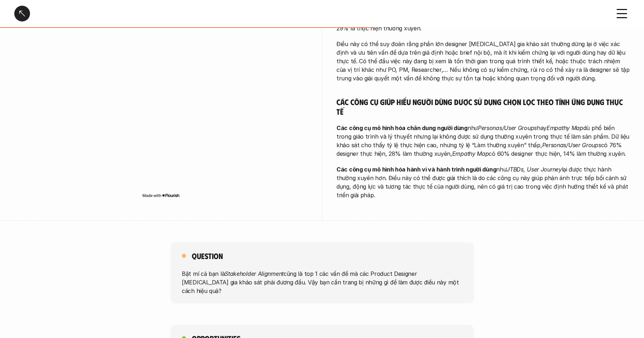
click at [387, 187] on p "Các công cụ mô hình hóa hành vi và hành trình người dùng như JTBDs, User Journe…" at bounding box center [482, 182] width 293 height 34
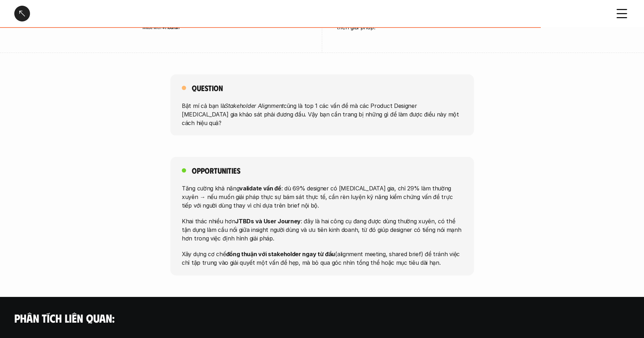
scroll to position [655, 0]
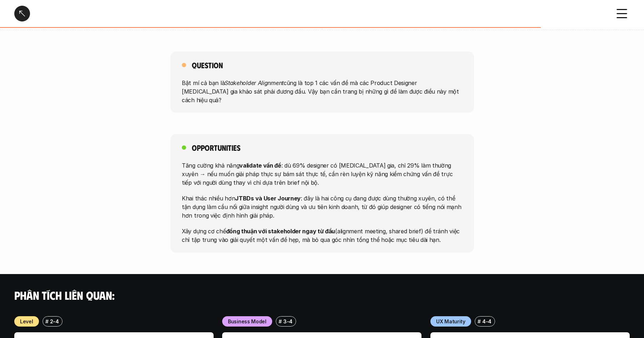
drag, startPoint x: 173, startPoint y: 131, endPoint x: 470, endPoint y: 235, distance: 315.6
click at [20, 13] on div at bounding box center [22, 14] width 16 height 16
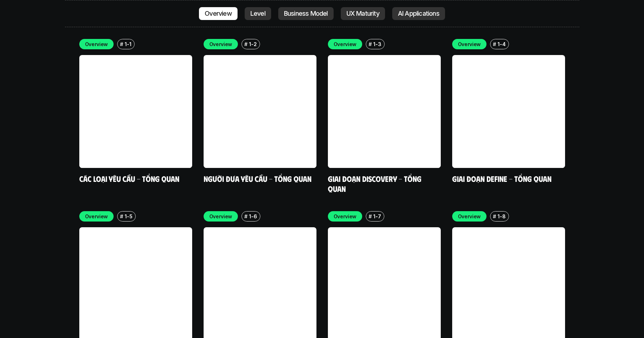
scroll to position [2183, 0]
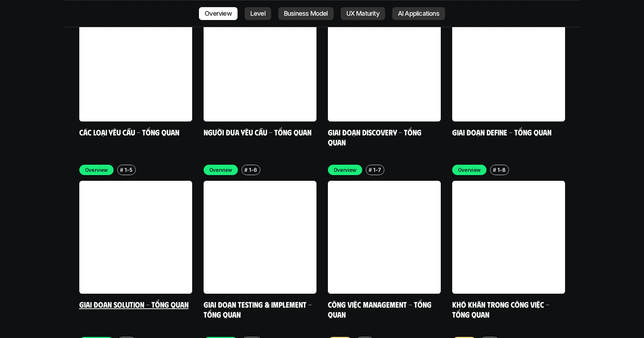
click at [137, 200] on link at bounding box center [135, 237] width 113 height 113
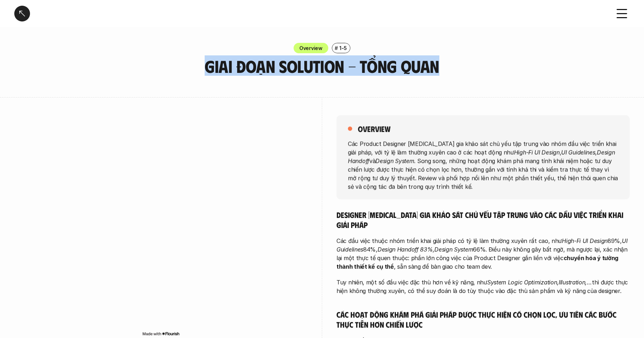
drag, startPoint x: 188, startPoint y: 69, endPoint x: 451, endPoint y: 74, distance: 263.3
click at [451, 74] on h3 "Giai đoạn Solution - Tổng quan" at bounding box center [322, 66] width 304 height 19
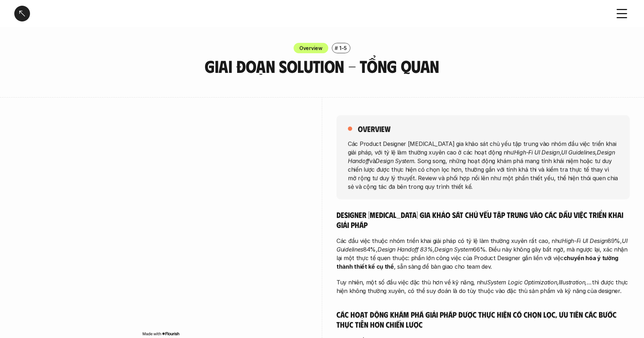
drag, startPoint x: 358, startPoint y: 128, endPoint x: 382, endPoint y: 127, distance: 23.9
click at [358, 128] on h5 "overview" at bounding box center [374, 129] width 33 height 10
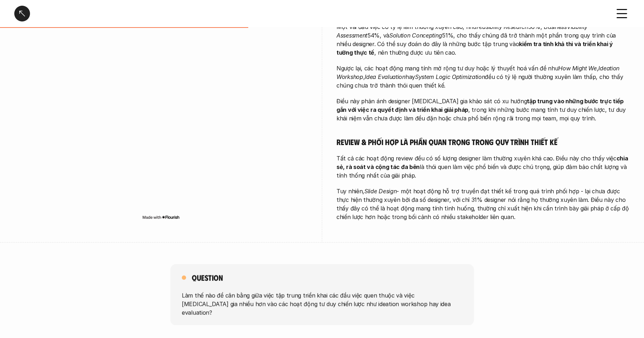
scroll to position [350, 0]
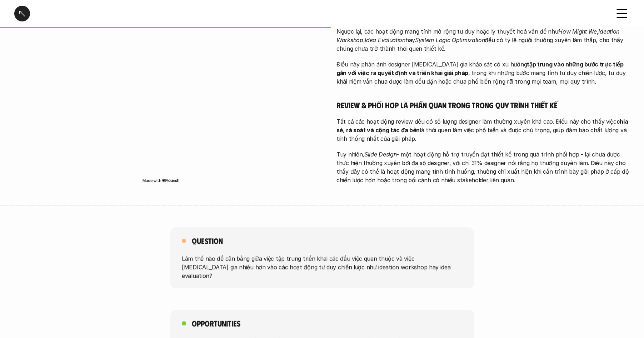
click at [499, 173] on p "Tuy nhiên, Slide Design - một hoạt động hỗ trợ truyền đạt thiết kế trong quá tr…" at bounding box center [482, 167] width 293 height 34
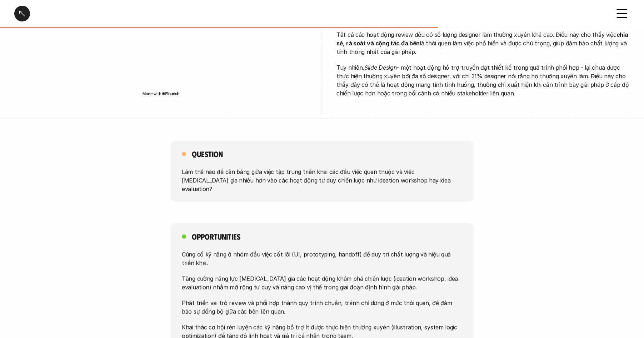
scroll to position [462, 0]
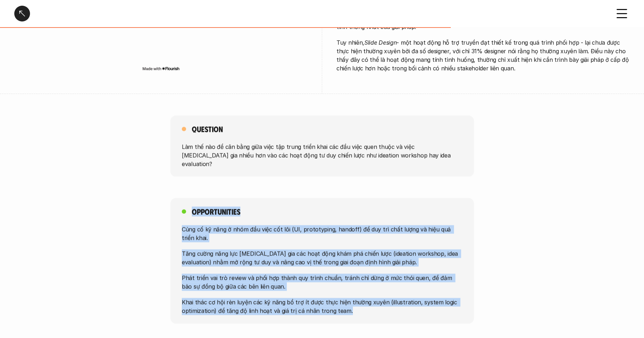
drag, startPoint x: 225, startPoint y: 214, endPoint x: 349, endPoint y: 260, distance: 132.4
click at [399, 307] on div "Giai đoạn Solution - Tổng quan Overview # 1-5 Giai đoạn Solution - Tổng quan ov…" at bounding box center [322, 218] width 644 height 1360
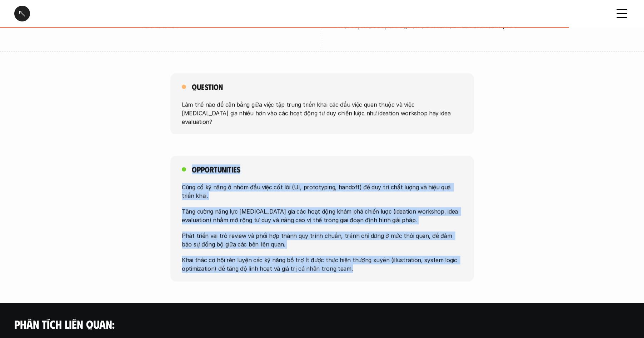
scroll to position [588, 0]
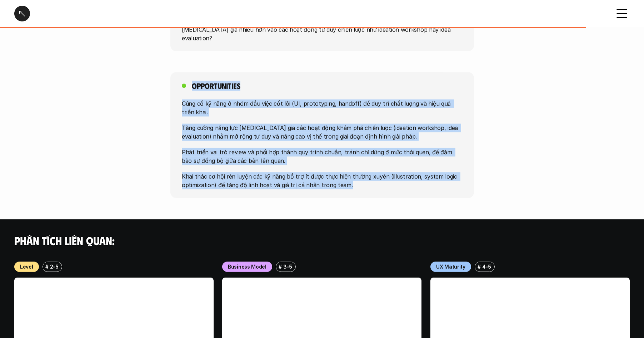
click at [21, 14] on div at bounding box center [22, 14] width 16 height 16
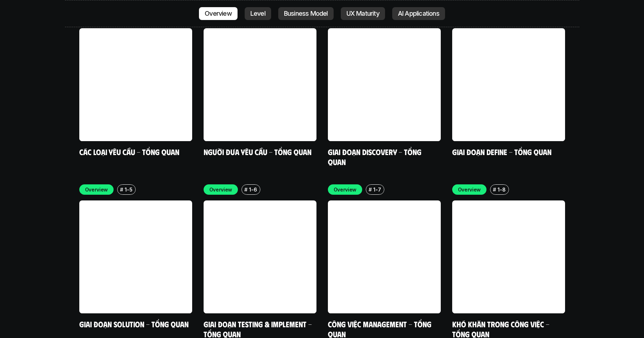
scroll to position [2187, 0]
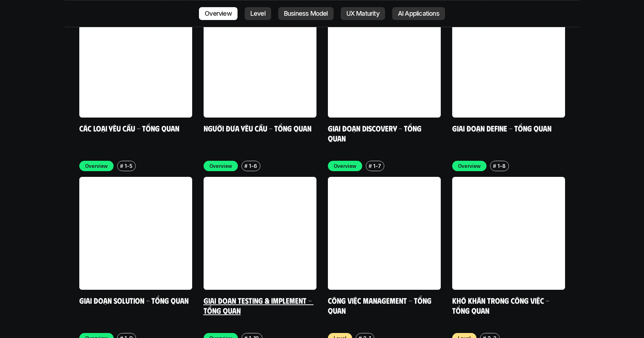
click at [263, 197] on link at bounding box center [260, 233] width 113 height 113
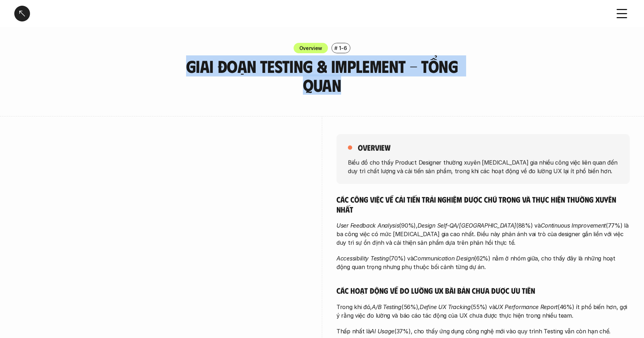
drag, startPoint x: 273, startPoint y: 79, endPoint x: 398, endPoint y: 97, distance: 125.9
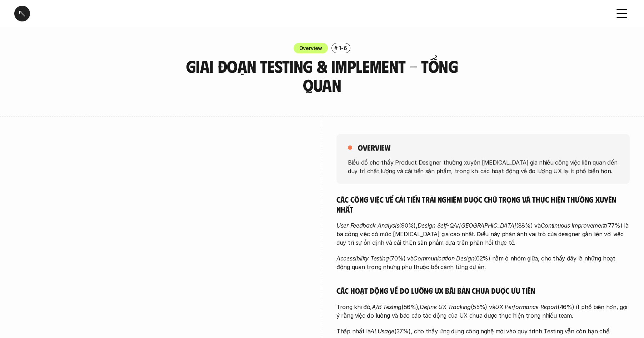
click at [359, 148] on h5 "overview" at bounding box center [374, 148] width 33 height 10
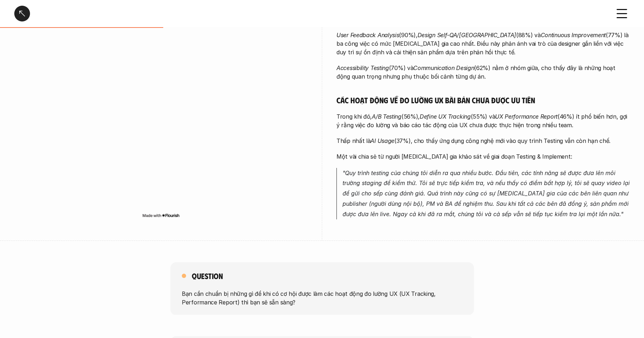
scroll to position [165, 0]
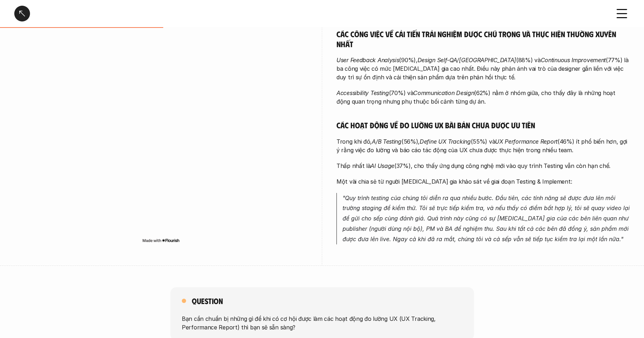
click at [612, 166] on p "Thấp nhất là AI Usage (37%), cho thấy ứng dụng công nghệ mới vào quy trình Test…" at bounding box center [482, 165] width 293 height 9
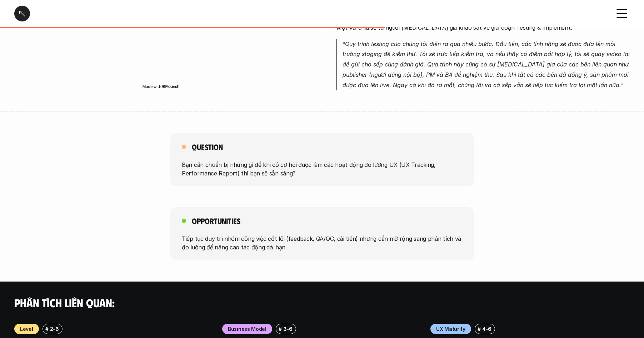
scroll to position [332, 0]
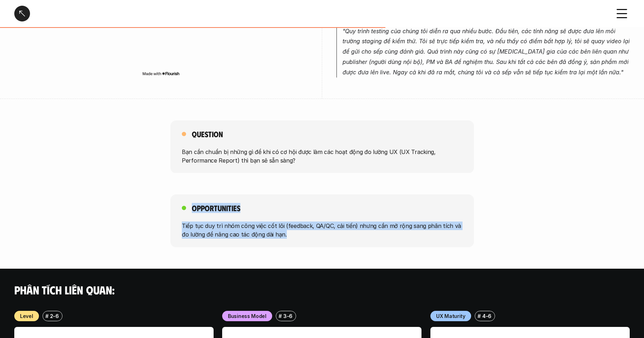
drag, startPoint x: 175, startPoint y: 204, endPoint x: 319, endPoint y: 236, distance: 147.9
click at [319, 236] on div "Opportunities Tiếp tục duy trì nhóm công việc cốt lõi (feedback, QA/QC, cải tiế…" at bounding box center [322, 220] width 304 height 53
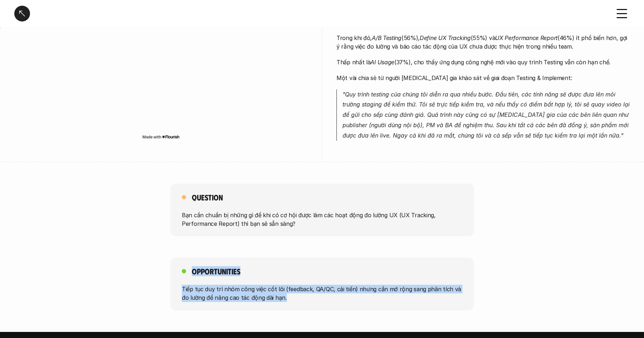
scroll to position [0, 0]
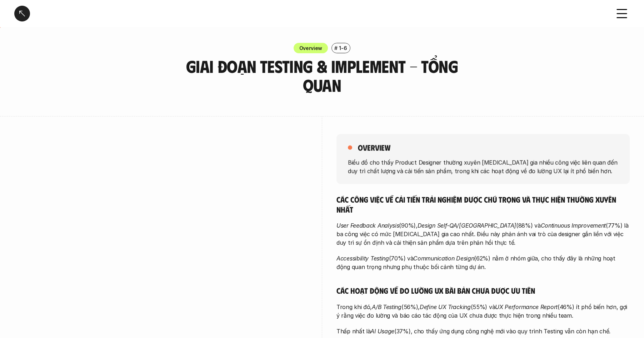
click at [27, 11] on div at bounding box center [22, 14] width 16 height 16
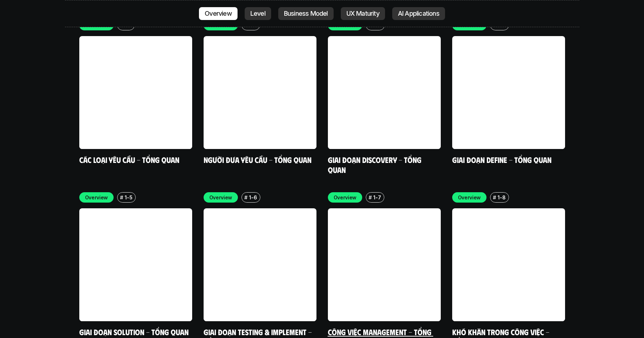
scroll to position [2178, 0]
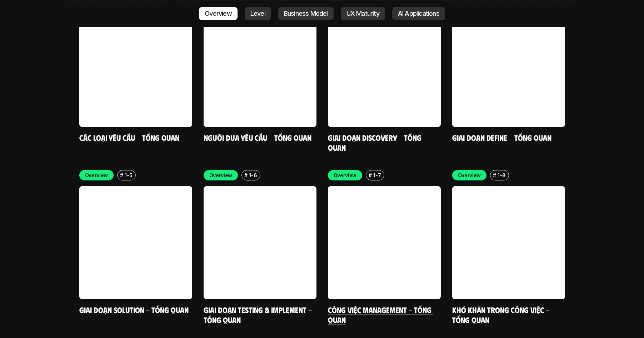
click at [379, 205] on link at bounding box center [384, 242] width 113 height 113
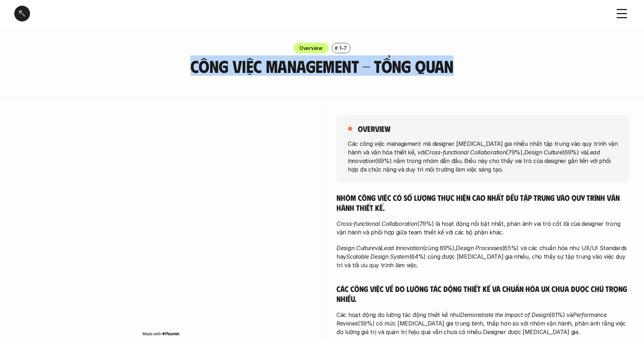
drag, startPoint x: 205, startPoint y: 66, endPoint x: 465, endPoint y: 79, distance: 261.0
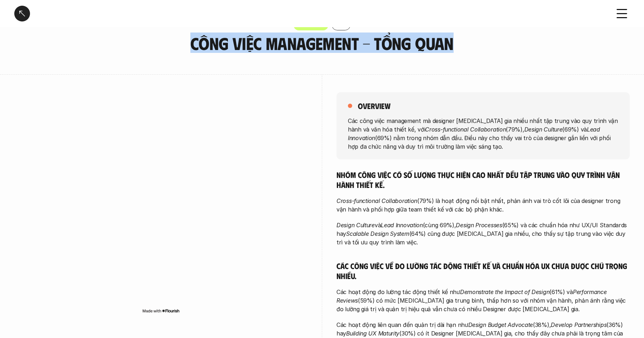
scroll to position [22, 0]
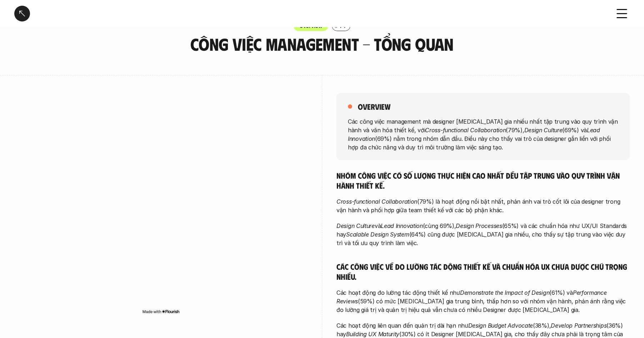
click at [361, 106] on h5 "overview" at bounding box center [374, 106] width 33 height 10
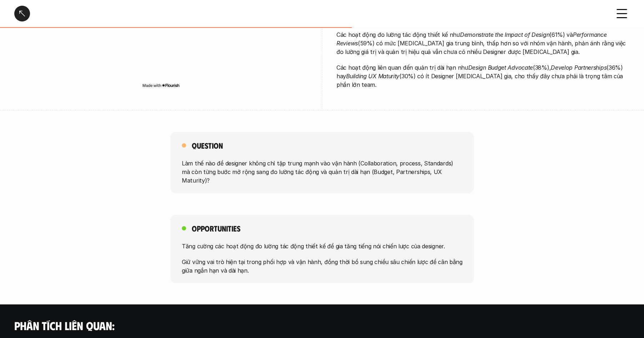
scroll to position [280, 0]
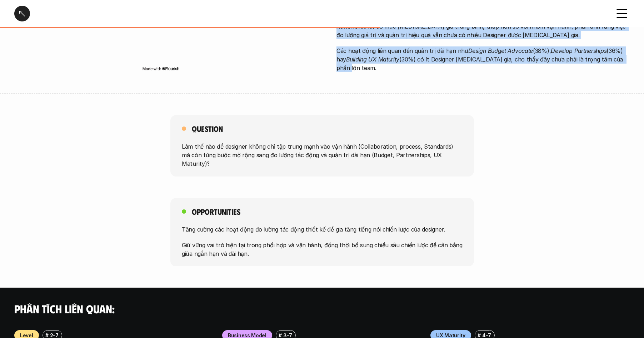
scroll to position [300, 0]
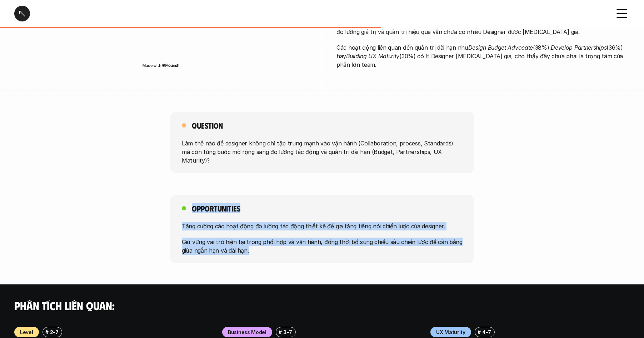
drag, startPoint x: 184, startPoint y: 192, endPoint x: 264, endPoint y: 241, distance: 93.0
click at [262, 243] on div "Opportunities Tăng cường các hoạt động đo lường tác động thiết kế để gia tăng t…" at bounding box center [322, 229] width 644 height 69
click at [23, 13] on div at bounding box center [22, 14] width 16 height 16
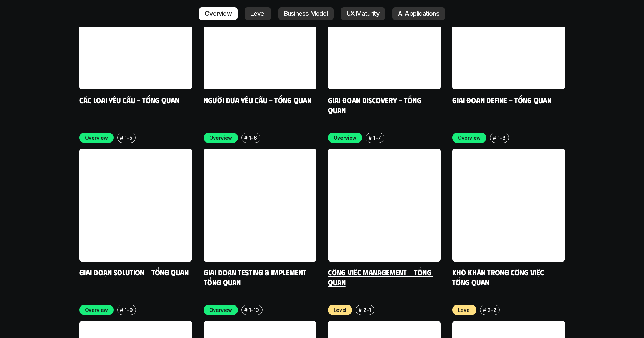
scroll to position [2248, 0]
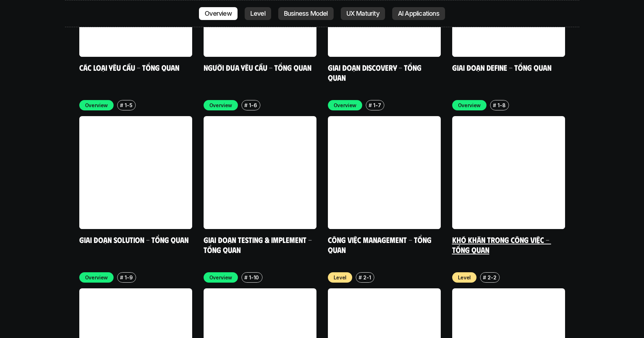
click at [515, 151] on link at bounding box center [508, 172] width 113 height 113
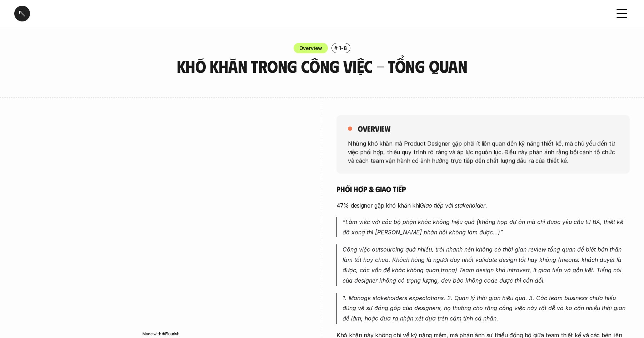
drag, startPoint x: 246, startPoint y: 69, endPoint x: 509, endPoint y: 78, distance: 263.4
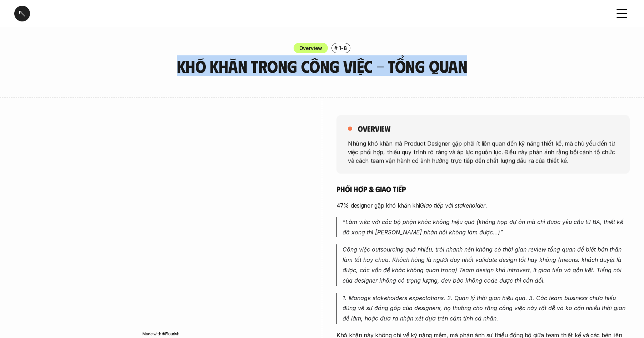
drag, startPoint x: 502, startPoint y: 76, endPoint x: 431, endPoint y: 76, distance: 70.7
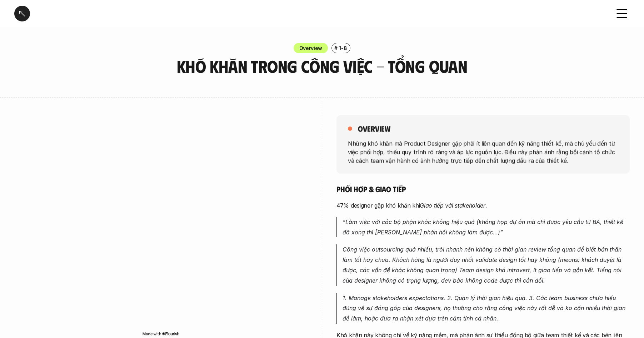
click at [358, 130] on h5 "overview" at bounding box center [374, 129] width 33 height 10
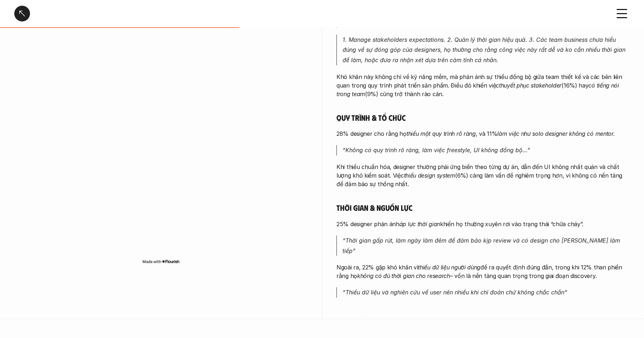
scroll to position [295, 0]
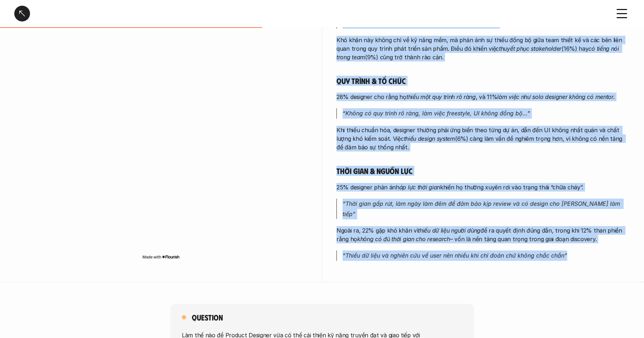
drag, startPoint x: 575, startPoint y: 247, endPoint x: 564, endPoint y: 241, distance: 12.8
click at [575, 250] on p "“Thiếu dữ liệu và nghiên cứu về user nên nhiều khi chỉ đoán chứ không chắc chắn”" at bounding box center [486, 255] width 287 height 10
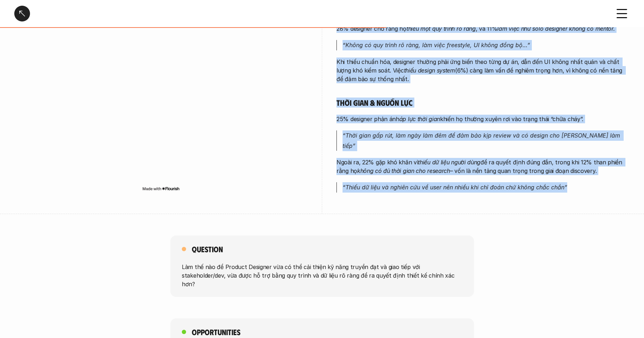
scroll to position [427, 0]
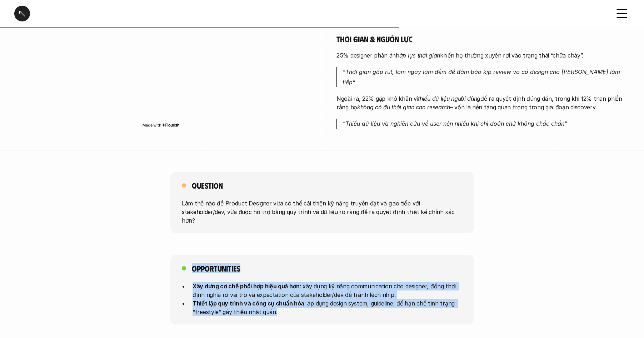
drag, startPoint x: 227, startPoint y: 256, endPoint x: 325, endPoint y: 246, distance: 98.0
click at [311, 304] on div "Khó khăn trong công việc - Tổng quan Overview # 1-8 Khó khăn trong công việc - …" at bounding box center [322, 116] width 644 height 1086
click at [22, 15] on div at bounding box center [22, 14] width 16 height 16
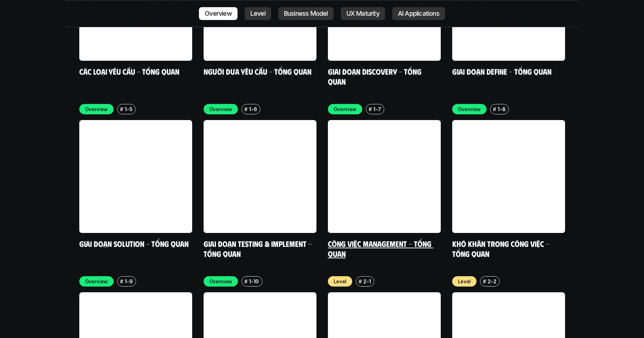
scroll to position [2315, 0]
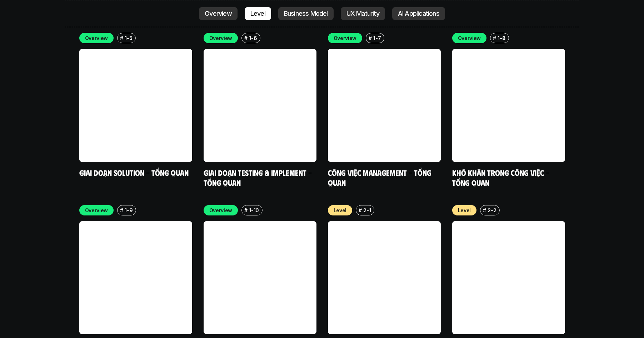
click at [173, 221] on link at bounding box center [135, 277] width 113 height 113
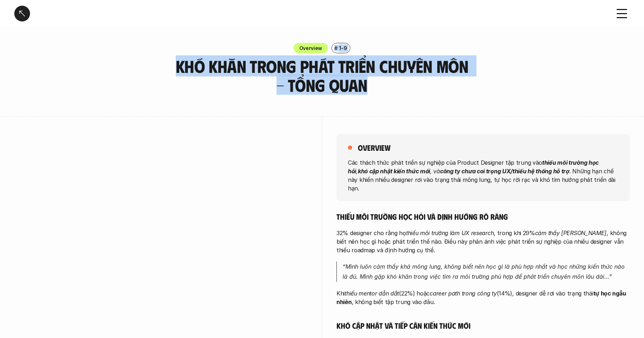
drag, startPoint x: 151, startPoint y: 66, endPoint x: 397, endPoint y: 90, distance: 247.2
click at [397, 90] on div "Overview # 1-9 Khó khăn trong phát triển chuyên môn - Tổng quan" at bounding box center [322, 69] width 644 height 52
drag, startPoint x: 169, startPoint y: 55, endPoint x: 169, endPoint y: 59, distance: 4.3
click at [169, 55] on div "Overview # 1-9 Khó khăn trong phát triển chuyên môn - Tổng quan" at bounding box center [322, 69] width 644 height 52
drag, startPoint x: 190, startPoint y: 71, endPoint x: 375, endPoint y: 77, distance: 185.1
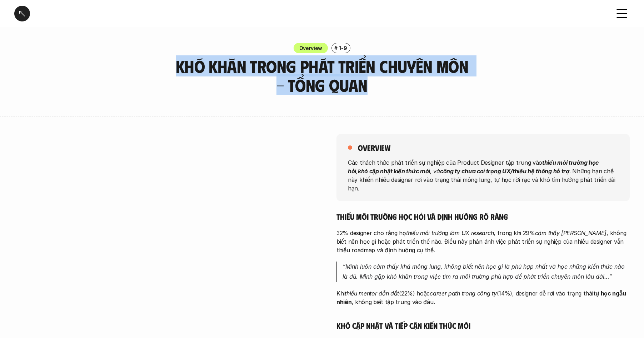
click at [361, 91] on div "Overview # 1-9 Khó khăn trong phát triển chuyên môn - Tổng quan" at bounding box center [322, 69] width 644 height 52
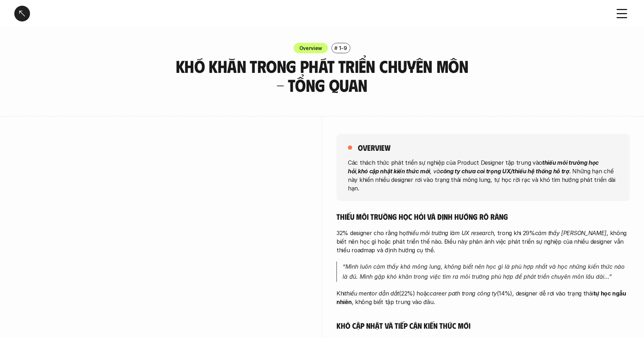
drag, startPoint x: 359, startPoint y: 149, endPoint x: 366, endPoint y: 150, distance: 7.6
click at [359, 149] on h5 "overview" at bounding box center [374, 148] width 33 height 10
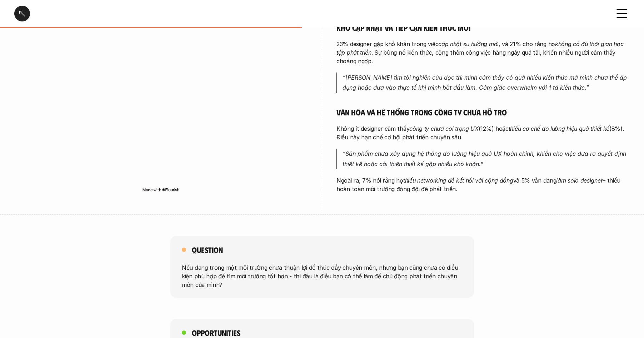
scroll to position [308, 0]
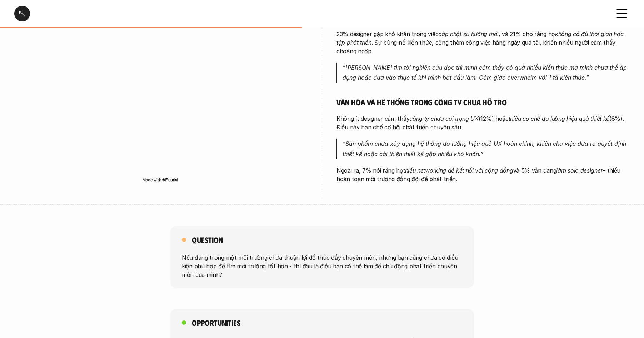
click at [457, 170] on p "Ngoài ra, 7% nói rằng họ thiếu networking để kết nối với cộng đồng và 5% vẫn đa…" at bounding box center [482, 174] width 293 height 17
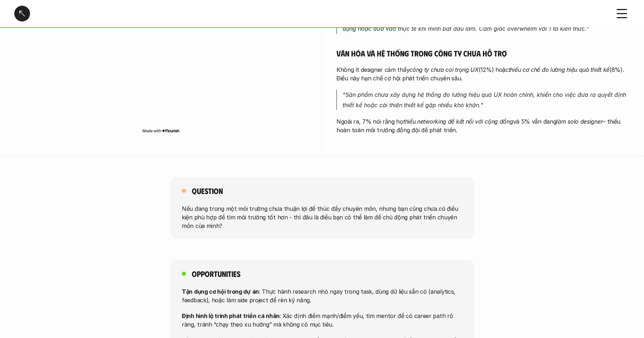
scroll to position [401, 0]
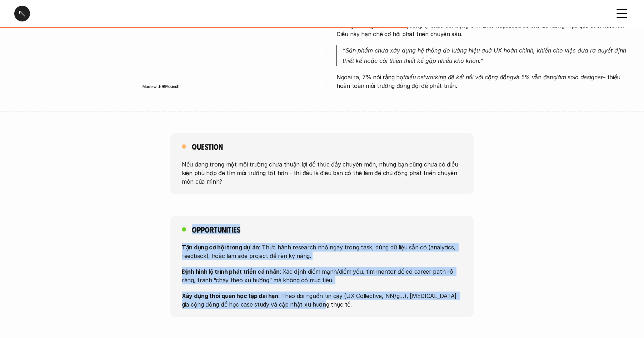
drag, startPoint x: 178, startPoint y: 223, endPoint x: 344, endPoint y: 301, distance: 183.0
click at [348, 302] on div "Opportunities Tận dụng cơ hội trong dự án : Thực hành research nhỏ ngay trong t…" at bounding box center [322, 266] width 644 height 101
drag, startPoint x: 21, startPoint y: 11, endPoint x: 26, endPoint y: 10, distance: 5.1
click at [21, 11] on div at bounding box center [22, 14] width 16 height 16
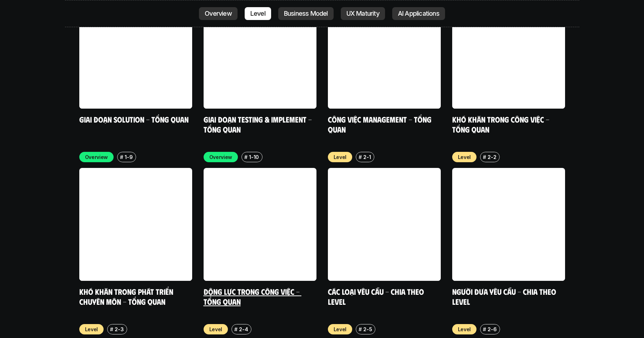
scroll to position [2374, 0]
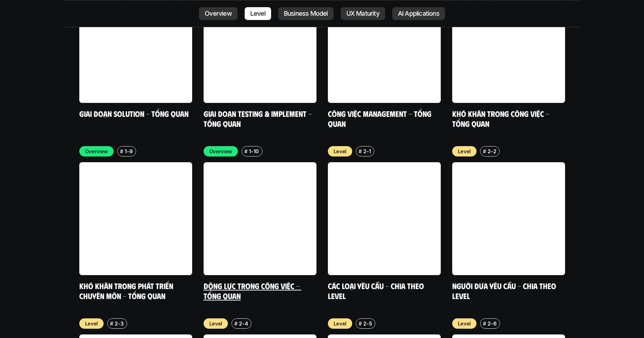
click at [235, 187] on link at bounding box center [260, 218] width 113 height 113
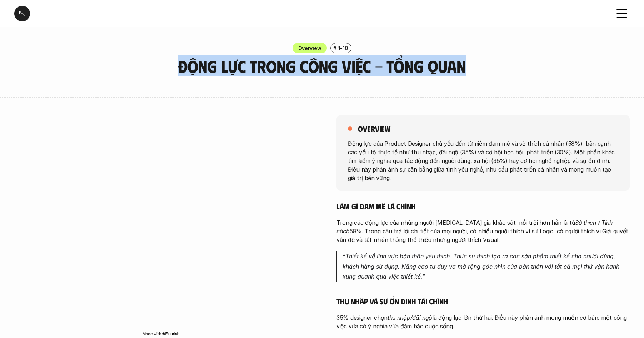
drag, startPoint x: 169, startPoint y: 66, endPoint x: 479, endPoint y: 74, distance: 310.2
click at [479, 74] on div "Overview # 1-10 Động lực trong công việc - Tổng quan" at bounding box center [322, 59] width 644 height 33
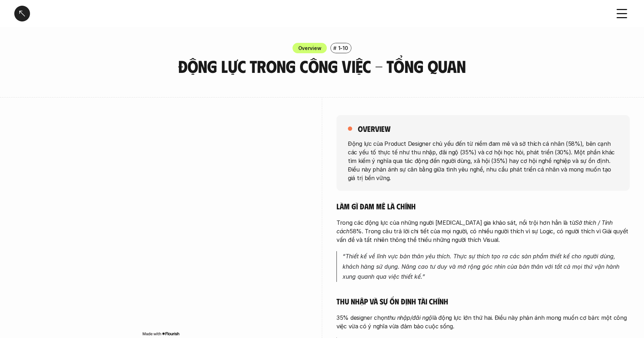
click at [357, 129] on div "overview" at bounding box center [483, 129] width 270 height 10
click at [358, 128] on h5 "overview" at bounding box center [374, 129] width 33 height 10
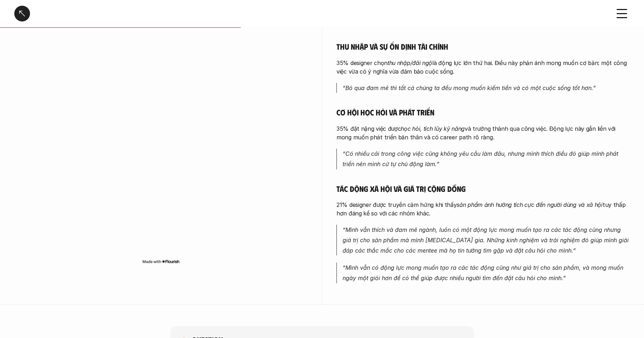
scroll to position [282, 0]
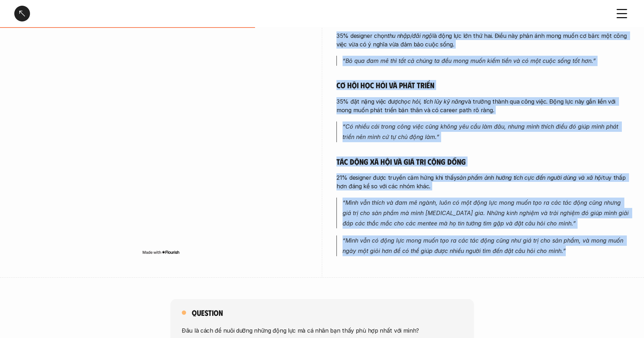
click at [570, 255] on p "“Mình vẫn có động lực mong muốn tạo ra các tác động cũng như giá trị cho sản ph…" at bounding box center [486, 245] width 287 height 21
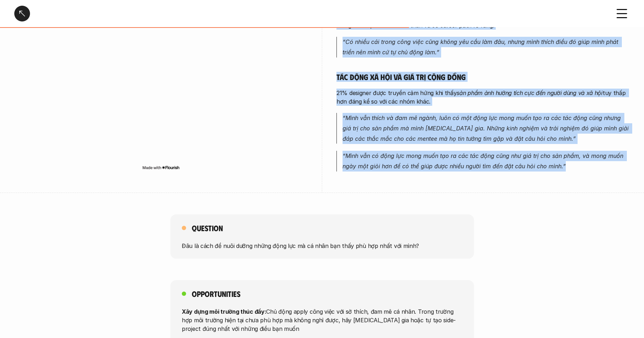
scroll to position [485, 0]
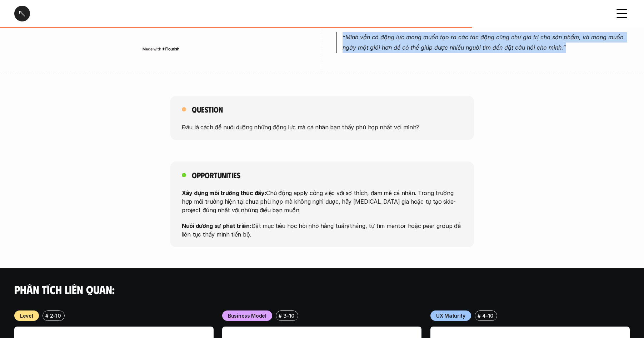
drag, startPoint x: 190, startPoint y: 181, endPoint x: 271, endPoint y: 243, distance: 100.9
click at [271, 240] on div "Opportunities Xây dựng môi trường thúc đẩy: Chủ động apply công việc với sở thí…" at bounding box center [322, 204] width 644 height 86
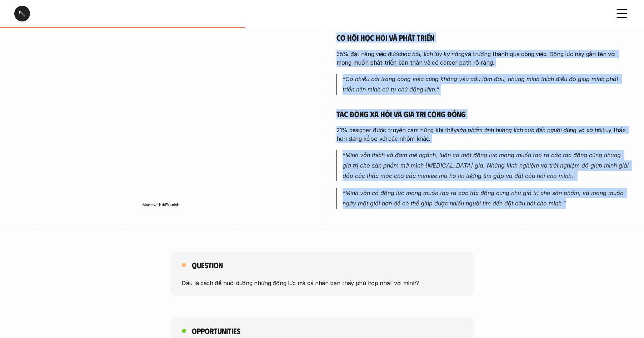
scroll to position [61, 0]
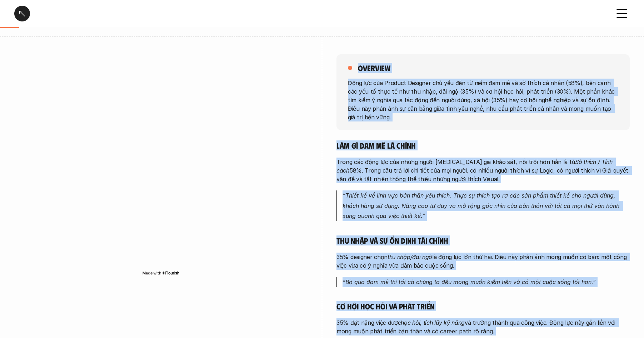
drag, startPoint x: 21, startPoint y: 14, endPoint x: 80, endPoint y: 19, distance: 59.1
click at [21, 14] on div at bounding box center [22, 14] width 16 height 16
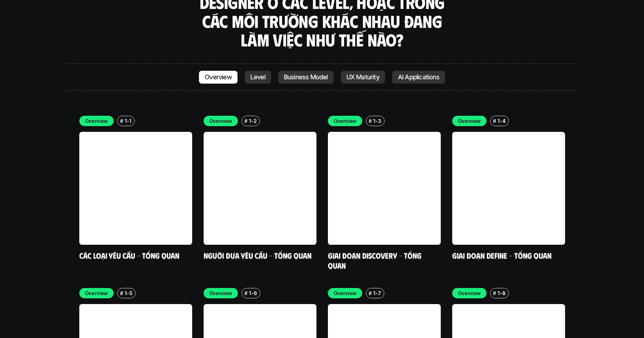
click at [256, 74] on p "Level" at bounding box center [257, 77] width 15 height 7
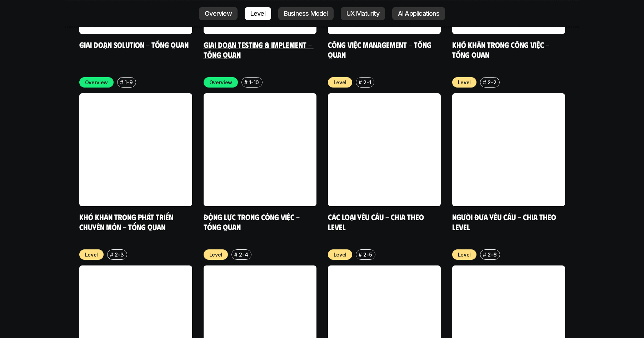
scroll to position [2445, 0]
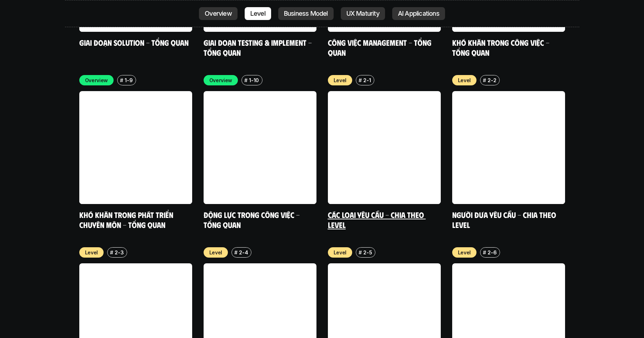
click at [384, 99] on link at bounding box center [384, 147] width 113 height 113
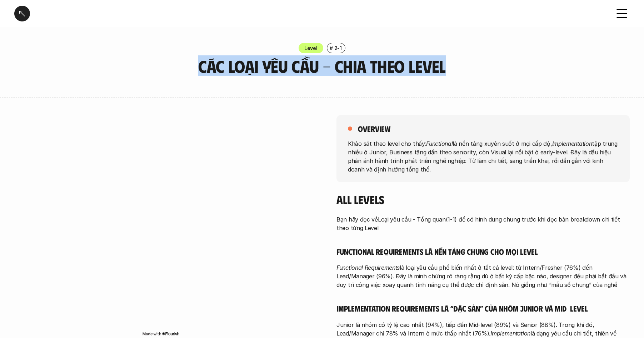
drag, startPoint x: 289, startPoint y: 66, endPoint x: 469, endPoint y: 73, distance: 180.2
click at [469, 73] on h3 "Các loại yêu cầu - Chia theo level" at bounding box center [322, 66] width 304 height 19
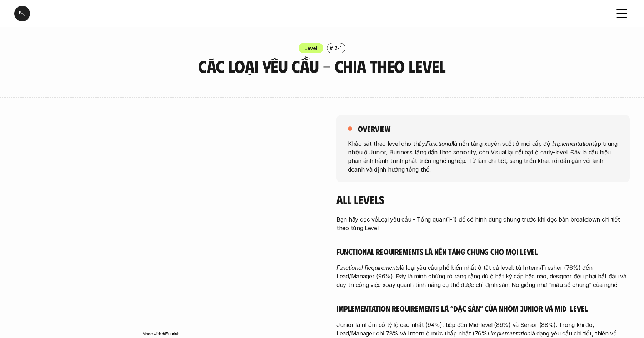
drag, startPoint x: 358, startPoint y: 129, endPoint x: 434, endPoint y: 127, distance: 76.1
click at [358, 129] on h5 "overview" at bounding box center [374, 129] width 33 height 10
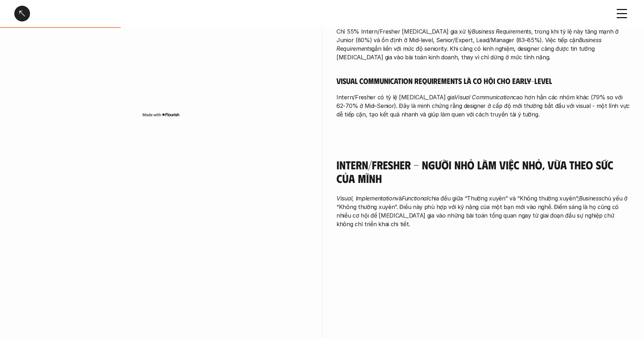
scroll to position [418, 0]
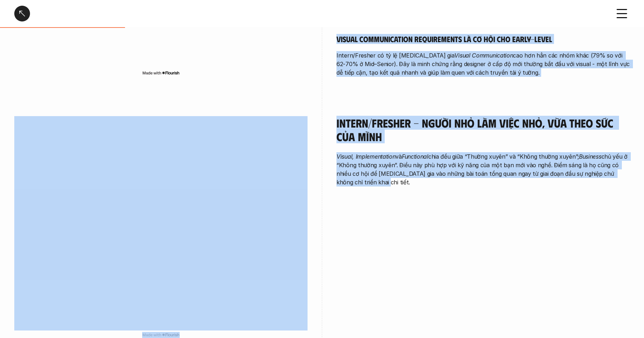
click at [367, 186] on p "Visual, Implementation và Functional chia đều giữa “Thường xuyên” và “Không thư…" at bounding box center [482, 169] width 293 height 34
click at [378, 187] on div "Intern/Fresher - Người nhỏ làm việc nhỏ, vừa theo sức của mình Visual, Implemen…" at bounding box center [482, 153] width 293 height 110
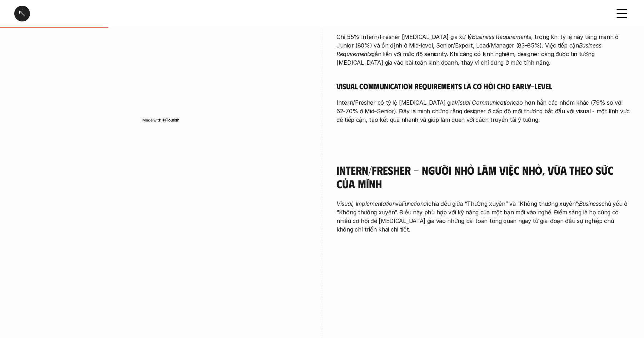
scroll to position [367, 0]
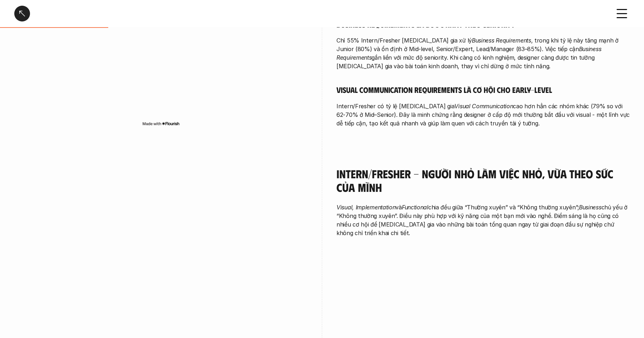
click at [492, 125] on p "Intern/Fresher có tỷ lệ [MEDICAL_DATA] gia Visual Communication cao hơn hẳn các…" at bounding box center [482, 115] width 293 height 26
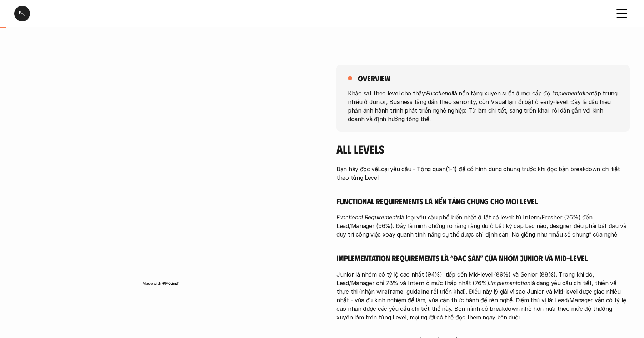
scroll to position [44, 0]
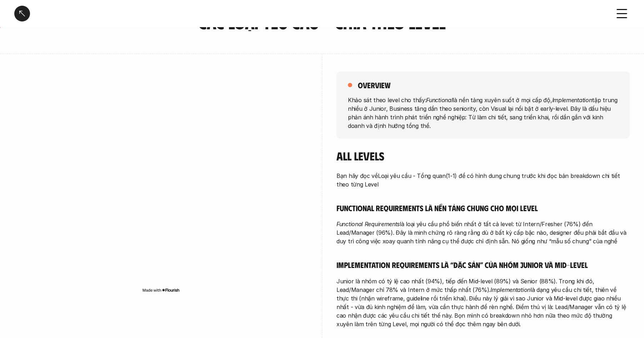
click at [358, 84] on h5 "overview" at bounding box center [374, 85] width 33 height 10
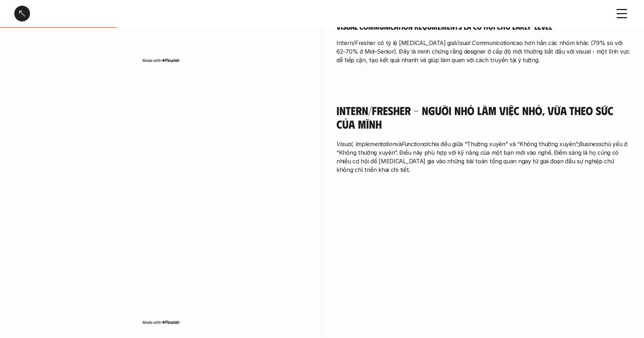
scroll to position [393, 0]
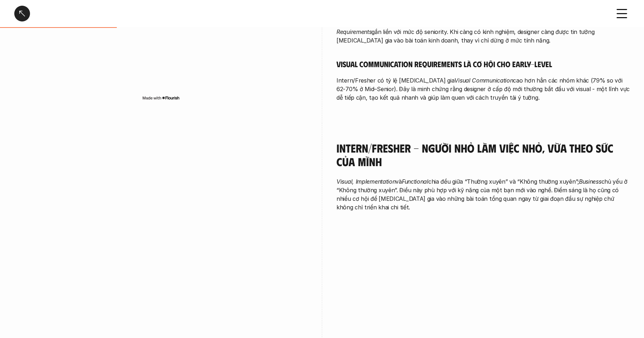
drag, startPoint x: 338, startPoint y: 148, endPoint x: 369, endPoint y: 151, distance: 30.8
click at [339, 148] on h4 "Intern/Fresher - Người nhỏ làm việc nhỏ, vừa theo sức của mình" at bounding box center [482, 155] width 293 height 28
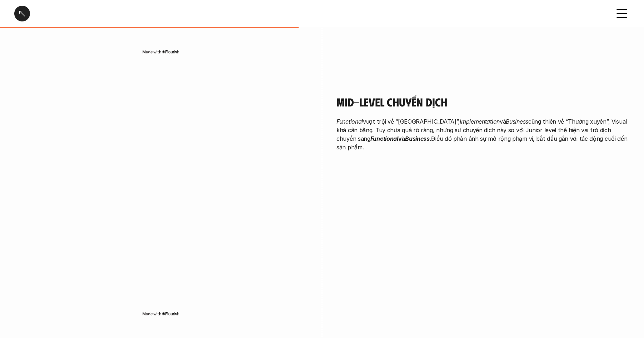
scroll to position [964, 0]
drag, startPoint x: 625, startPoint y: 137, endPoint x: 481, endPoint y: 105, distance: 147.1
click at [625, 137] on p "Functional vượt trội về “Thường xuyên”; Implementation và Business cũng thiên v…" at bounding box center [482, 133] width 293 height 34
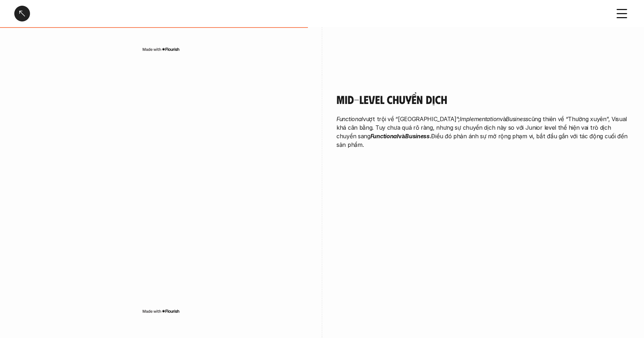
click at [425, 138] on p "Functional vượt trội về “Thường xuyên”; Implementation và Business cũng thiên v…" at bounding box center [482, 132] width 293 height 34
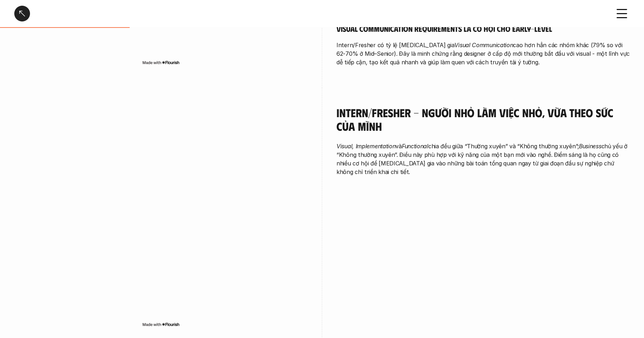
scroll to position [427, 0]
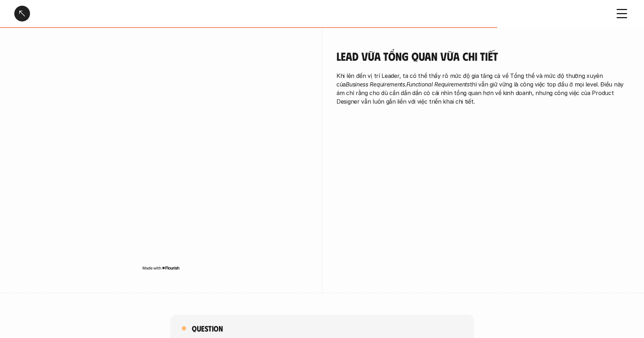
drag, startPoint x: 338, startPoint y: 114, endPoint x: 470, endPoint y: 110, distance: 131.5
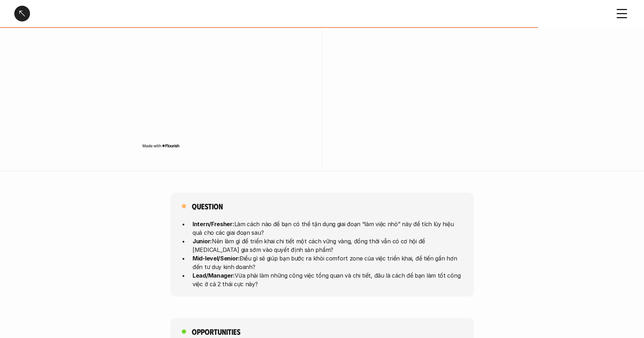
drag, startPoint x: 439, startPoint y: 160, endPoint x: 214, endPoint y: 255, distance: 244.7
click at [436, 163] on div "Lead vừa tổng quan vừa chi tiết Khi lên đến vị trí Leader, ta có thể thấy rõ mứ…" at bounding box center [321, 40] width 615 height 262
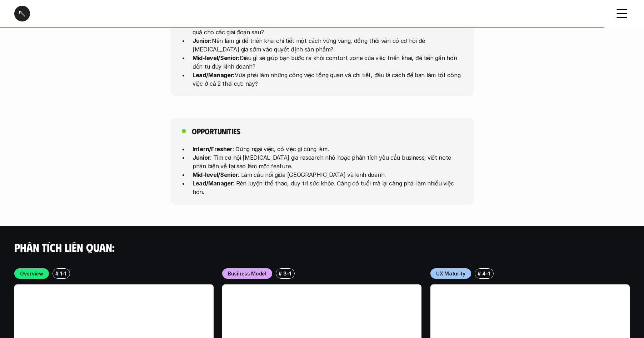
scroll to position [1864, 0]
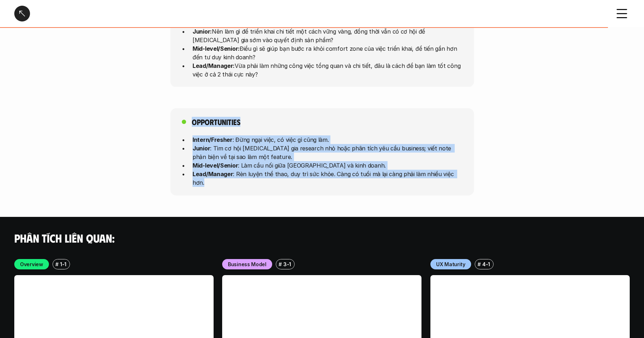
drag, startPoint x: 160, startPoint y: 123, endPoint x: 445, endPoint y: 195, distance: 293.6
click at [23, 14] on div at bounding box center [22, 14] width 16 height 16
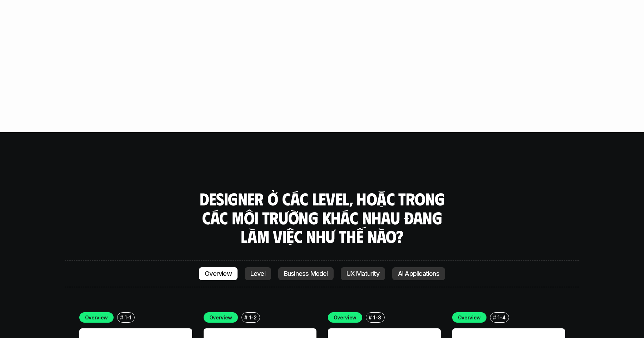
scroll to position [2094, 0]
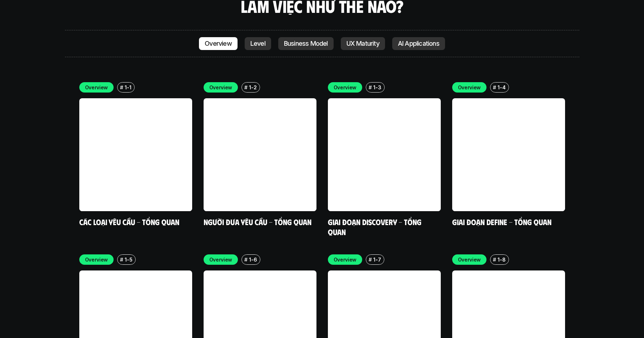
drag, startPoint x: 256, startPoint y: 14, endPoint x: 324, endPoint y: 96, distance: 107.0
click at [256, 40] on p "Level" at bounding box center [257, 43] width 15 height 7
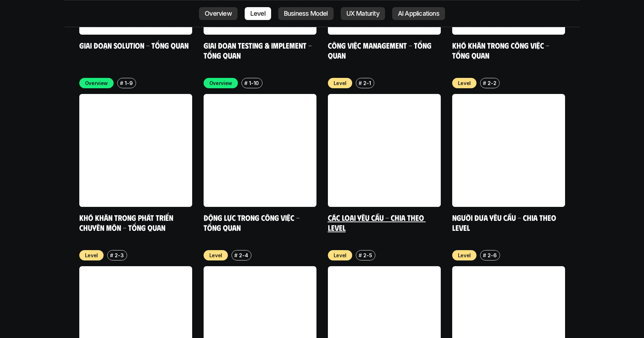
scroll to position [2445, 0]
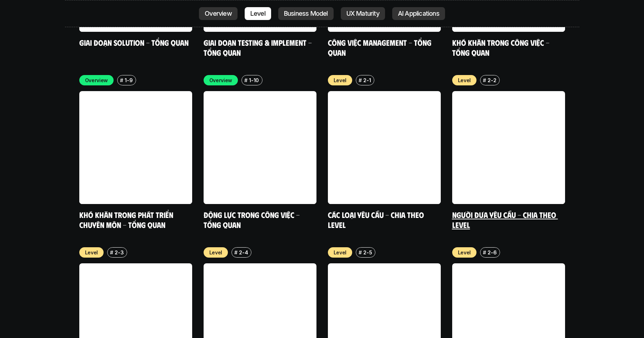
click at [508, 124] on link at bounding box center [508, 147] width 113 height 113
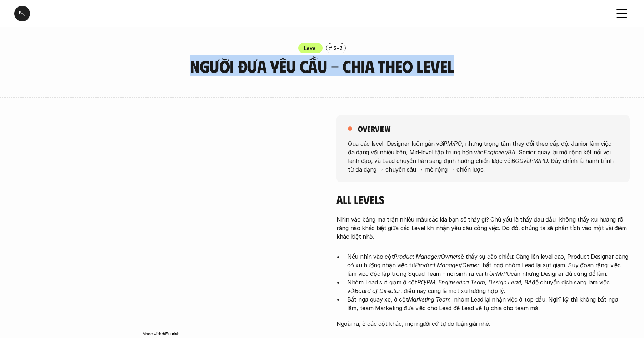
drag, startPoint x: 319, startPoint y: 76, endPoint x: 452, endPoint y: 80, distance: 132.9
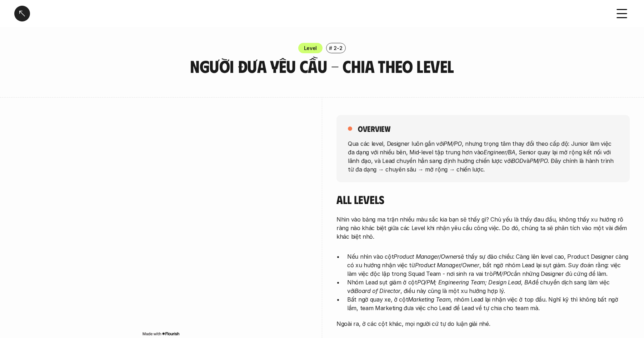
drag, startPoint x: 359, startPoint y: 129, endPoint x: 406, endPoint y: 132, distance: 47.2
click at [359, 129] on h5 "overview" at bounding box center [374, 129] width 33 height 10
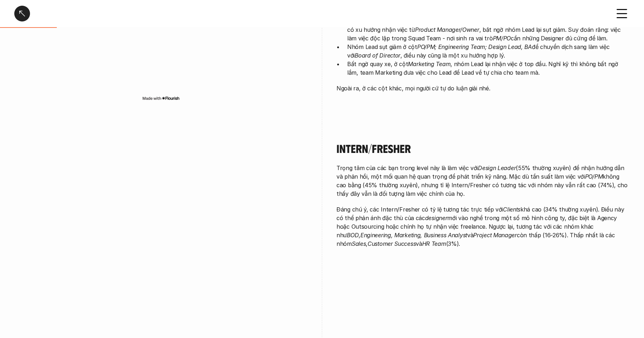
scroll to position [302, 0]
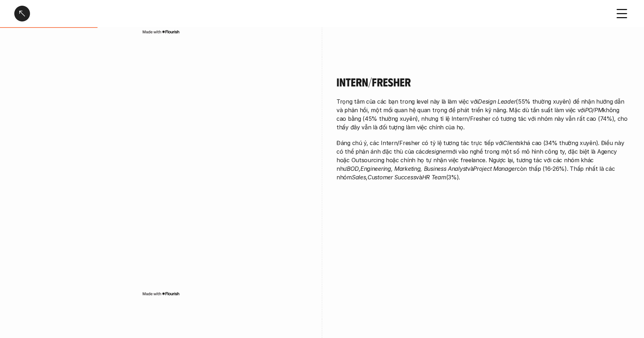
click at [444, 181] on p "Đáng chú ý, các Intern/Fresher có tỷ lệ tương tác trực tiếp với Clients khá cao…" at bounding box center [482, 160] width 293 height 43
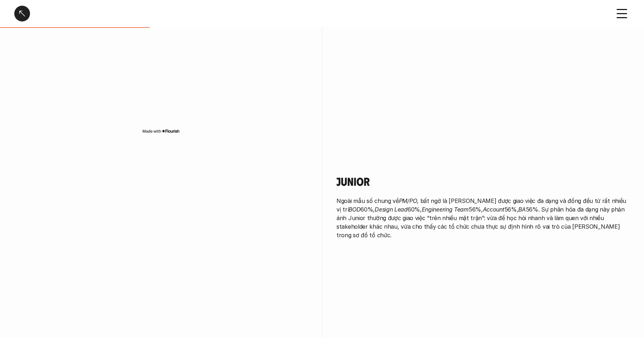
scroll to position [563, 0]
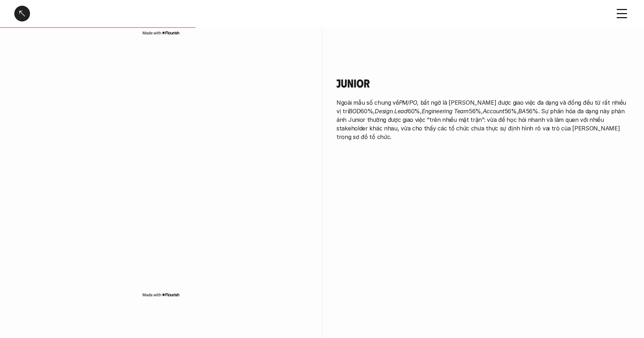
click at [411, 203] on div "Junior Ngoài mẫu số chung về PM/PO , bất ngờ là [PERSON_NAME] được giao việc đa…" at bounding box center [321, 189] width 615 height 262
drag, startPoint x: 337, startPoint y: 82, endPoint x: 433, endPoint y: 102, distance: 98.2
click at [337, 82] on h4 "Junior" at bounding box center [482, 83] width 293 height 14
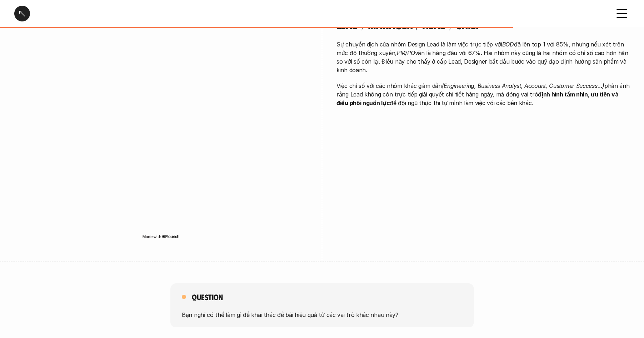
scroll to position [1408, 0]
click at [534, 103] on p "Việc chỉ số với các nhóm khác giảm dần (Engineering, Business Analyst, Account,…" at bounding box center [482, 93] width 293 height 26
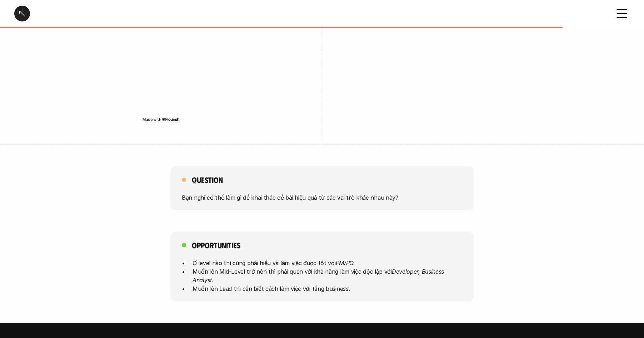
scroll to position [1539, 0]
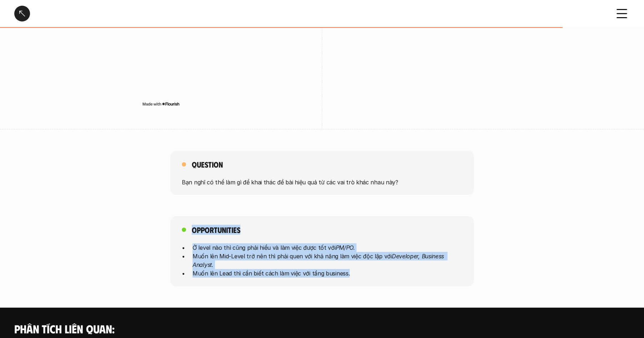
drag, startPoint x: 173, startPoint y: 230, endPoint x: 380, endPoint y: 283, distance: 214.7
click at [380, 283] on div "Opportunities Ở level nào thì cũng phải hiểu và làm việc được tốt với PM/PO. Mu…" at bounding box center [322, 251] width 644 height 70
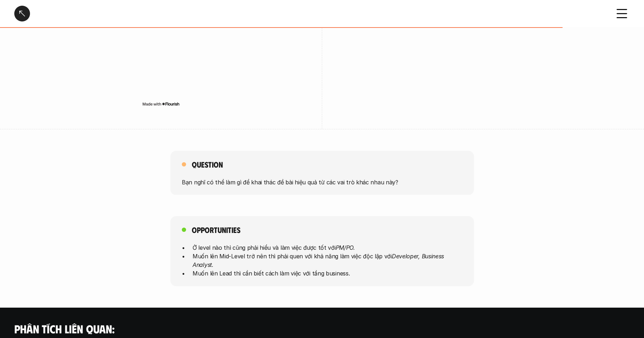
drag, startPoint x: 441, startPoint y: 159, endPoint x: 376, endPoint y: 170, distance: 66.0
click at [441, 159] on div "Question Bạn nghĩ có thể làm gì để khai thác đề bài hiệu quả từ các vai trò khá…" at bounding box center [322, 173] width 304 height 44
click at [21, 15] on div at bounding box center [22, 14] width 16 height 16
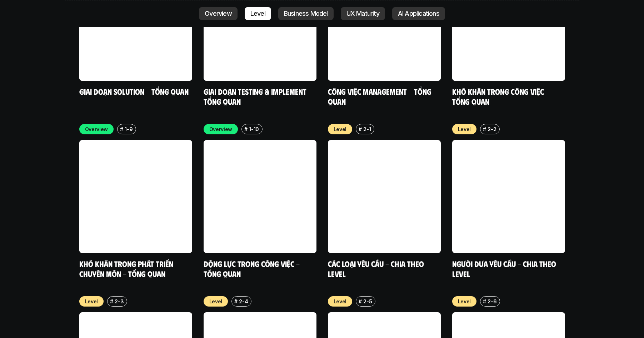
scroll to position [2367, 0]
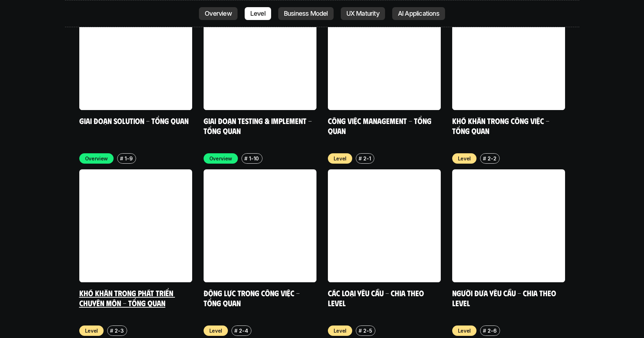
click at [129, 288] on link "Khó khăn trong phát triển chuyên môn - Tổng quan" at bounding box center [127, 298] width 96 height 20
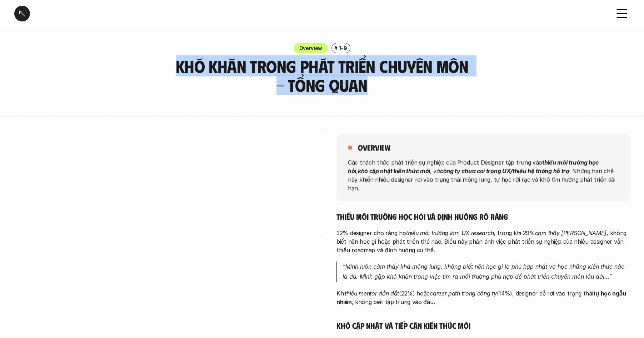
drag, startPoint x: 160, startPoint y: 69, endPoint x: 409, endPoint y: 98, distance: 250.4
click at [362, 90] on div "Overview # 1-9 Khó khăn trong phát triển chuyên môn - Tổng quan" at bounding box center [322, 69] width 644 height 52
drag, startPoint x: 409, startPoint y: 98, endPoint x: 105, endPoint y: 48, distance: 308.5
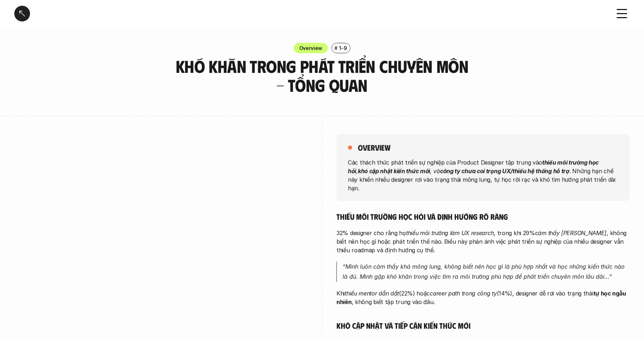
drag, startPoint x: 21, startPoint y: 15, endPoint x: 33, endPoint y: 18, distance: 12.6
click at [21, 15] on div at bounding box center [22, 14] width 16 height 16
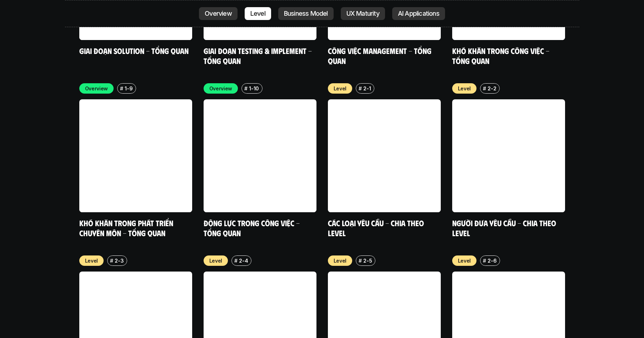
scroll to position [2557, 0]
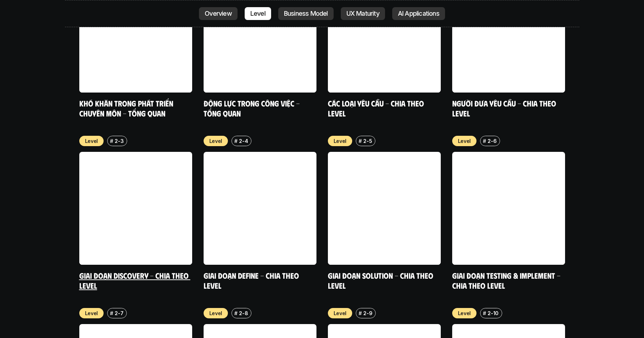
click at [131, 270] on link "Giai đoạn Discovery - Chia theo Level" at bounding box center [134, 280] width 111 height 20
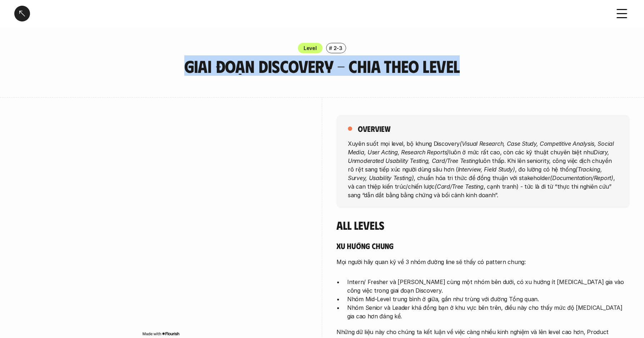
drag, startPoint x: 186, startPoint y: 69, endPoint x: 458, endPoint y: 71, distance: 271.1
click at [458, 71] on h3 "Giai đoạn Discovery - Chia theo Level" at bounding box center [322, 66] width 304 height 19
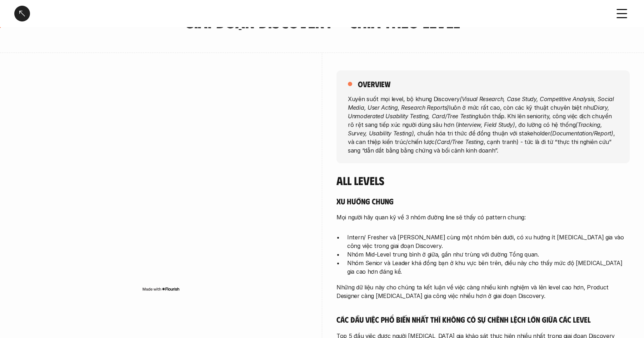
click at [358, 83] on h5 "overview" at bounding box center [374, 84] width 33 height 10
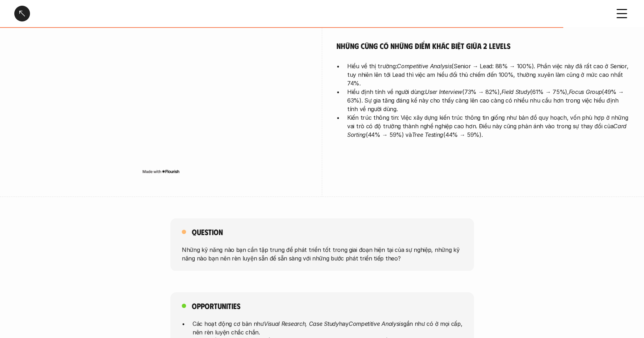
scroll to position [1869, 0]
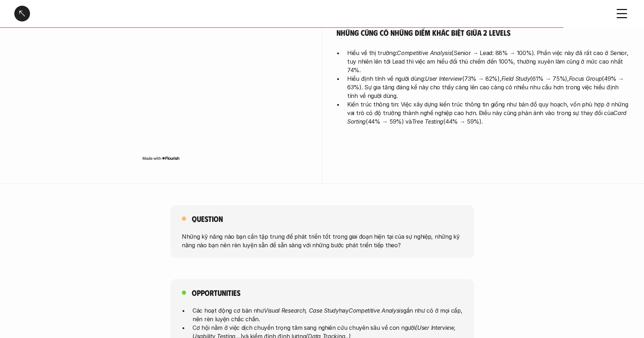
click at [480, 108] on p "Kiến trúc thông tin: Việc xây dựng kiến trúc thông tin giống như bản đồ quy hoạ…" at bounding box center [488, 113] width 283 height 26
click at [370, 160] on div "Lead / Manager / Head / Chief Điểm tương đồng giữa Senior và Lead Các “món căn …" at bounding box center [321, 53] width 615 height 262
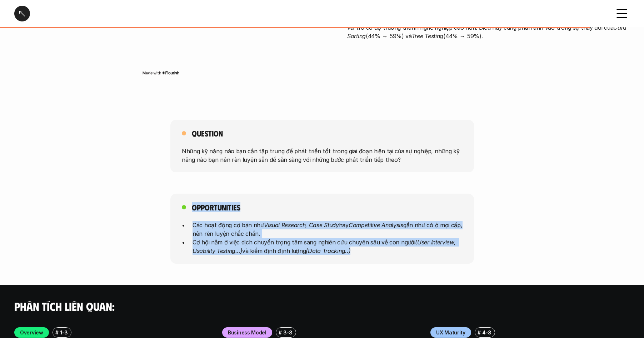
drag, startPoint x: 193, startPoint y: 191, endPoint x: 378, endPoint y: 240, distance: 191.1
click at [378, 240] on div "Opportunities Các hoạt động cơ bản như Visual Research, Case Study hay Competit…" at bounding box center [322, 229] width 644 height 70
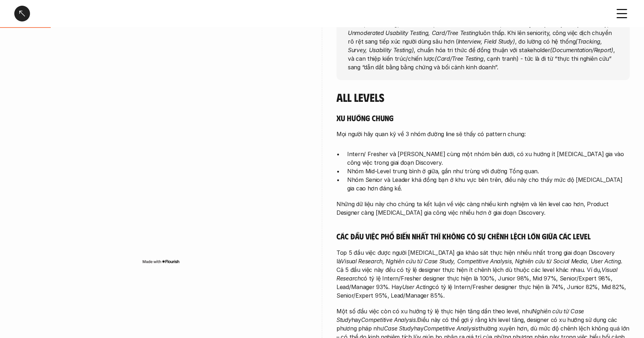
scroll to position [0, 0]
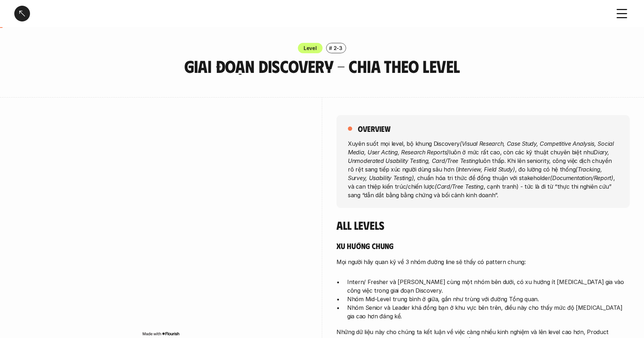
click at [23, 10] on div at bounding box center [22, 14] width 16 height 16
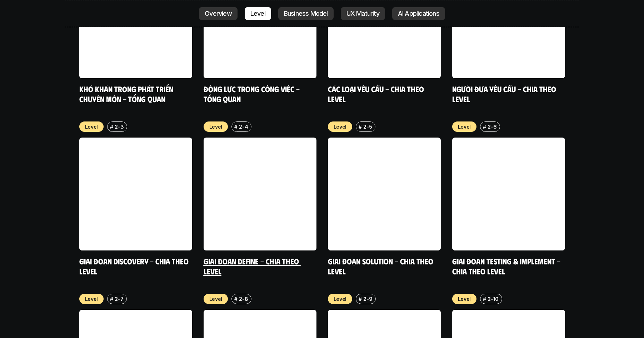
scroll to position [2582, 0]
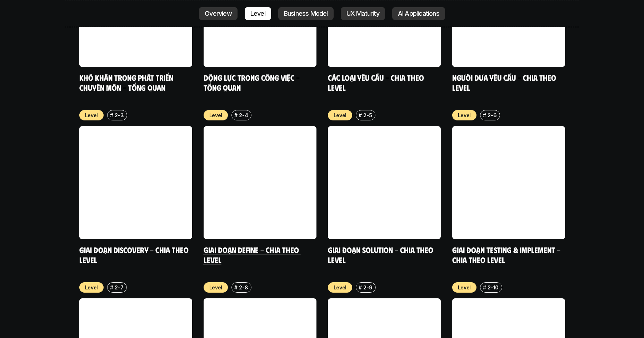
click at [253, 245] on link "Giai đoạn Define - Chia theo Level" at bounding box center [252, 255] width 97 height 20
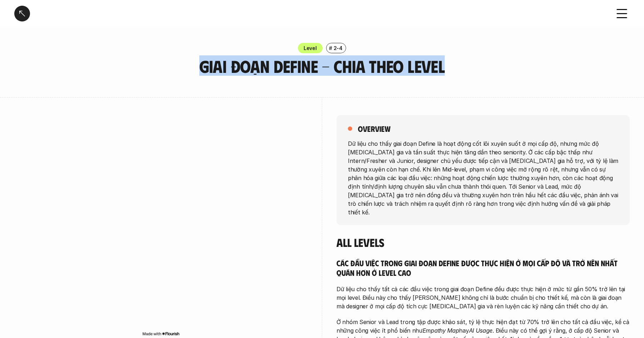
drag, startPoint x: 209, startPoint y: 70, endPoint x: 460, endPoint y: 80, distance: 251.6
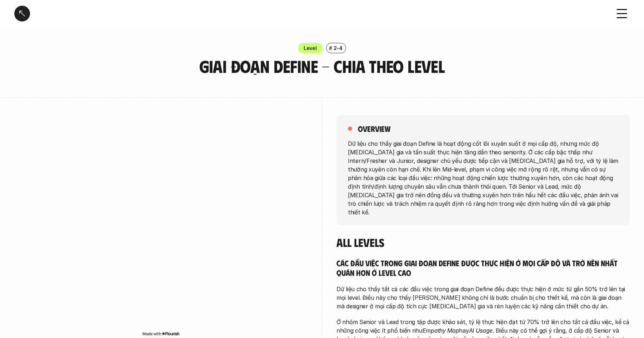
drag, startPoint x: 358, startPoint y: 129, endPoint x: 365, endPoint y: 128, distance: 7.3
click at [361, 128] on h5 "overview" at bounding box center [374, 129] width 33 height 10
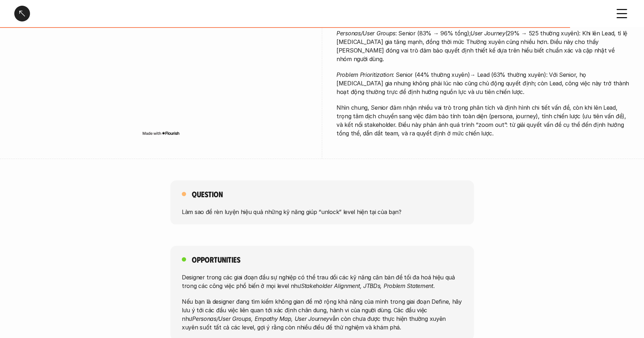
scroll to position [1751, 0]
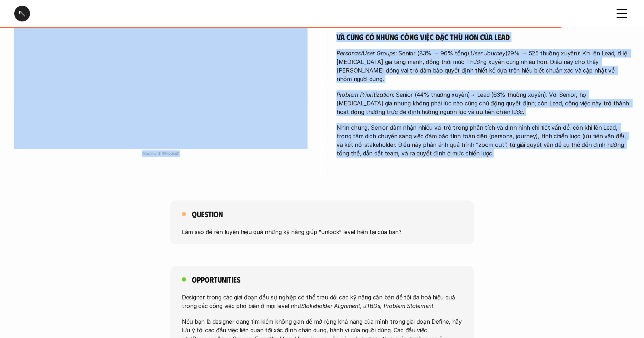
click at [463, 123] on p "Nhìn chung, Senior đảm nhận nhiều vai trò trong phân tích và định hình chi tiết…" at bounding box center [482, 140] width 293 height 34
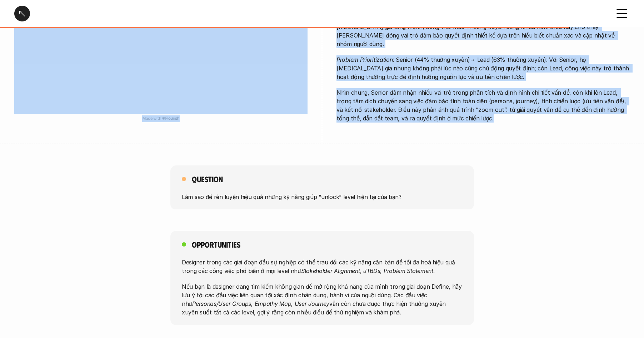
scroll to position [1795, 0]
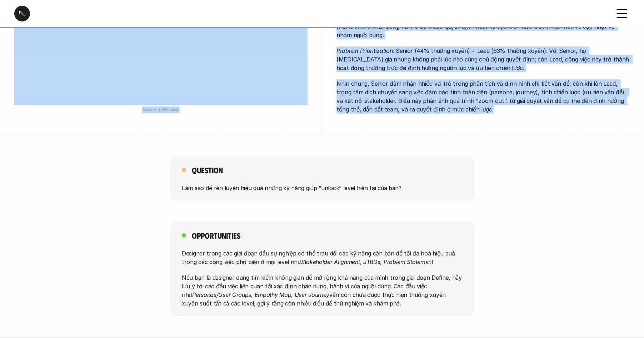
drag, startPoint x: 349, startPoint y: 284, endPoint x: 404, endPoint y: 295, distance: 55.8
click at [404, 295] on div "Opportunities Designer trong các giai đoạn đầu sự nghiệp có thể trau dồi các kỹ…" at bounding box center [322, 269] width 644 height 94
drag, startPoint x: 23, startPoint y: 15, endPoint x: 27, endPoint y: 15, distance: 4.6
click at [23, 15] on div at bounding box center [22, 14] width 16 height 16
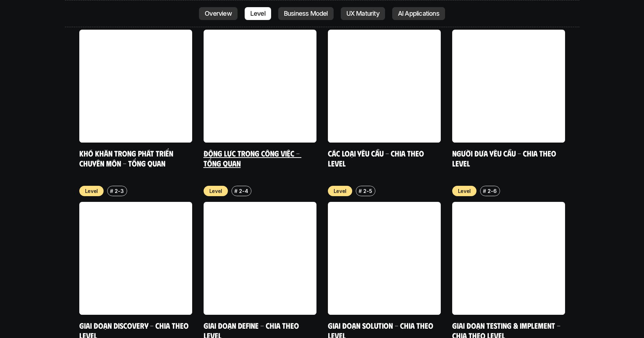
scroll to position [2543, 0]
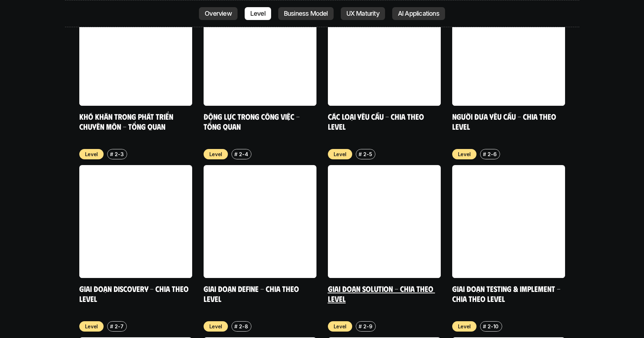
click at [390, 165] on link at bounding box center [384, 221] width 113 height 113
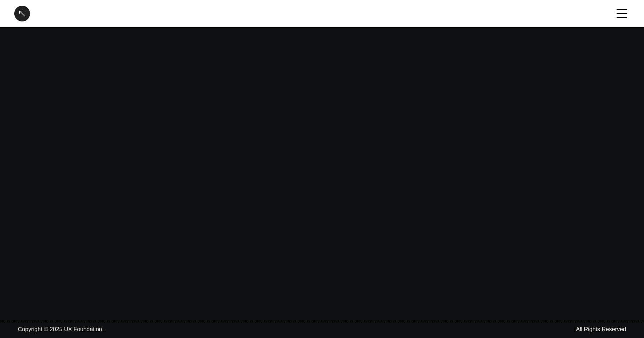
scroll to position [1, 0]
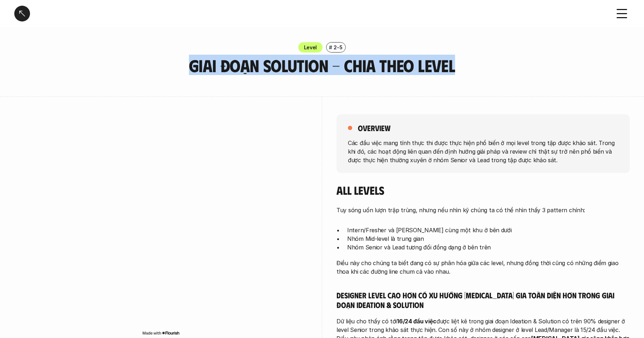
drag, startPoint x: 214, startPoint y: 68, endPoint x: 469, endPoint y: 74, distance: 255.8
click at [469, 74] on h3 "Giai đoạn Solution - Chia theo Level" at bounding box center [322, 65] width 304 height 19
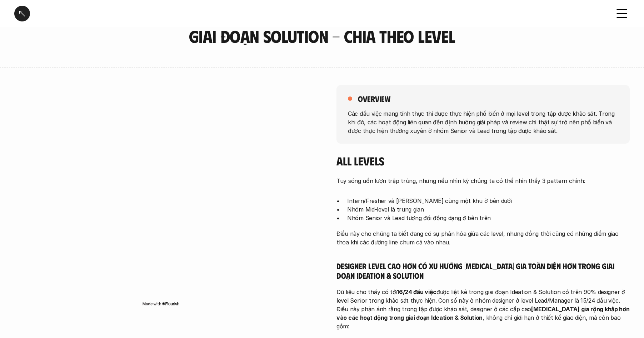
drag, startPoint x: 358, startPoint y: 98, endPoint x: 411, endPoint y: 102, distance: 53.0
click at [359, 98] on h5 "overview" at bounding box center [374, 99] width 33 height 10
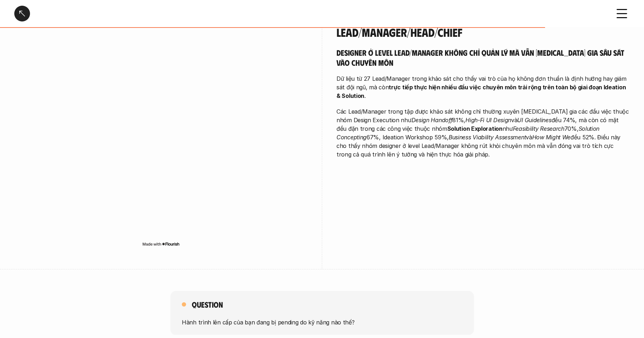
scroll to position [1872, 0]
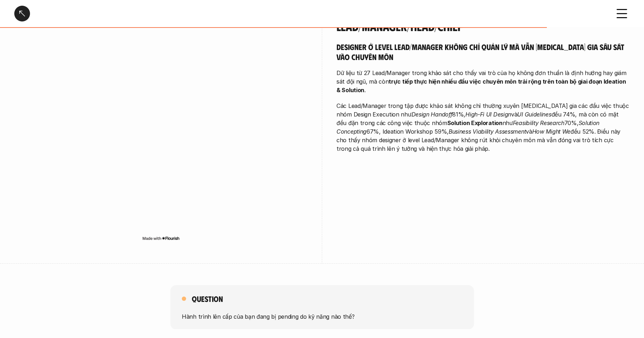
click at [429, 124] on p "Các Lead/Manager trong tập được khảo sát không chỉ thường xuyên [MEDICAL_DATA] …" at bounding box center [482, 126] width 293 height 51
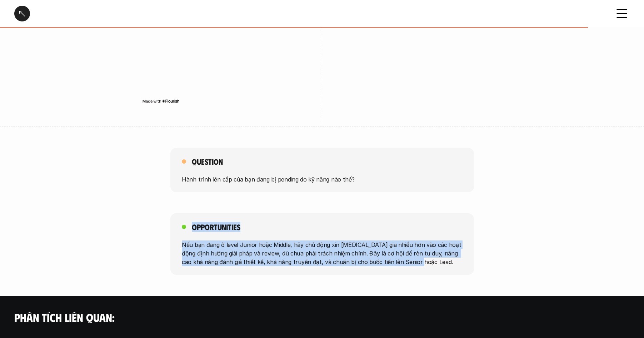
drag, startPoint x: 332, startPoint y: 232, endPoint x: 429, endPoint y: 238, distance: 96.6
click at [429, 238] on div "Opportunities Nếu bạn đang ở level Junior hoặc Middle, hãy chủ động xin [MEDICA…" at bounding box center [322, 243] width 644 height 61
click at [18, 13] on div at bounding box center [22, 14] width 16 height 16
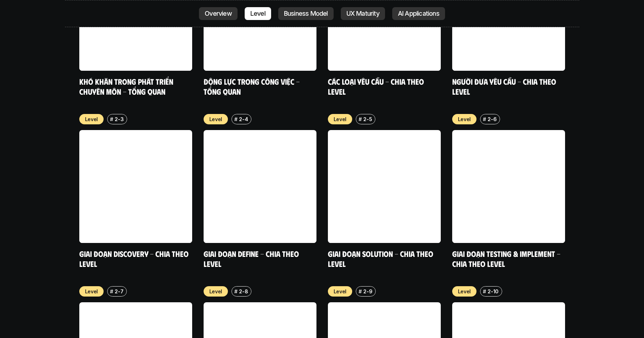
scroll to position [2587, 0]
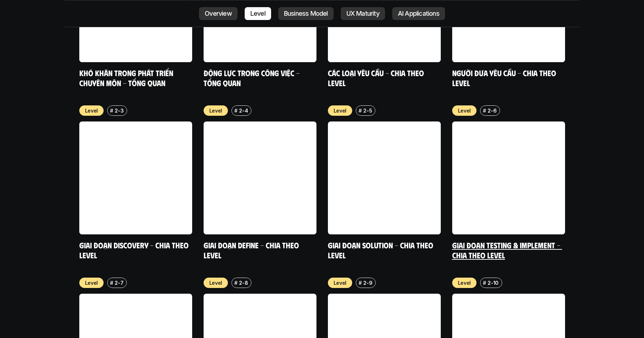
click at [482, 147] on link at bounding box center [508, 177] width 113 height 113
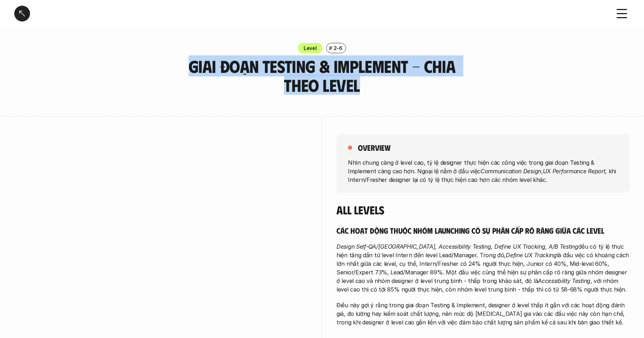
drag, startPoint x: 299, startPoint y: 83, endPoint x: 173, endPoint y: 71, distance: 125.9
click at [173, 71] on h3 "Giai đoạn Testing & Implement - Chia theo Level" at bounding box center [322, 76] width 304 height 38
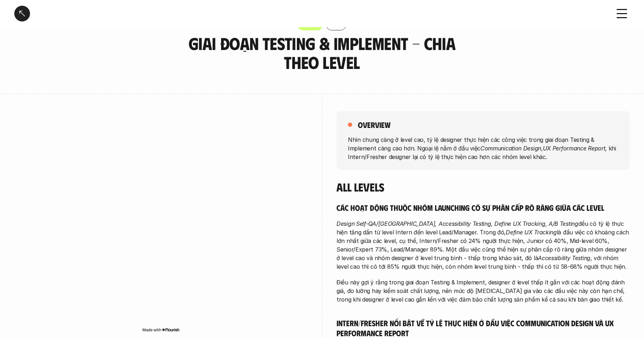
drag, startPoint x: 359, startPoint y: 125, endPoint x: 513, endPoint y: 113, distance: 155.1
click at [364, 124] on h5 "overview" at bounding box center [374, 125] width 33 height 10
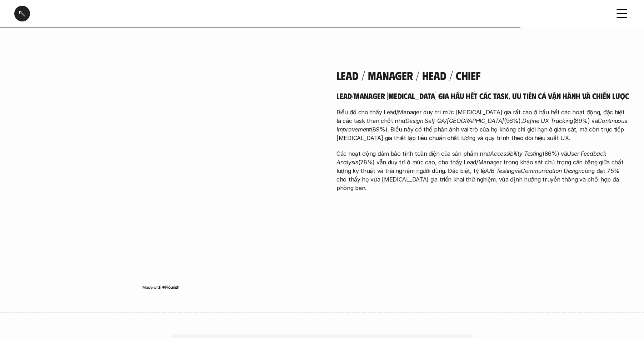
scroll to position [1488, 0]
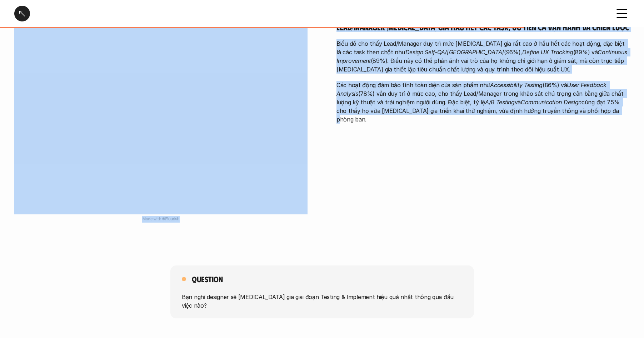
click at [587, 114] on p "Các hoạt động đảm bảo tính toàn diện của sản phẩm như Accessibility Testing (86…" at bounding box center [482, 102] width 293 height 43
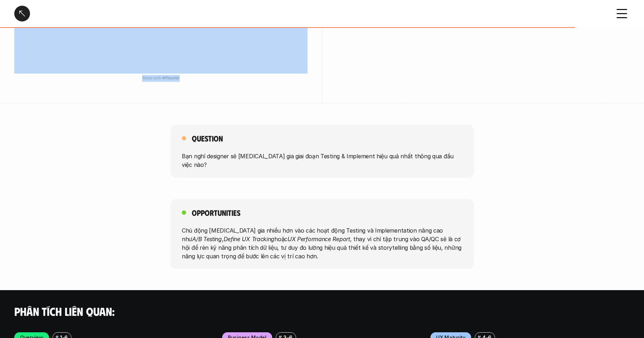
scroll to position [1631, 0]
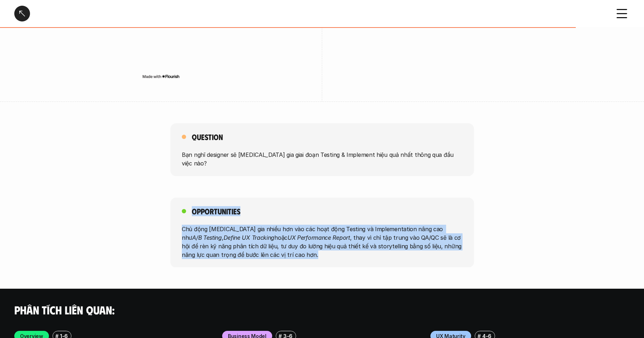
drag, startPoint x: 209, startPoint y: 224, endPoint x: 177, endPoint y: 201, distance: 39.3
click at [177, 201] on div "Opportunities Chủ động [MEDICAL_DATA] gia nhiều hơn vào các hoạt động Testing v…" at bounding box center [322, 233] width 304 height 70
click at [24, 14] on div at bounding box center [22, 14] width 16 height 16
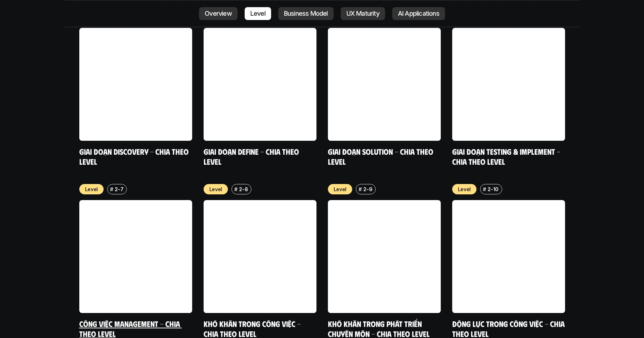
scroll to position [2702, 0]
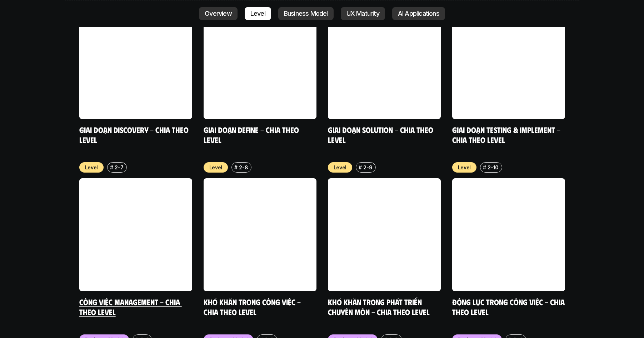
click at [106, 297] on link "Công việc Management - Chia theo level" at bounding box center [130, 307] width 103 height 20
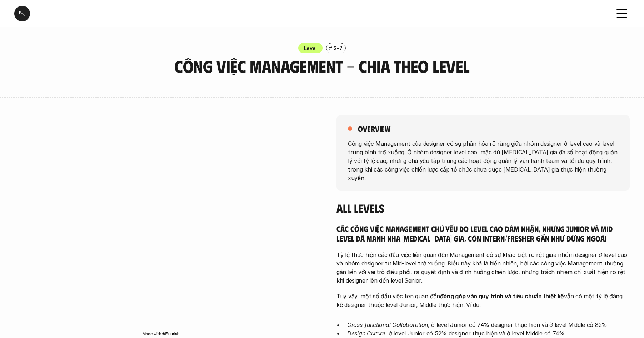
scroll to position [20, 0]
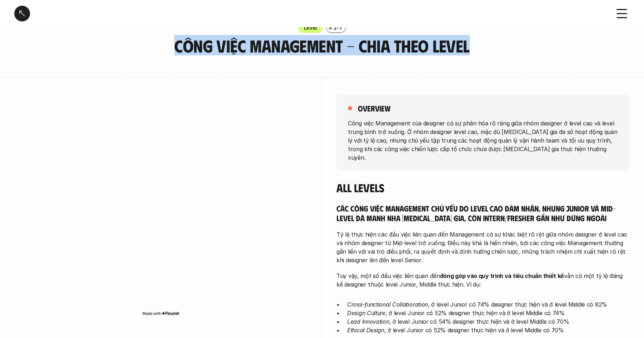
drag, startPoint x: 169, startPoint y: 50, endPoint x: 468, endPoint y: 49, distance: 298.3
click at [468, 49] on div "Level # 2-7 Công việc Management - Chia theo level" at bounding box center [322, 39] width 644 height 33
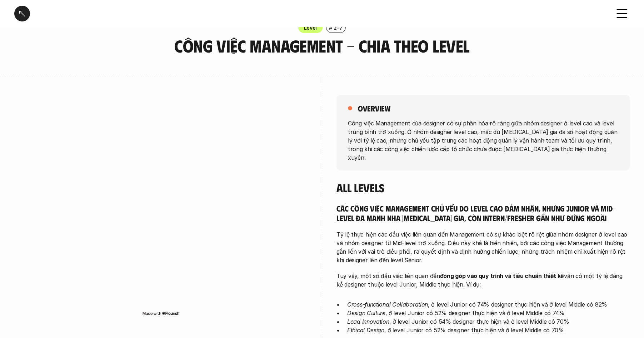
drag, startPoint x: 359, startPoint y: 108, endPoint x: 471, endPoint y: 78, distance: 116.3
click at [361, 106] on h5 "overview" at bounding box center [374, 108] width 33 height 10
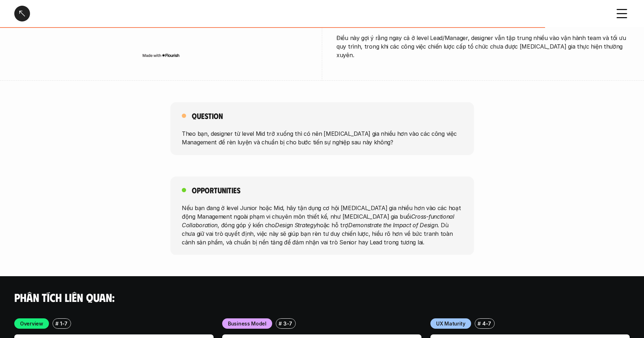
scroll to position [1118, 0]
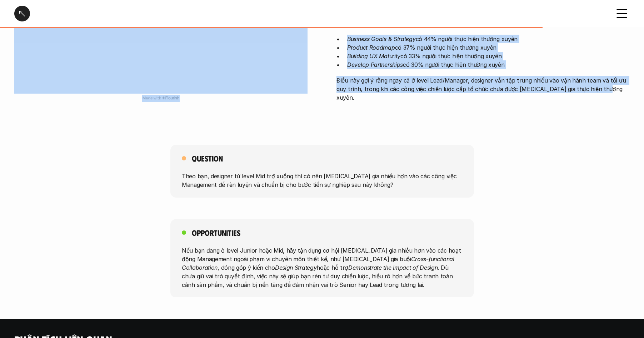
click at [595, 79] on p "Điều này gợi ý rằng ngay cả ở level Lead/Manager, designer vẫn tập trung nhiều …" at bounding box center [482, 89] width 293 height 26
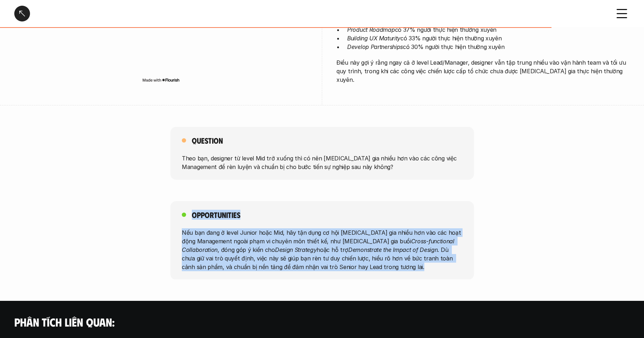
drag, startPoint x: 318, startPoint y: 241, endPoint x: 196, endPoint y: 196, distance: 130.0
click at [186, 201] on div "Opportunities Nếu bạn đang ở level Junior hoặc Mid, hãy tận dụng cơ hội [MEDICA…" at bounding box center [322, 240] width 304 height 79
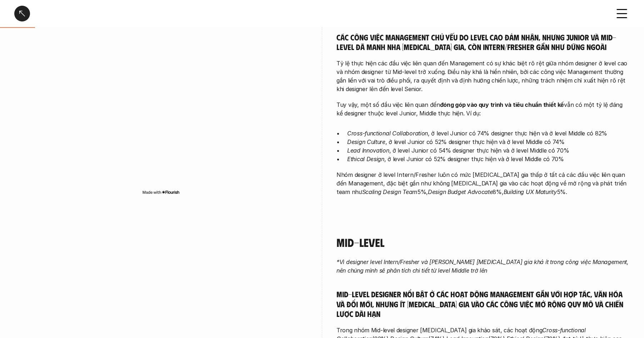
scroll to position [0, 0]
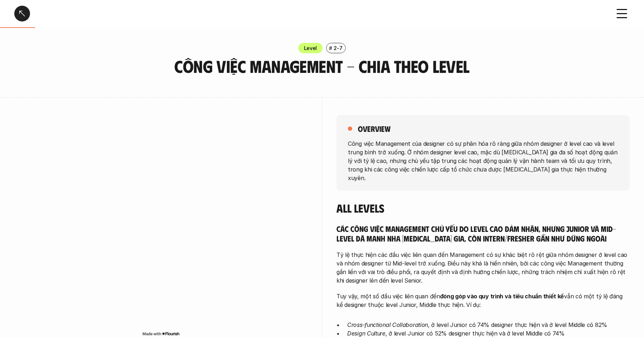
click at [26, 13] on div at bounding box center [22, 14] width 16 height 16
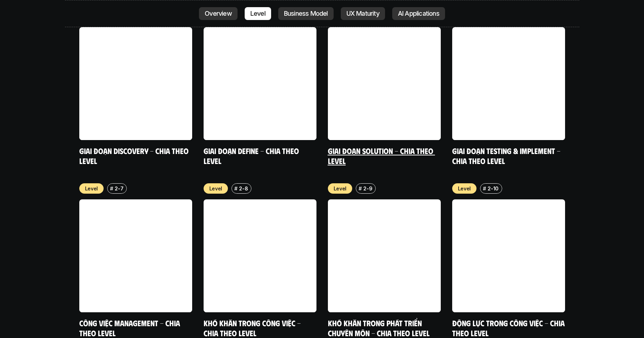
scroll to position [2698, 0]
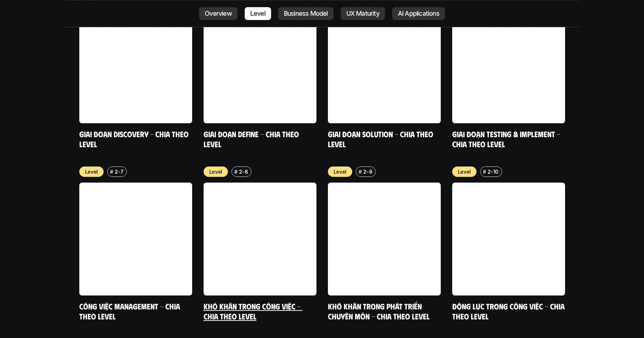
click at [268, 183] on link at bounding box center [260, 239] width 113 height 113
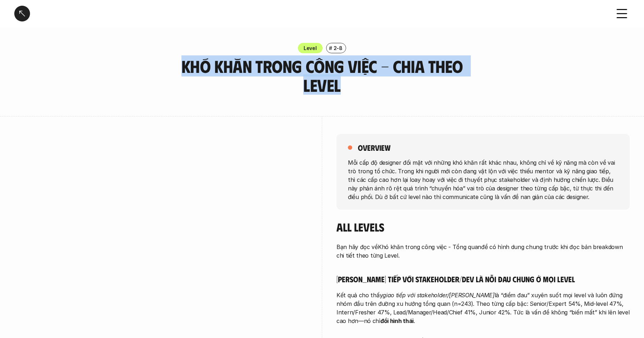
drag, startPoint x: 333, startPoint y: 87, endPoint x: 228, endPoint y: 74, distance: 105.1
click at [181, 74] on h3 "Khó khăn trong công việc - Chia theo Level" at bounding box center [322, 76] width 304 height 38
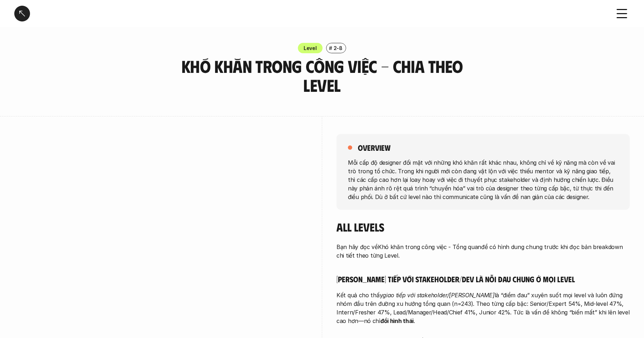
drag, startPoint x: 358, startPoint y: 148, endPoint x: 363, endPoint y: 148, distance: 4.7
click at [360, 148] on h5 "overview" at bounding box center [374, 148] width 33 height 10
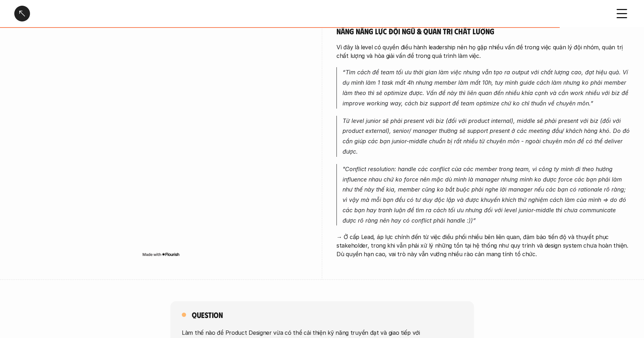
scroll to position [2360, 0]
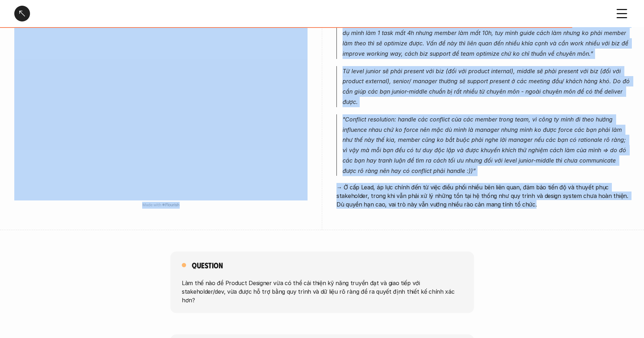
click at [520, 183] on p "→ Ở cấp Lead, áp lực chính đến từ việc điều phối nhiều bên liên quan, đảm bảo t…" at bounding box center [482, 196] width 293 height 26
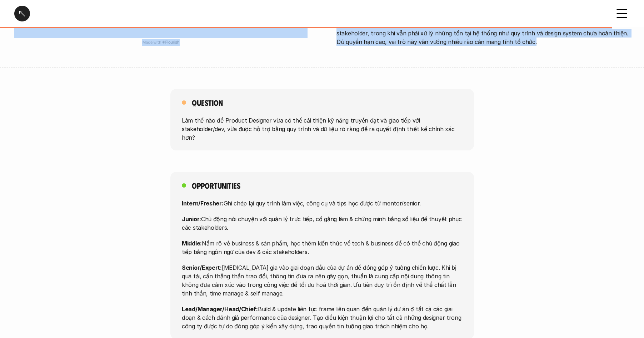
scroll to position [2524, 0]
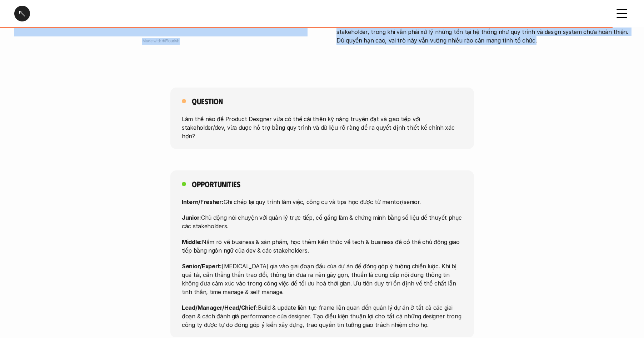
drag, startPoint x: 290, startPoint y: 236, endPoint x: 166, endPoint y: 146, distance: 152.8
click at [166, 170] on div "Opportunities Intern/Fresher: Ghi chép lại quy trình làm việc, công cụ và tips …" at bounding box center [322, 253] width 644 height 167
click at [25, 12] on div at bounding box center [22, 14] width 16 height 16
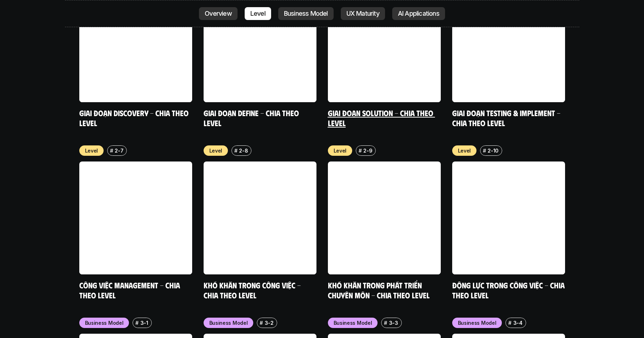
scroll to position [2726, 0]
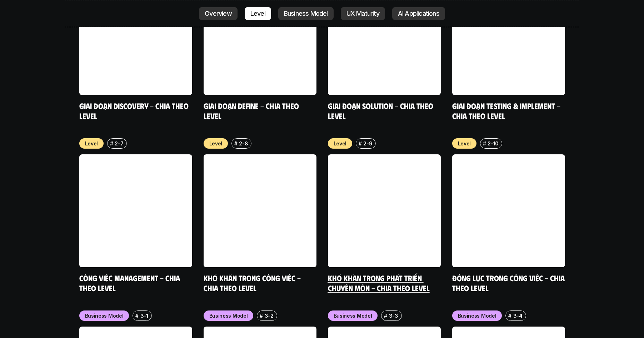
click at [374, 203] on link at bounding box center [384, 210] width 113 height 113
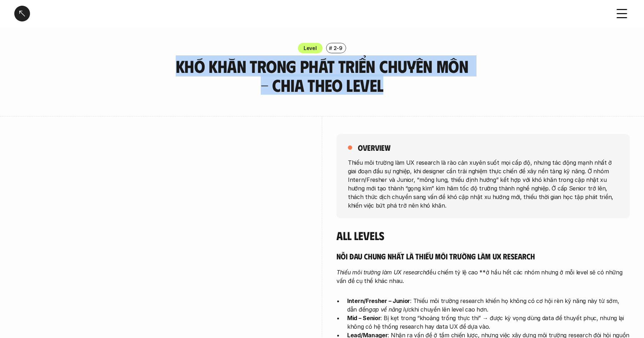
drag, startPoint x: 383, startPoint y: 90, endPoint x: 174, endPoint y: 69, distance: 209.3
click at [174, 69] on h3 "Khó khăn trong phát triển chuyên môn - Chia theo level" at bounding box center [322, 76] width 304 height 38
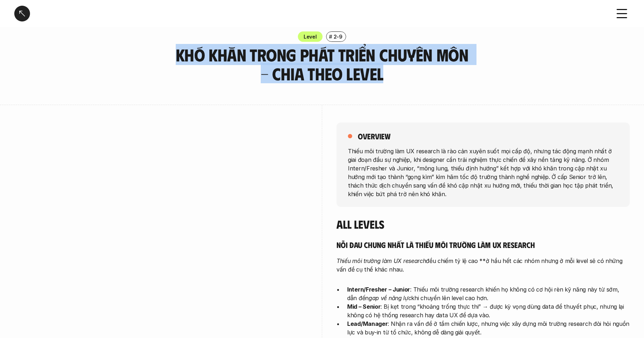
scroll to position [12, 0]
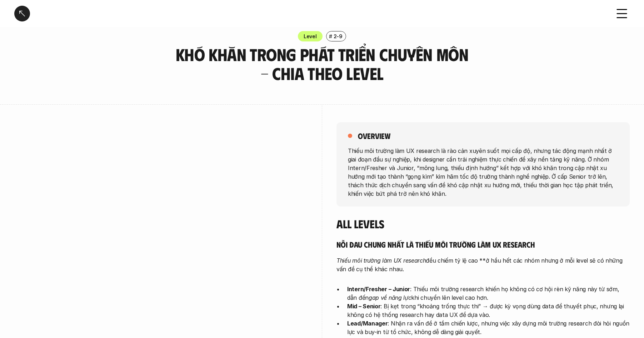
click at [359, 135] on h5 "overview" at bounding box center [374, 136] width 33 height 10
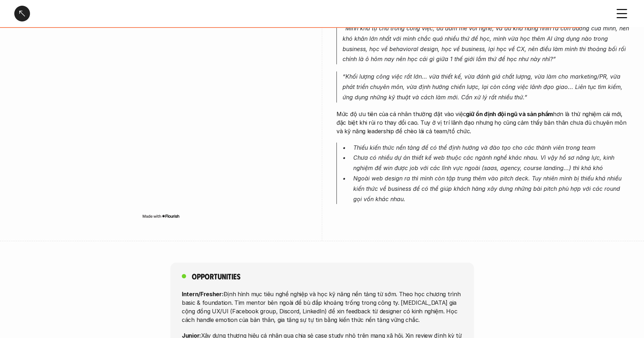
scroll to position [2036, 0]
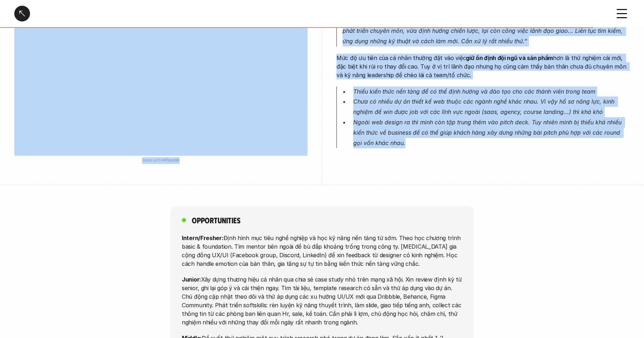
click at [406, 117] on p "Ngoài web design ra thì mình còn tập trung thêm vào pitch deck. Tuy nhiên mình …" at bounding box center [491, 132] width 276 height 31
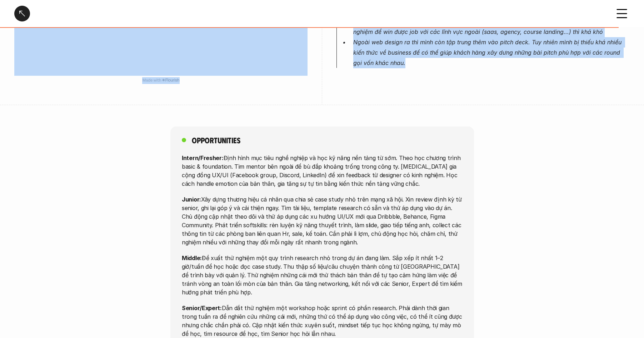
scroll to position [2131, 0]
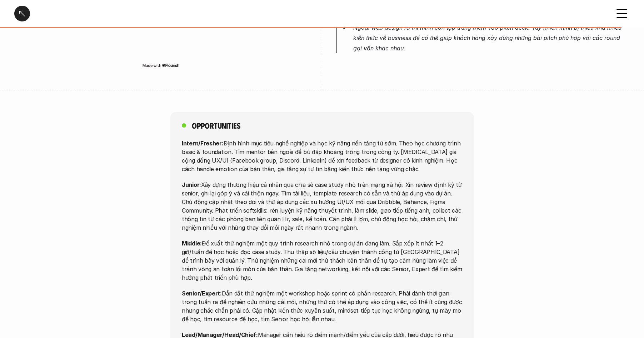
click at [193, 120] on h5 "Opportunities" at bounding box center [216, 125] width 49 height 10
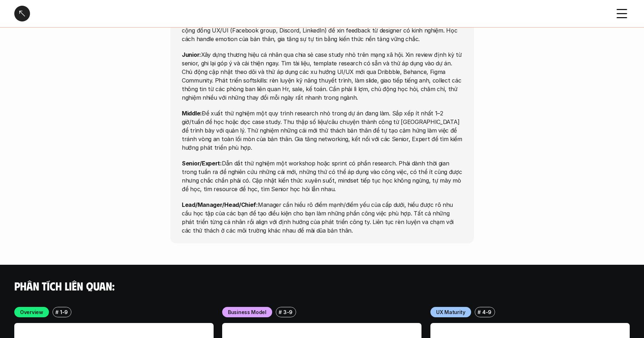
scroll to position [2270, 0]
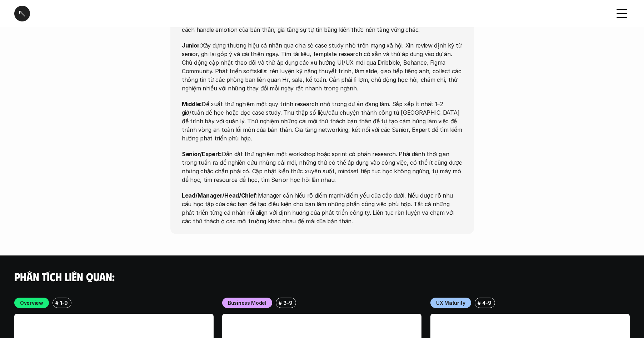
click at [318, 191] on p "Lead/Manager/Head/Chief: Manager cần hiểu rõ điểm mạnh/điểm yếu của cấp dưới, h…" at bounding box center [322, 208] width 281 height 34
click at [23, 13] on div at bounding box center [22, 14] width 16 height 16
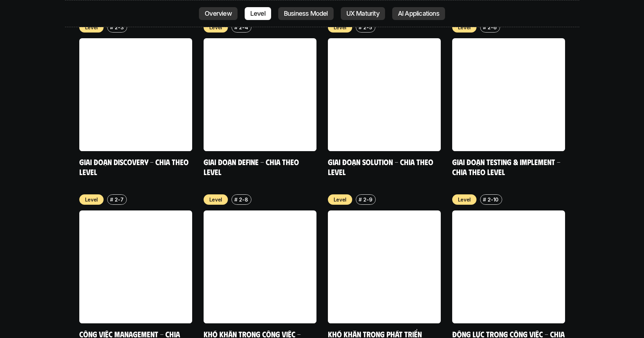
scroll to position [2695, 0]
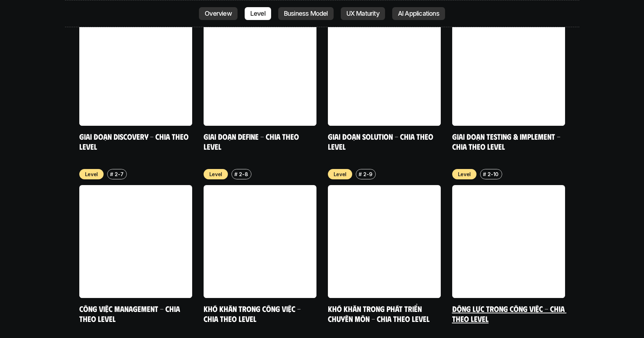
click at [487, 238] on link at bounding box center [508, 241] width 113 height 113
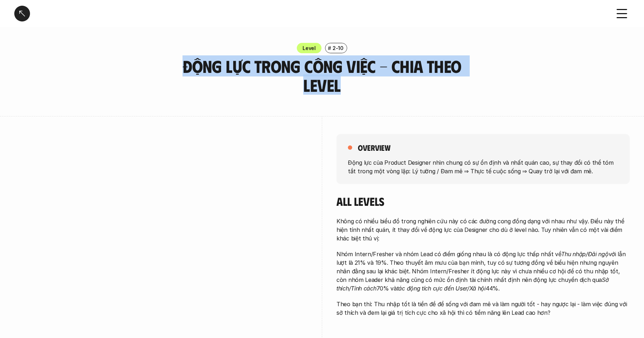
drag, startPoint x: 351, startPoint y: 92, endPoint x: 186, endPoint y: 71, distance: 166.0
click at [186, 71] on h3 "Động lực trong công việc - Chia theo Level" at bounding box center [322, 76] width 304 height 38
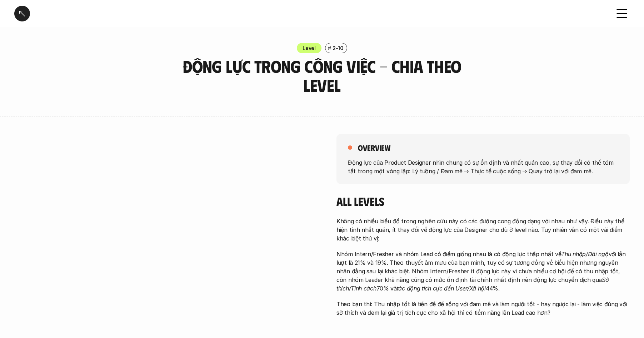
click at [359, 148] on h5 "overview" at bounding box center [374, 148] width 33 height 10
drag, startPoint x: 358, startPoint y: 148, endPoint x: 363, endPoint y: 147, distance: 4.7
click at [358, 148] on h5 "overview" at bounding box center [374, 148] width 33 height 10
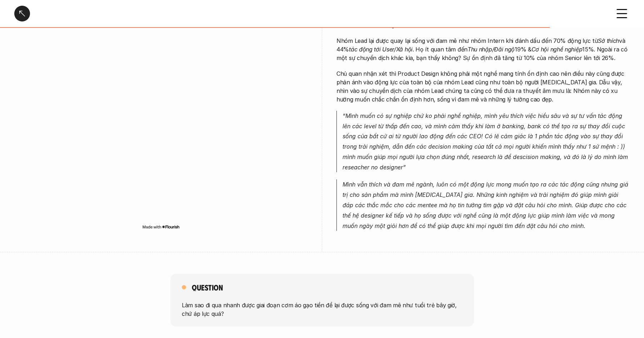
scroll to position [1733, 0]
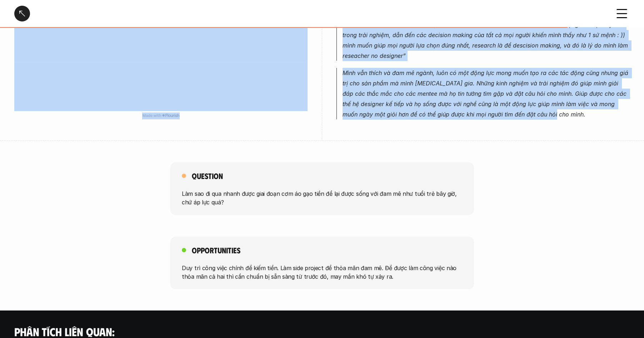
click at [553, 106] on p "Mình vẫn thích và đam mê ngành, luôn có một động lực mong muốn tạo ra các tác đ…" at bounding box center [486, 93] width 287 height 51
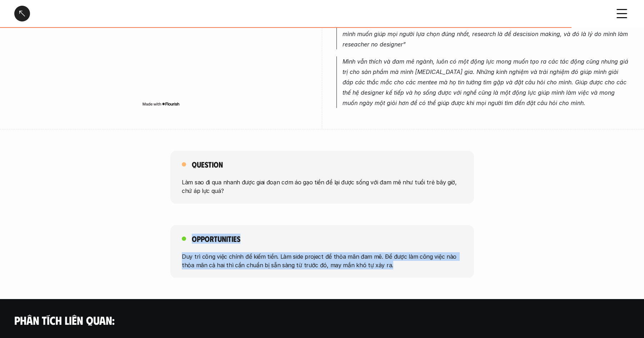
drag, startPoint x: 394, startPoint y: 262, endPoint x: 189, endPoint y: 230, distance: 208.2
click at [183, 232] on div "Opportunities Duy trì công việc chính để kiếm tiền. Làm side project để thỏa mã…" at bounding box center [322, 251] width 304 height 53
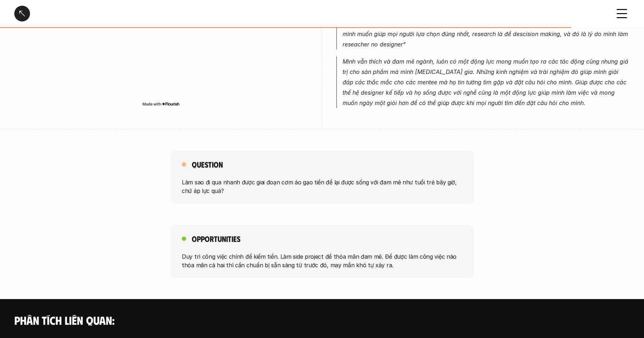
drag, startPoint x: 18, startPoint y: 11, endPoint x: 140, endPoint y: 39, distance: 125.3
click at [18, 11] on div at bounding box center [22, 14] width 16 height 16
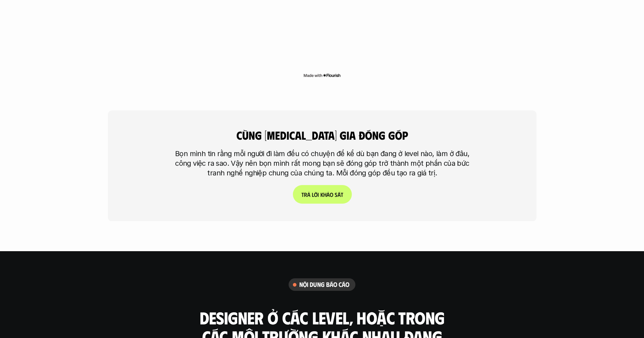
scroll to position [2094, 0]
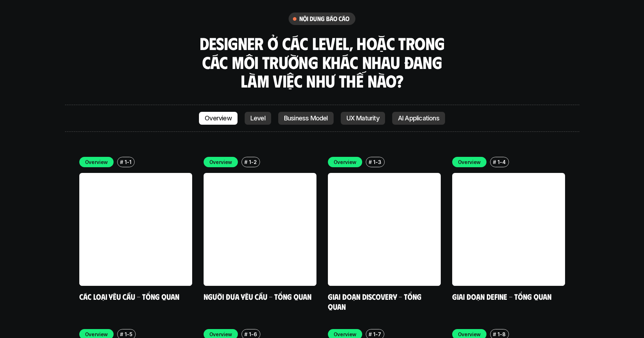
drag, startPoint x: 256, startPoint y: 76, endPoint x: 263, endPoint y: 76, distance: 7.1
click at [256, 115] on p "Level" at bounding box center [257, 118] width 15 height 7
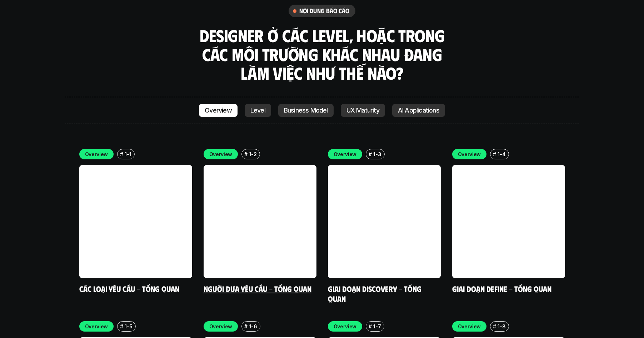
scroll to position [2038, 0]
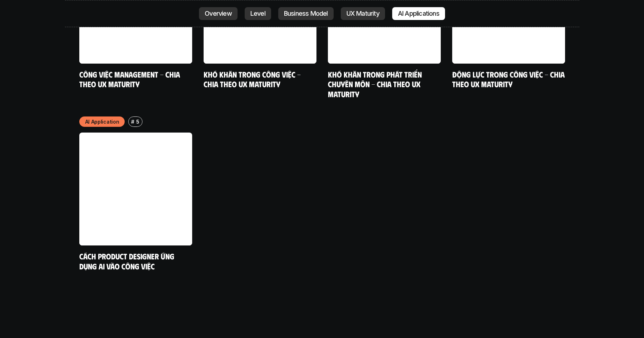
click at [276, 190] on div "AI Application # 5 Cách Product Designer ứng dụng AI vào công việc" at bounding box center [322, 193] width 486 height 154
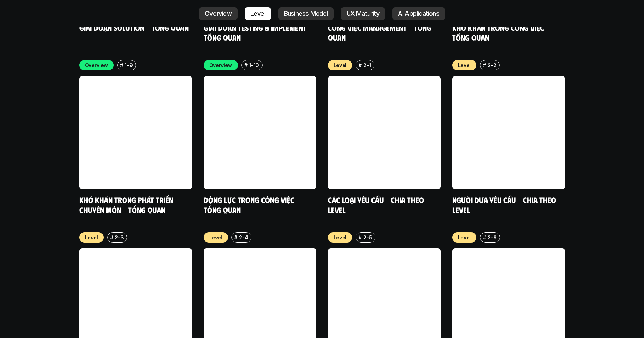
scroll to position [2480, 0]
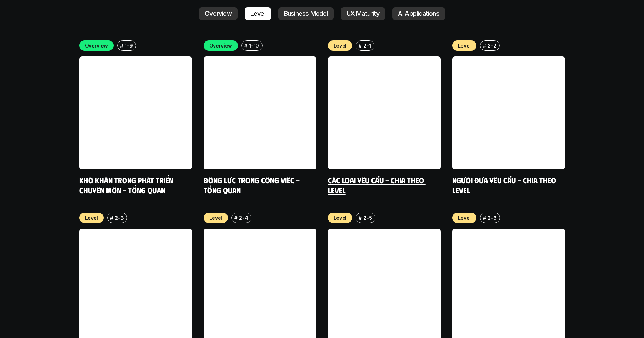
click at [356, 175] on link "Các loại yêu cầu - Chia theo level" at bounding box center [377, 185] width 98 height 20
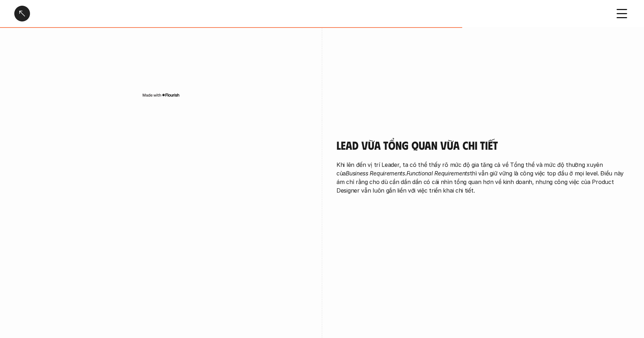
scroll to position [1472, 0]
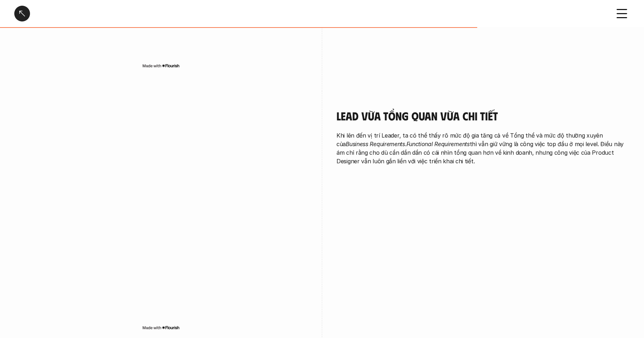
click at [447, 158] on p "Khi lên đến vị trí Leader, ta có thể thấy rõ mức độ gia tăng cả về Tổng thể và …" at bounding box center [482, 148] width 293 height 34
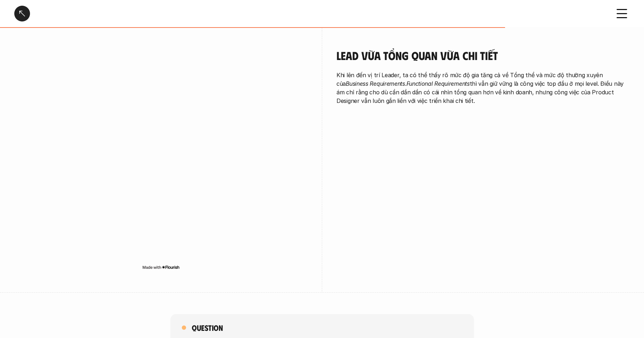
scroll to position [1512, 0]
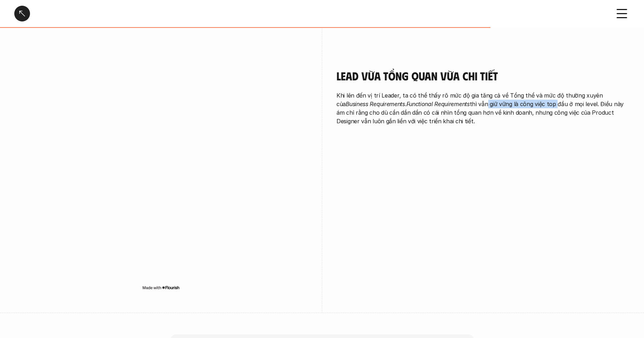
drag, startPoint x: 455, startPoint y: 103, endPoint x: 529, endPoint y: 107, distance: 73.3
click at [524, 105] on p "Khi lên đến vị trí Leader, ta có thể thấy rõ mức độ gia tăng cả về Tổng thể và …" at bounding box center [482, 108] width 293 height 34
click at [538, 110] on p "Khi lên đến vị trí Leader, ta có thể thấy rõ mức độ gia tăng cả về Tổng thể và …" at bounding box center [482, 108] width 293 height 34
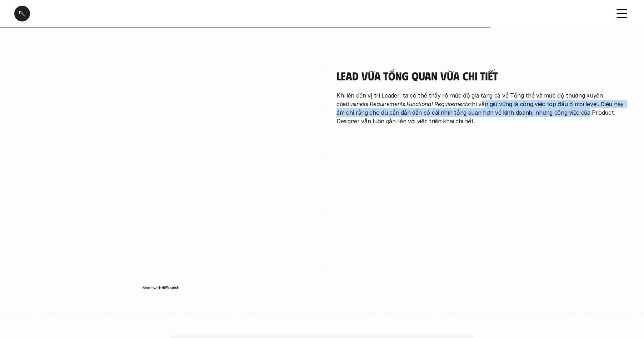
drag, startPoint x: 517, startPoint y: 110, endPoint x: 443, endPoint y: 106, distance: 73.4
click at [447, 106] on p "Khi lên đến vị trí Leader, ta có thể thấy rõ mức độ gia tăng cả về Tổng thể và …" at bounding box center [482, 108] width 293 height 34
click at [412, 109] on p "Khi lên đến vị trí Leader, ta có thể thấy rõ mức độ gia tăng cả về Tổng thể và …" at bounding box center [482, 108] width 293 height 34
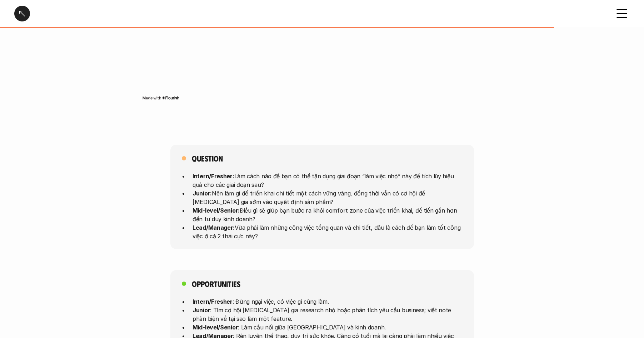
scroll to position [1702, 0]
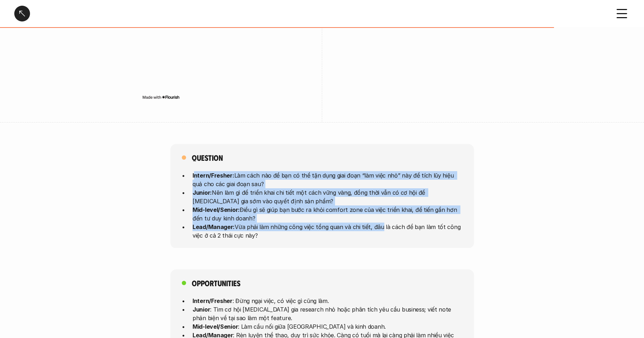
drag, startPoint x: 203, startPoint y: 179, endPoint x: 378, endPoint y: 230, distance: 182.0
click at [378, 230] on ul "Intern/Fresher: Làm cách nào để bạn có thể tận dụng giai đoạn “làm việc nhỏ” nà…" at bounding box center [322, 205] width 281 height 69
click at [378, 230] on p "Lead/Manager: Vừa phải làm những công việc tổng quan và chi tiết, đâu là cách đ…" at bounding box center [328, 230] width 270 height 17
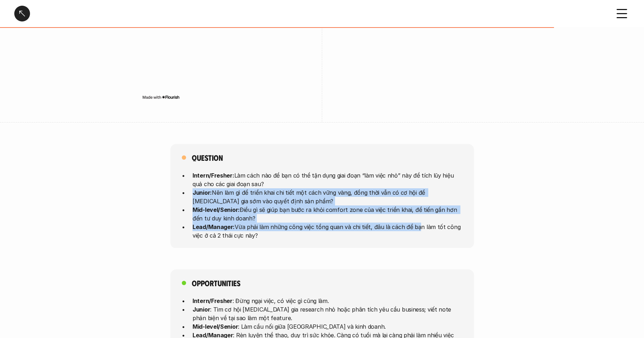
drag, startPoint x: 404, startPoint y: 220, endPoint x: 173, endPoint y: 191, distance: 233.3
click at [175, 191] on div "Question Intern/Fresher: Làm cách nào để bạn có thể tận dụng giai đoạn “làm việ…" at bounding box center [322, 196] width 304 height 104
drag, startPoint x: 173, startPoint y: 191, endPoint x: 136, endPoint y: 183, distance: 38.1
click at [173, 191] on div "Question Intern/Fresher: Làm cách nào để bạn có thể tận dụng giai đoạn “làm việ…" at bounding box center [322, 196] width 304 height 104
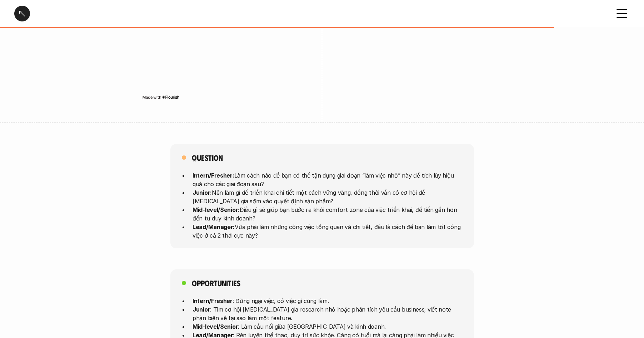
drag, startPoint x: 156, startPoint y: 184, endPoint x: 429, endPoint y: 215, distance: 274.3
click at [429, 215] on div "Question Intern/Fresher: Làm cách nào để bạn có thể tận dụng giai đoạn “làm việ…" at bounding box center [322, 196] width 644 height 104
click at [429, 215] on p "Mid-level/Senior: Điều gì sẽ giúp bạn bước ra khỏi comfort zone của việc triển …" at bounding box center [328, 213] width 270 height 17
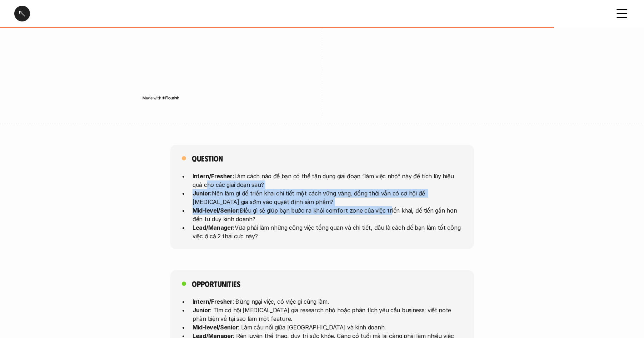
drag, startPoint x: 174, startPoint y: 193, endPoint x: 136, endPoint y: 186, distance: 39.2
click at [137, 187] on div "Question Intern/Fresher: Làm cách nào để bạn có thể tận dụng giai đoạn “làm việ…" at bounding box center [322, 197] width 644 height 104
click at [136, 186] on div "Question Intern/Fresher: Làm cách nào để bạn có thể tận dụng giai đoạn “làm việ…" at bounding box center [322, 197] width 644 height 104
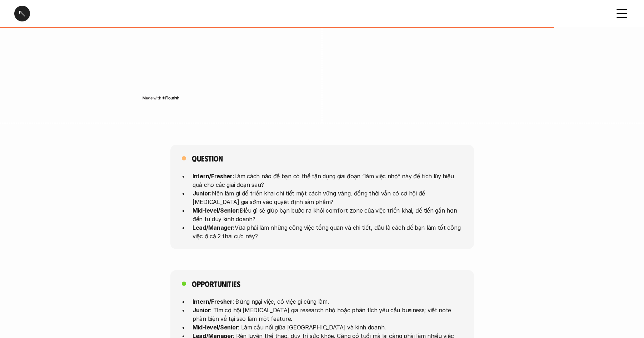
drag, startPoint x: 237, startPoint y: 204, endPoint x: 364, endPoint y: 238, distance: 130.9
click at [364, 238] on div "Question Intern/Fresher: Làm cách nào để bạn có thể tận dụng giai đoạn “làm việ…" at bounding box center [322, 197] width 644 height 104
click at [364, 238] on p "Lead/Manager: Vừa phải làm những công việc tổng quan và chi tiết, đâu là cách đ…" at bounding box center [328, 232] width 270 height 17
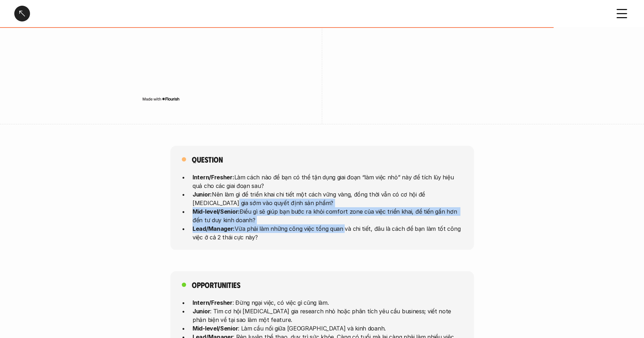
drag, startPoint x: 166, startPoint y: 203, endPoint x: 132, endPoint y: 199, distance: 34.2
click at [132, 199] on div "Question Intern/Fresher: Làm cách nào để bạn có thể tận dụng giai đoạn “làm việ…" at bounding box center [322, 198] width 644 height 104
drag, startPoint x: 166, startPoint y: 202, endPoint x: 383, endPoint y: 244, distance: 221.2
click at [383, 244] on div "Question Intern/Fresher: Làm cách nào để bạn có thể tận dụng giai đoạn “làm việ…" at bounding box center [322, 198] width 644 height 104
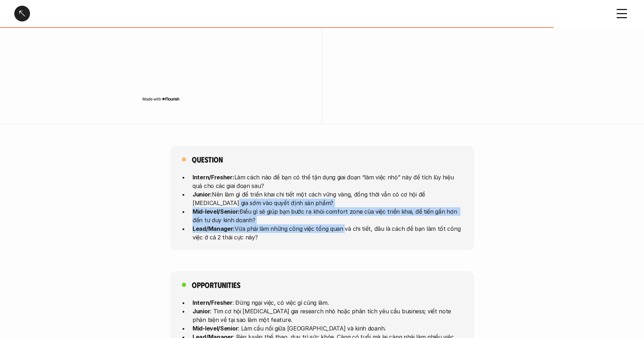
click at [388, 241] on div "Question Intern/Fresher: Làm cách nào để bạn có thể tận dụng giai đoạn “làm việ…" at bounding box center [322, 198] width 304 height 104
drag, startPoint x: 325, startPoint y: 222, endPoint x: 159, endPoint y: 193, distance: 168.3
click at [169, 196] on div "Question Intern/Fresher: Làm cách nào để bạn có thể tận dụng giai đoạn “làm việ…" at bounding box center [322, 198] width 644 height 104
drag, startPoint x: 159, startPoint y: 193, endPoint x: 163, endPoint y: 191, distance: 4.3
click at [159, 193] on div "Question Intern/Fresher: Làm cách nào để bạn có thể tận dụng giai đoạn “làm việ…" at bounding box center [322, 198] width 644 height 104
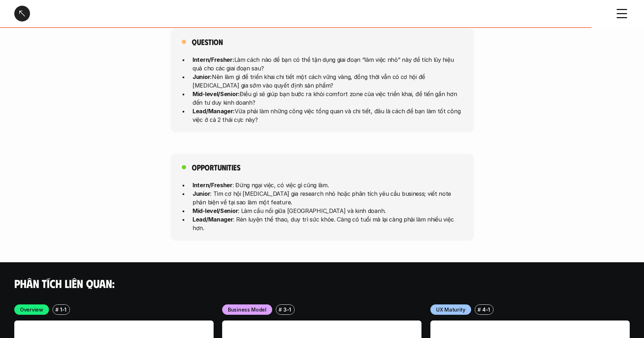
scroll to position [1819, 0]
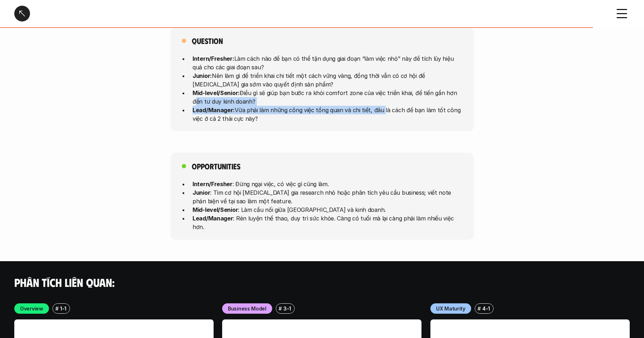
drag, startPoint x: 324, startPoint y: 109, endPoint x: 140, endPoint y: 86, distance: 185.8
click at [141, 88] on div "Question Intern/Fresher: Làm cách nào để bạn có thể tận dụng giai đoạn “làm việ…" at bounding box center [322, 79] width 644 height 104
drag, startPoint x: 140, startPoint y: 83, endPoint x: 128, endPoint y: 79, distance: 12.7
click at [139, 83] on div "Question Intern/Fresher: Làm cách nào để bạn có thể tận dụng giai đoạn “làm việ…" at bounding box center [322, 79] width 644 height 104
drag, startPoint x: 306, startPoint y: 119, endPoint x: 345, endPoint y: 116, distance: 38.3
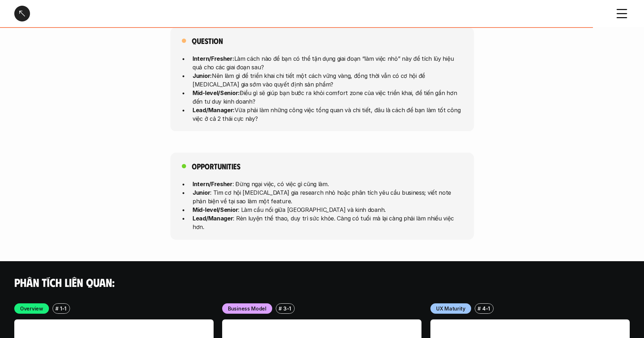
click at [336, 119] on div "Question Intern/Fresher: Làm cách nào để bạn có thể tận dụng giai đoạn “làm việ…" at bounding box center [322, 79] width 644 height 104
drag, startPoint x: 354, startPoint y: 114, endPoint x: 357, endPoint y: 112, distance: 3.8
click at [354, 114] on p "Lead/Manager: Vừa phải làm những công việc tổng quan và chi tiết, đâu là cách đ…" at bounding box center [328, 113] width 270 height 17
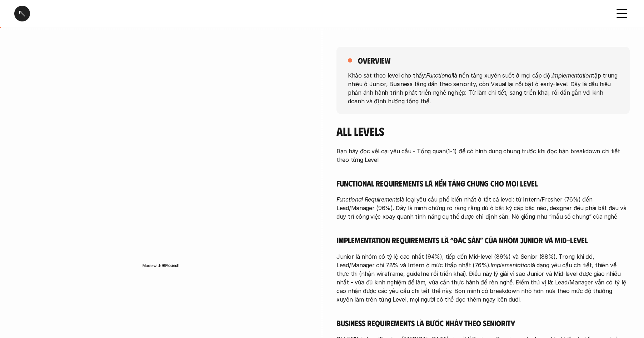
scroll to position [0, 0]
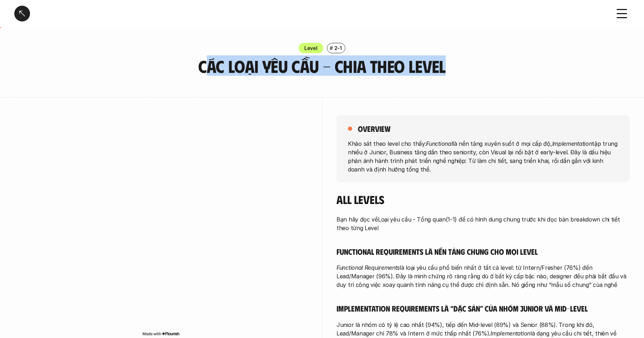
drag, startPoint x: 422, startPoint y: 70, endPoint x: 204, endPoint y: 58, distance: 218.3
click at [206, 57] on h3 "Các loại yêu cầu - Chia theo level" at bounding box center [322, 66] width 304 height 19
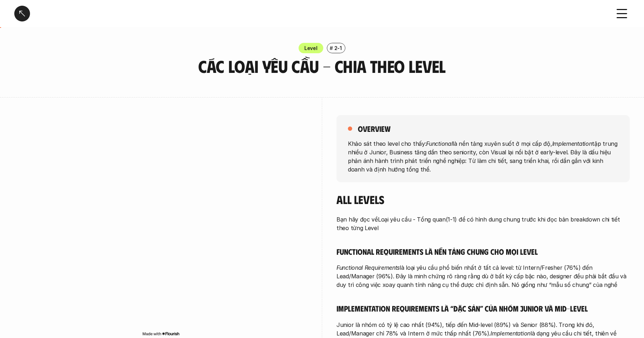
drag, startPoint x: 204, startPoint y: 58, endPoint x: 161, endPoint y: 61, distance: 42.7
click at [203, 58] on h3 "Các loại yêu cầu - Chia theo level" at bounding box center [322, 66] width 304 height 19
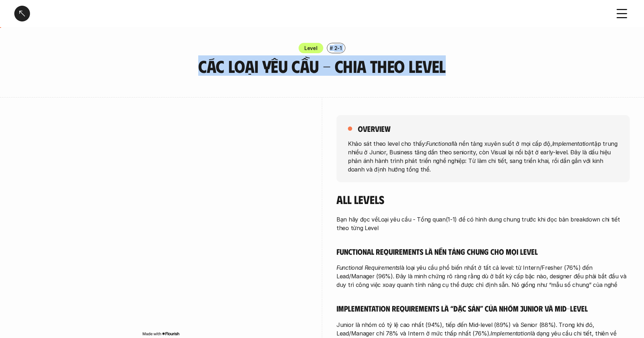
drag, startPoint x: 381, startPoint y: 83, endPoint x: 388, endPoint y: 83, distance: 6.8
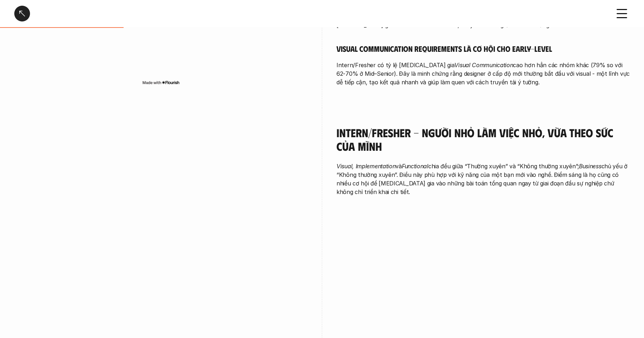
scroll to position [384, 0]
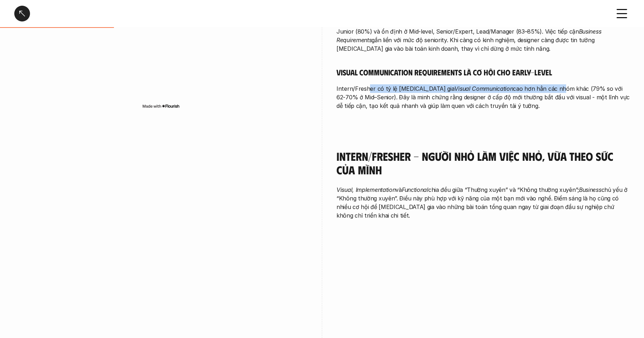
drag, startPoint x: 459, startPoint y: 92, endPoint x: 368, endPoint y: 88, distance: 91.6
click at [368, 88] on p "Intern/Fresher có tỷ lệ [MEDICAL_DATA] gia Visual Communication cao hơn hẳn các…" at bounding box center [482, 97] width 293 height 26
drag, startPoint x: 368, startPoint y: 93, endPoint x: 337, endPoint y: 91, distance: 31.2
click at [360, 93] on p "Intern/Fresher có tỷ lệ [MEDICAL_DATA] gia Visual Communication cao hơn hẳn các…" at bounding box center [482, 97] width 293 height 26
drag, startPoint x: 343, startPoint y: 91, endPoint x: 519, endPoint y: 114, distance: 176.8
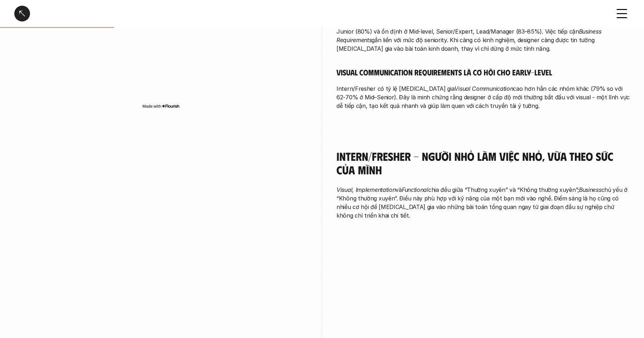
drag, startPoint x: 488, startPoint y: 103, endPoint x: 375, endPoint y: 79, distance: 115.4
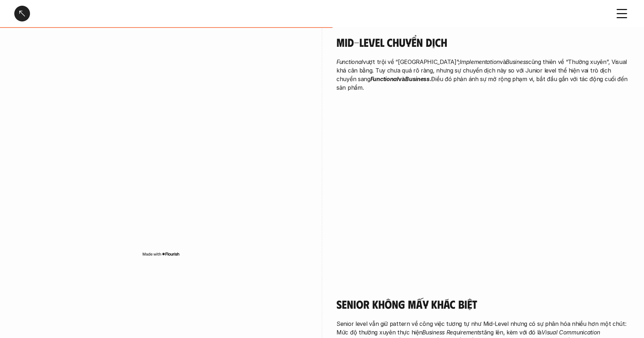
scroll to position [1007, 0]
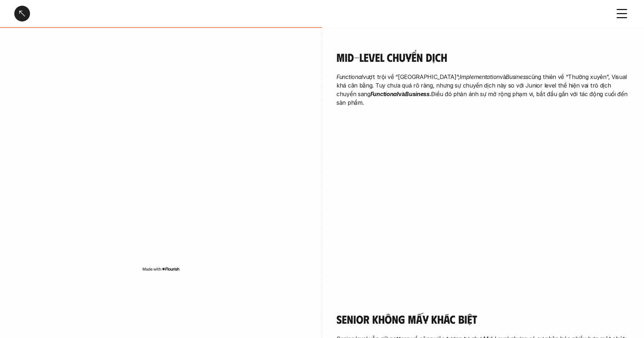
drag, startPoint x: 461, startPoint y: 93, endPoint x: 366, endPoint y: 82, distance: 94.9
click at [366, 82] on div "Mid-level chuyển dịch Functional vượt trội về “Thường xuyên”; Implementation và…" at bounding box center [482, 81] width 293 height 96
drag, startPoint x: 366, startPoint y: 82, endPoint x: 350, endPoint y: 76, distance: 17.3
click at [366, 82] on p "Functional vượt trội về “Thường xuyên”; Implementation và Business cũng thiên v…" at bounding box center [482, 90] width 293 height 34
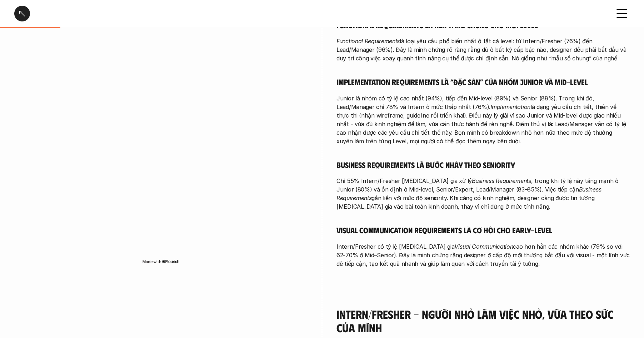
scroll to position [224, 0]
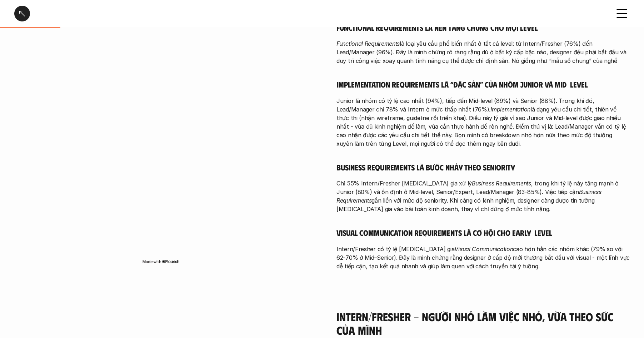
click at [325, 118] on div "overview Khảo sát theo level cho thấy: Functional là nền tảng xuyên suốt ở mọi …" at bounding box center [321, 82] width 615 height 419
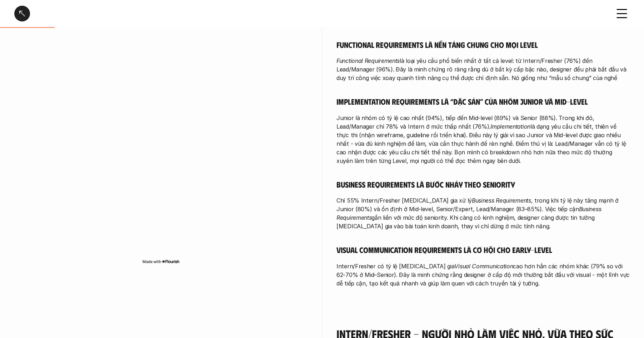
click at [336, 16] on div "Các loại yêu cầu - Chia theo level" at bounding box center [309, 14] width 591 height 16
